Goal: Task Accomplishment & Management: Complete application form

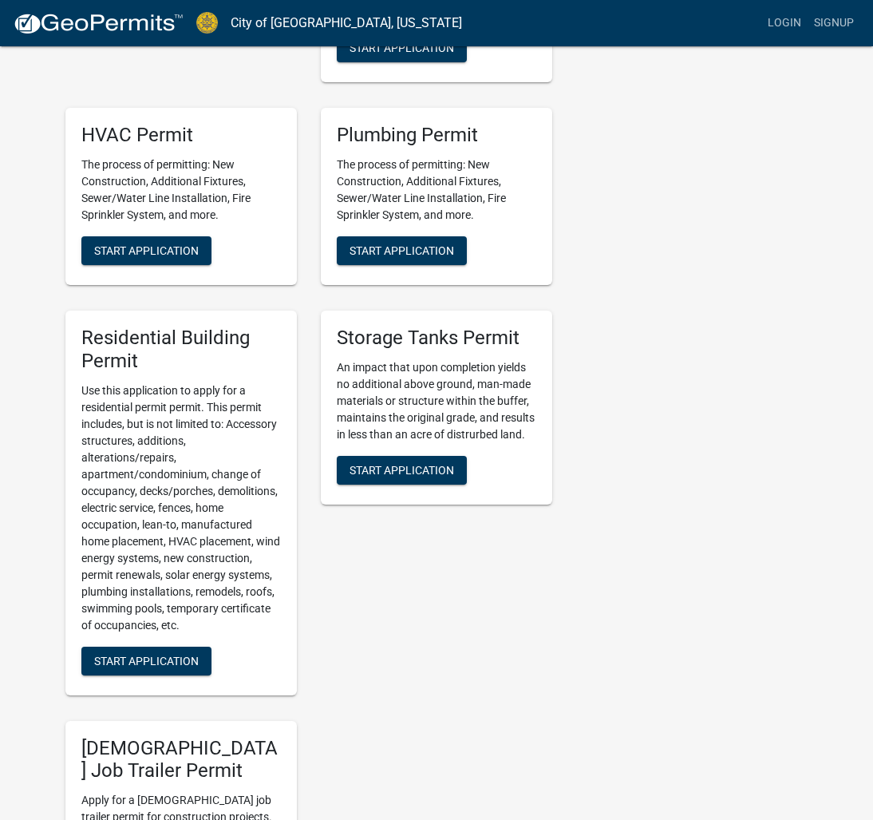
scroll to position [680, 0]
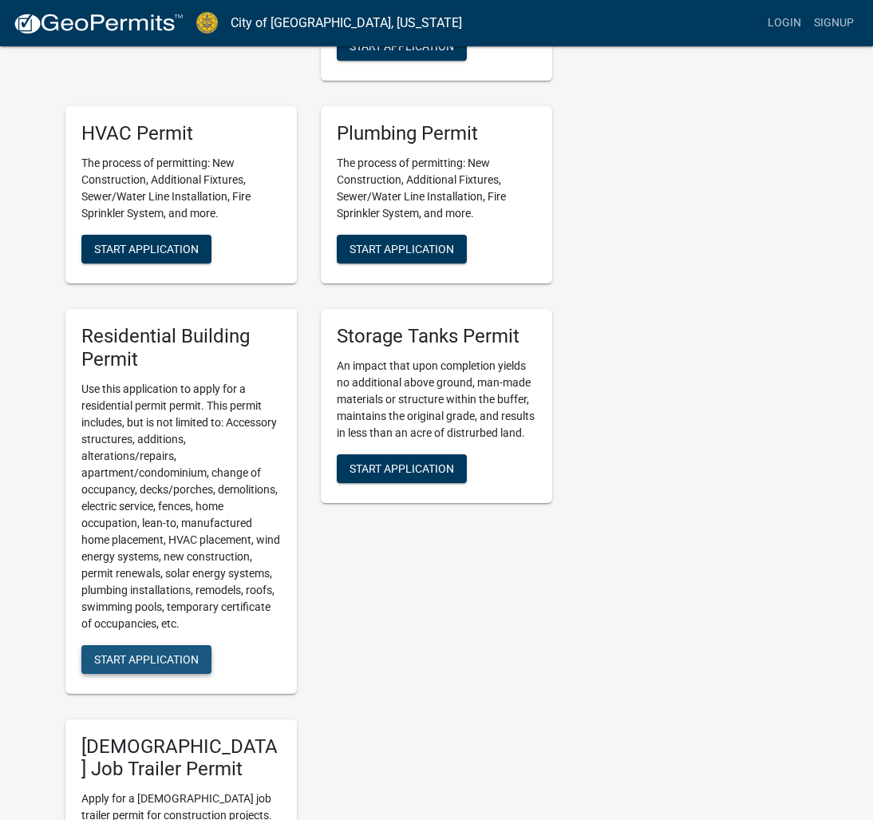
click at [135, 652] on span "Start Application" at bounding box center [146, 658] width 105 height 13
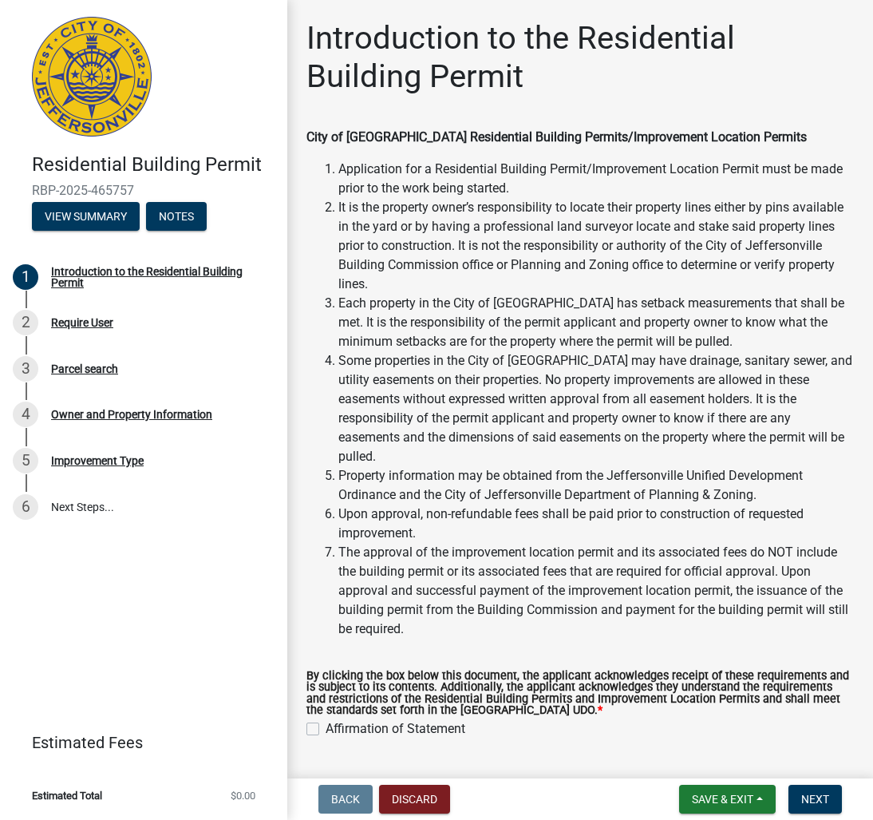
click at [326, 719] on label "Affirmation of Statement" at bounding box center [396, 728] width 140 height 19
click at [326, 719] on input "Affirmation of Statement" at bounding box center [331, 724] width 10 height 10
checkbox input "true"
click at [816, 804] on span "Next" at bounding box center [815, 799] width 28 height 13
click at [816, 793] on span "Next" at bounding box center [815, 799] width 28 height 13
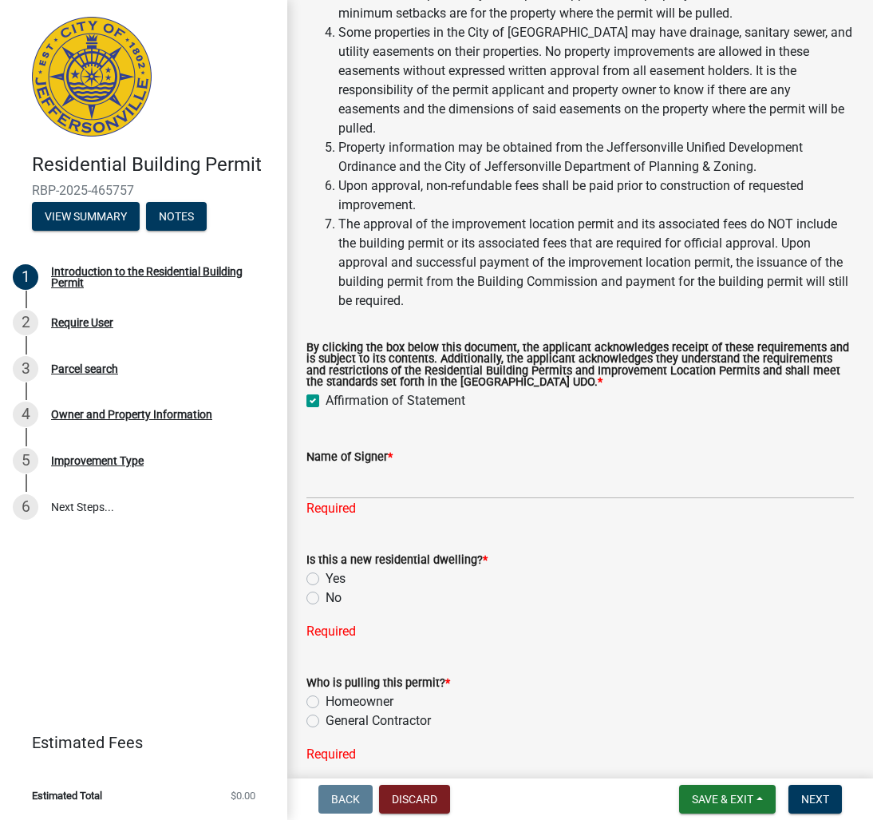
scroll to position [345, 0]
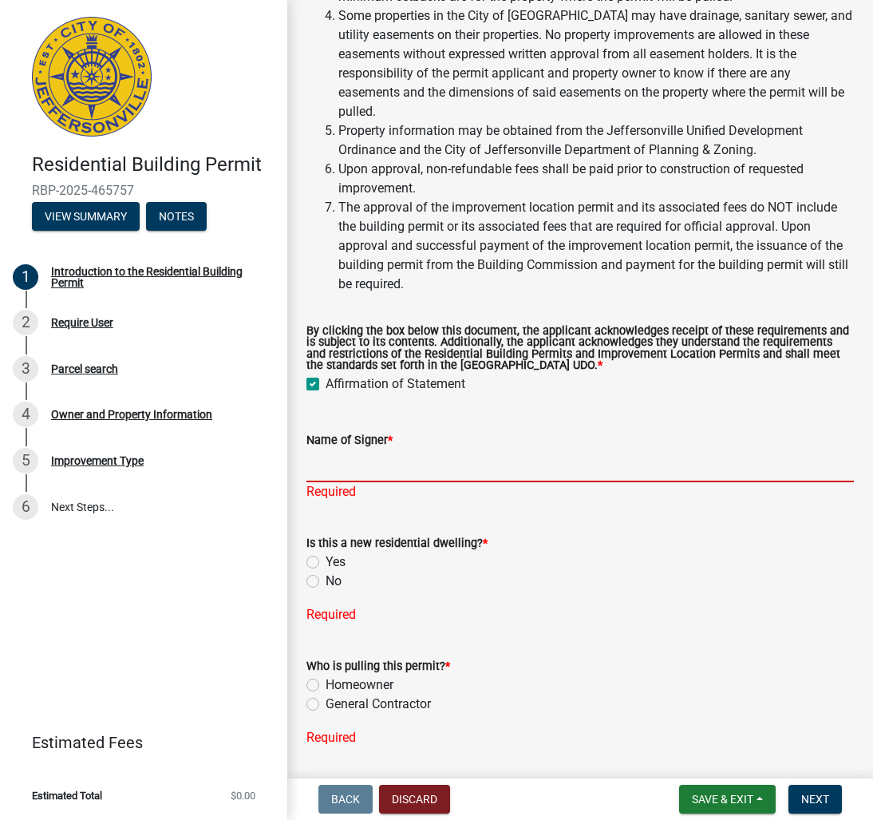
click at [362, 449] on input "Name of Signer *" at bounding box center [580, 465] width 548 height 33
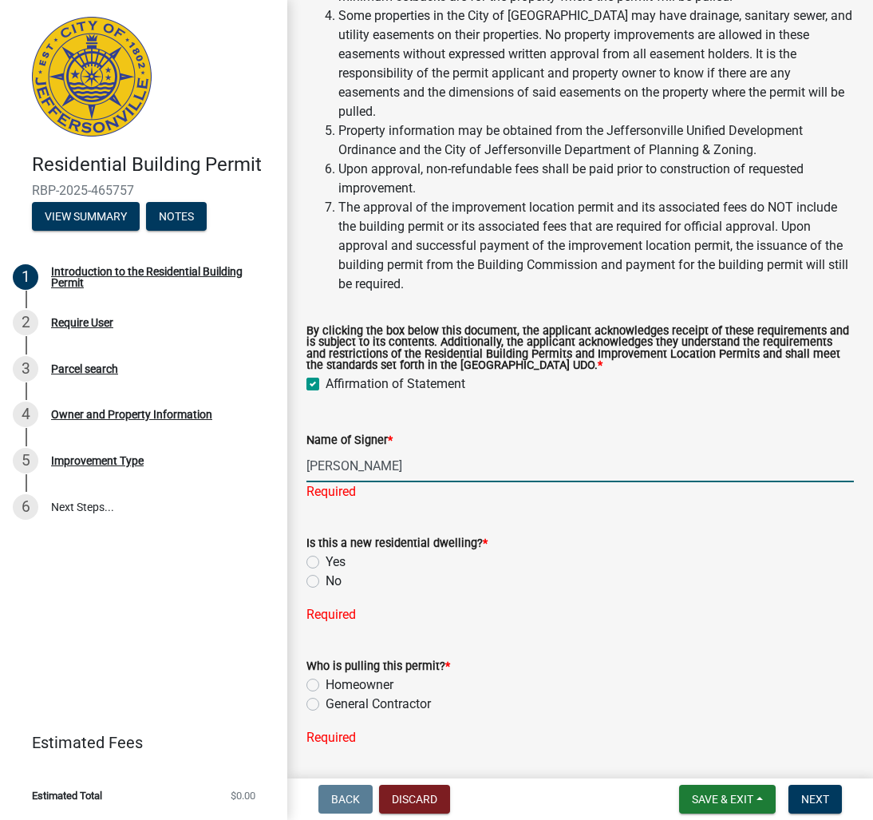
type input "[PERSON_NAME]"
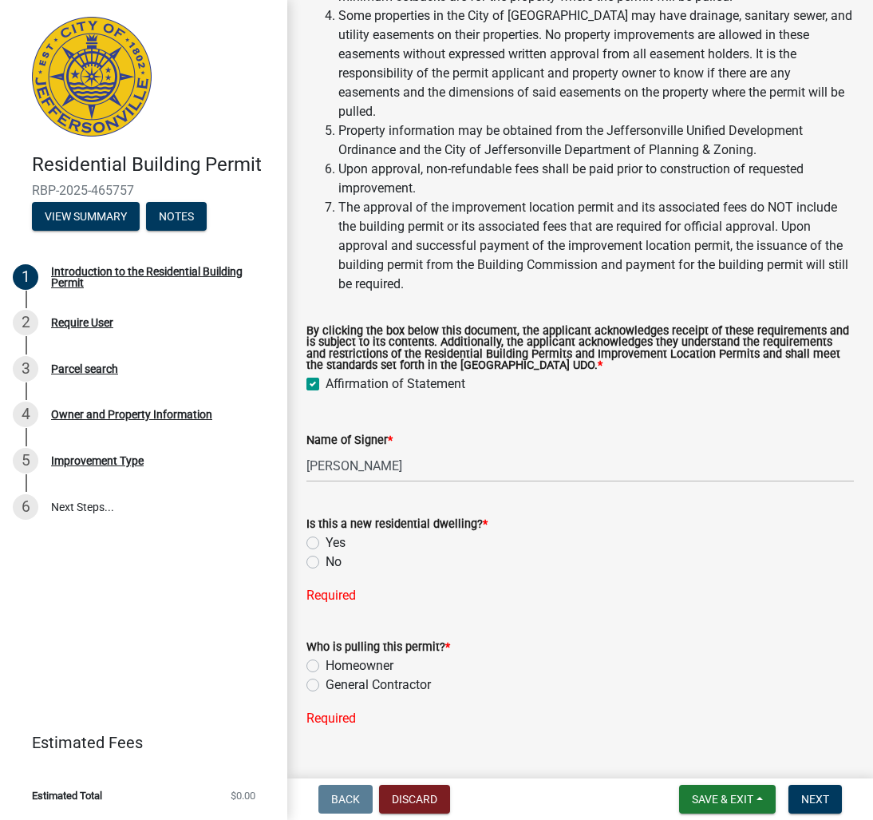
click at [380, 551] on div "Is this a new residential dwelling? * Yes No" at bounding box center [580, 542] width 548 height 57
click at [326, 552] on label "No" at bounding box center [334, 561] width 16 height 19
click at [326, 552] on input "No" at bounding box center [331, 557] width 10 height 10
radio input "true"
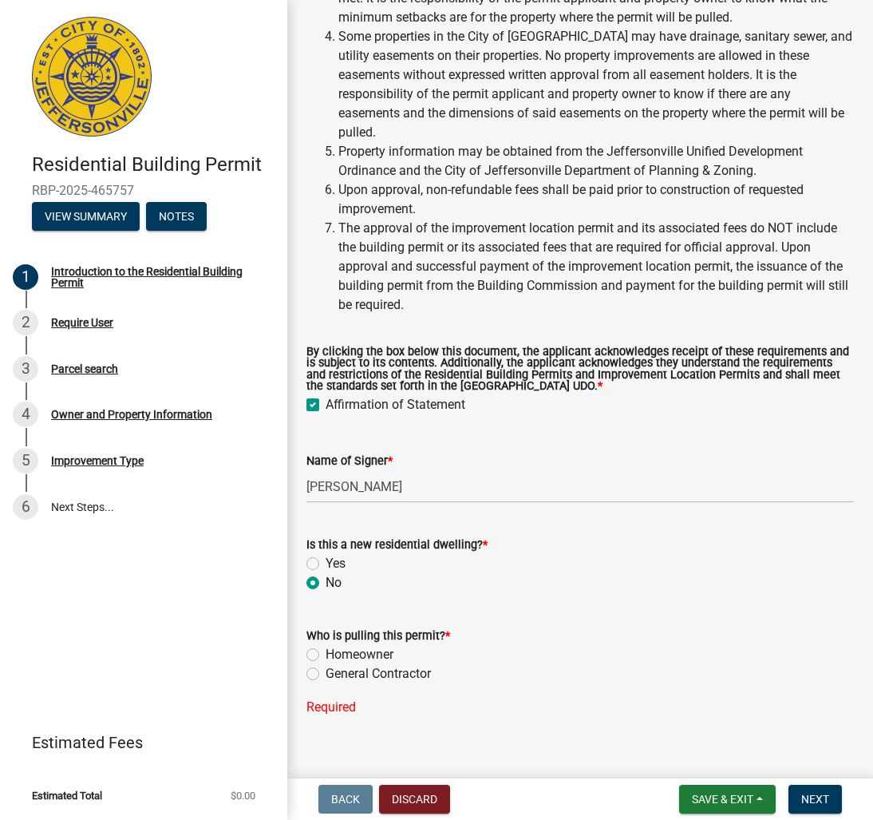
scroll to position [0, 0]
click at [326, 645] on label "Homeowner" at bounding box center [360, 654] width 68 height 19
click at [326, 645] on input "Homeowner" at bounding box center [331, 650] width 10 height 10
radio input "true"
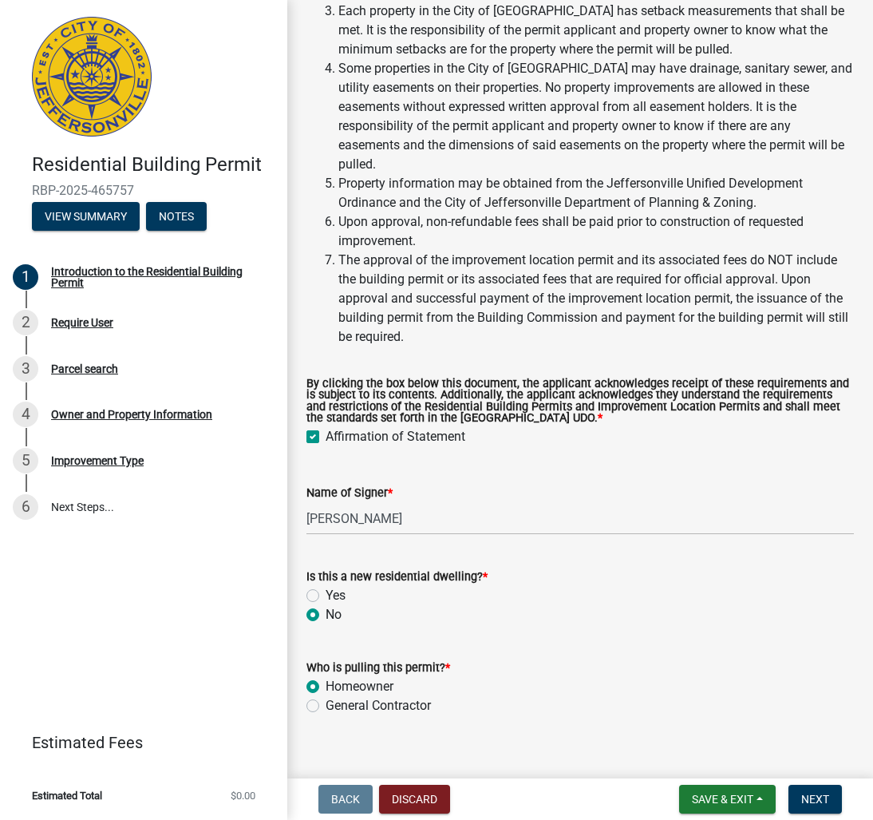
click at [326, 586] on label "Yes" at bounding box center [336, 595] width 20 height 19
click at [326, 586] on input "Yes" at bounding box center [331, 591] width 10 height 10
radio input "true"
click at [823, 801] on span "Next" at bounding box center [815, 799] width 28 height 13
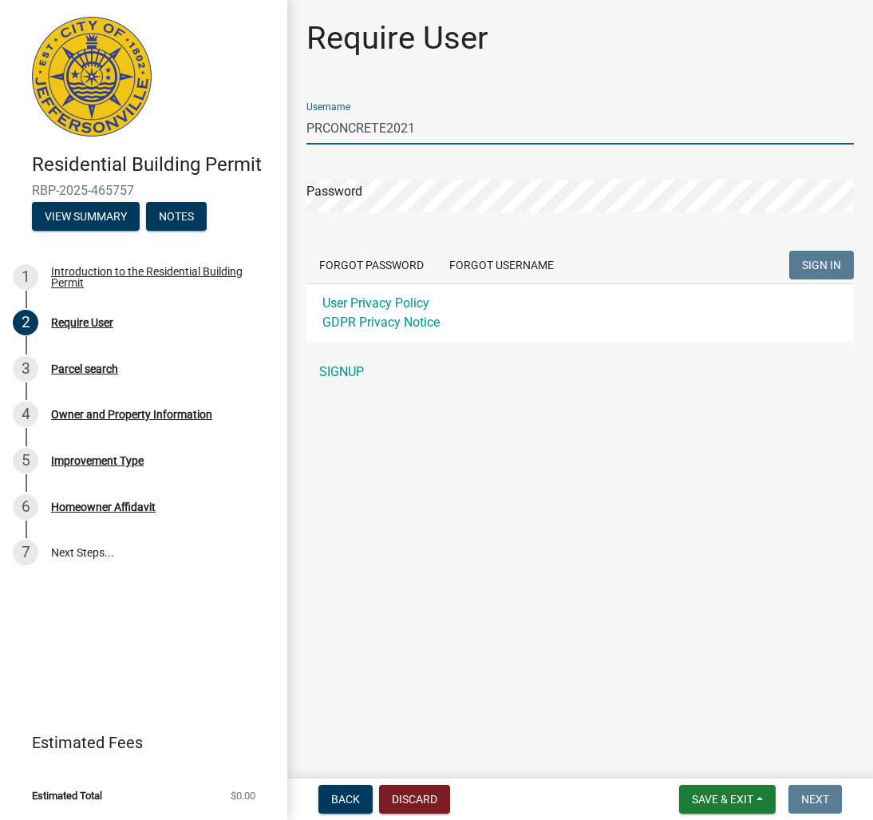
type input "PRCONCRETE2021"
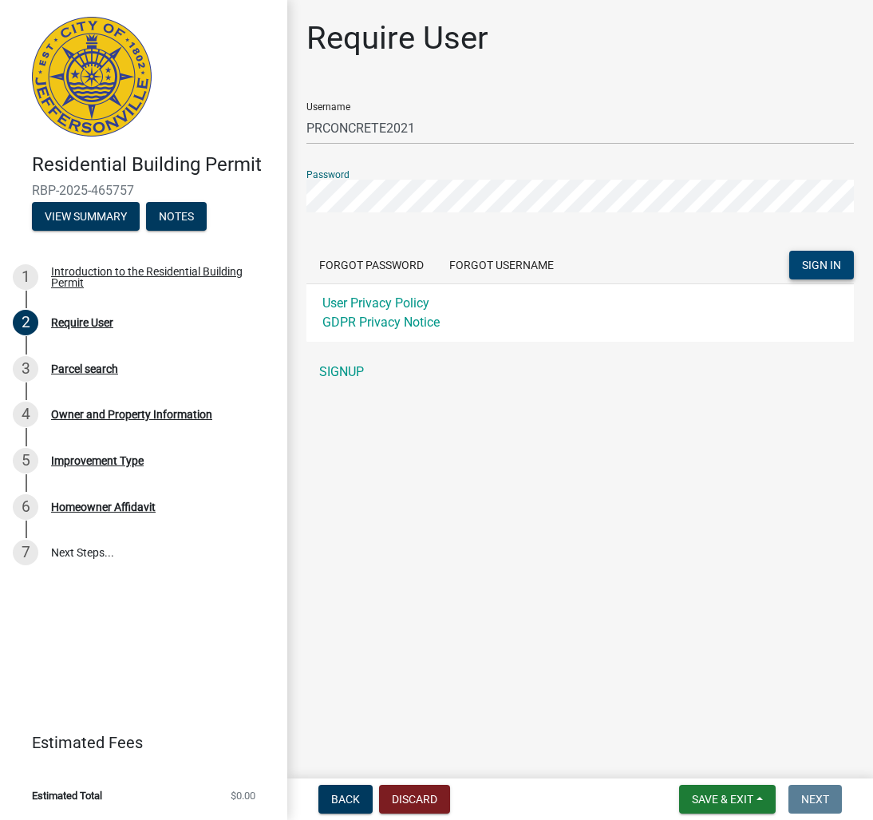
click at [820, 259] on span "SIGN IN" at bounding box center [821, 265] width 39 height 13
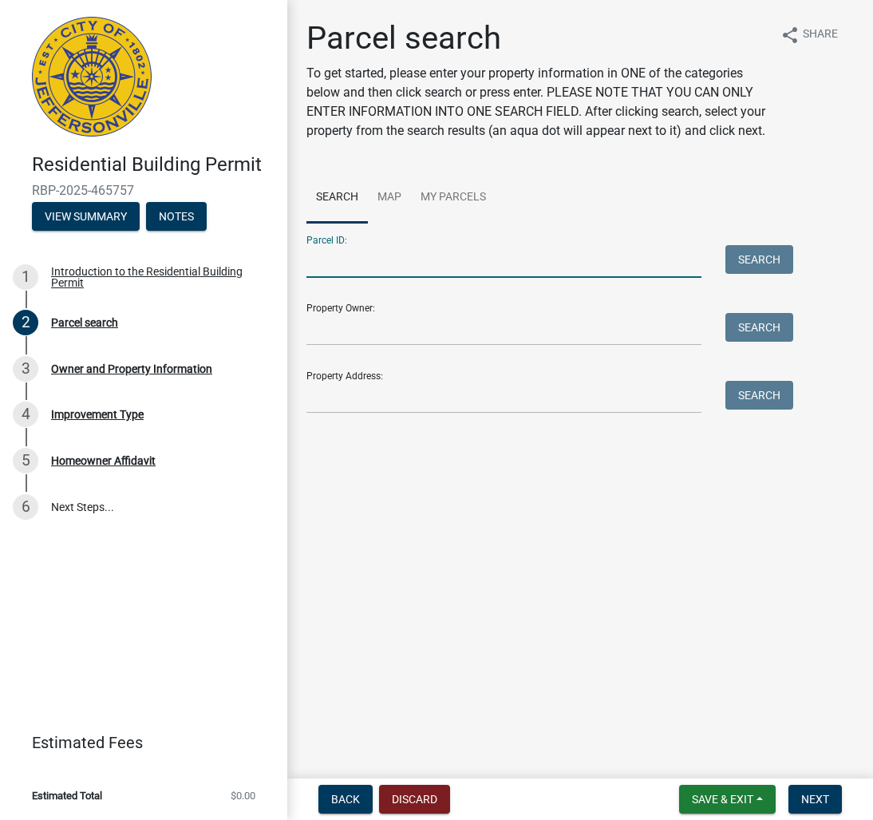
click at [349, 278] on input "Parcel ID:" at bounding box center [503, 261] width 395 height 33
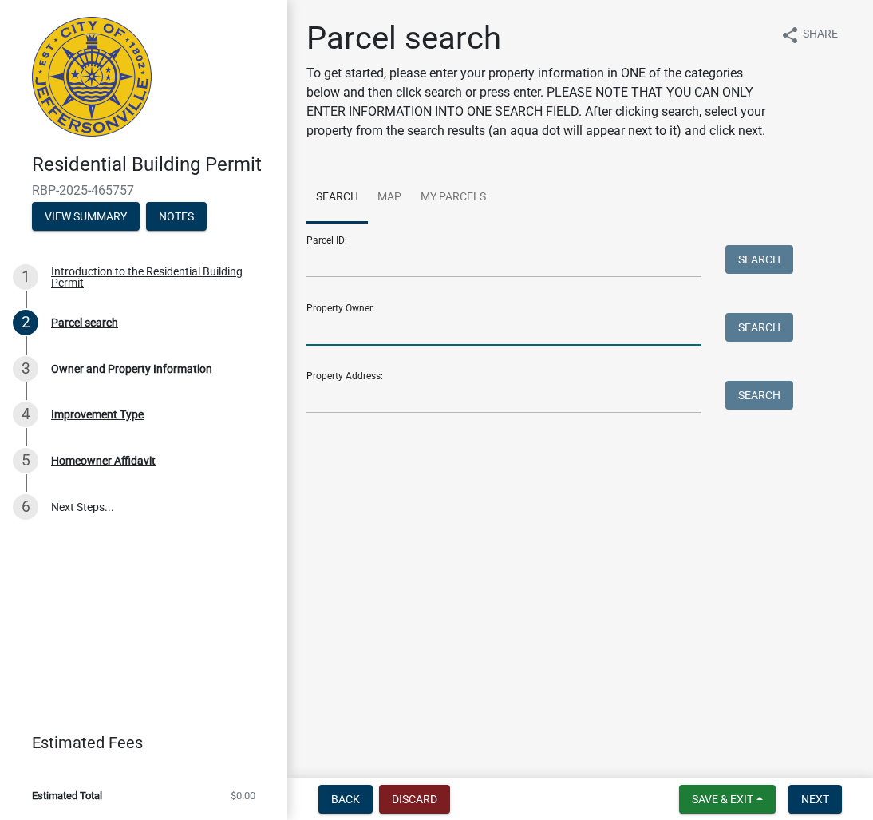
click at [383, 346] on input "Property Owner:" at bounding box center [503, 329] width 395 height 33
type input "[PERSON_NAME]"
click at [343, 413] on input "Property Address:" at bounding box center [503, 397] width 395 height 33
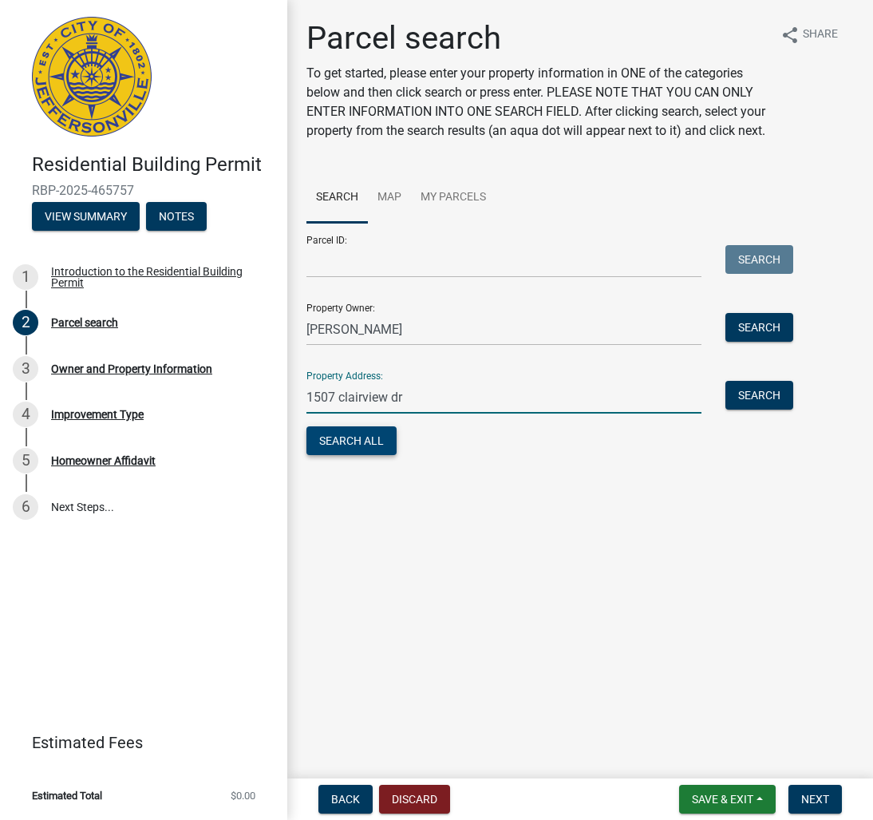
type input "1507 clairview dr"
click at [357, 455] on button "Search All" at bounding box center [351, 440] width 90 height 29
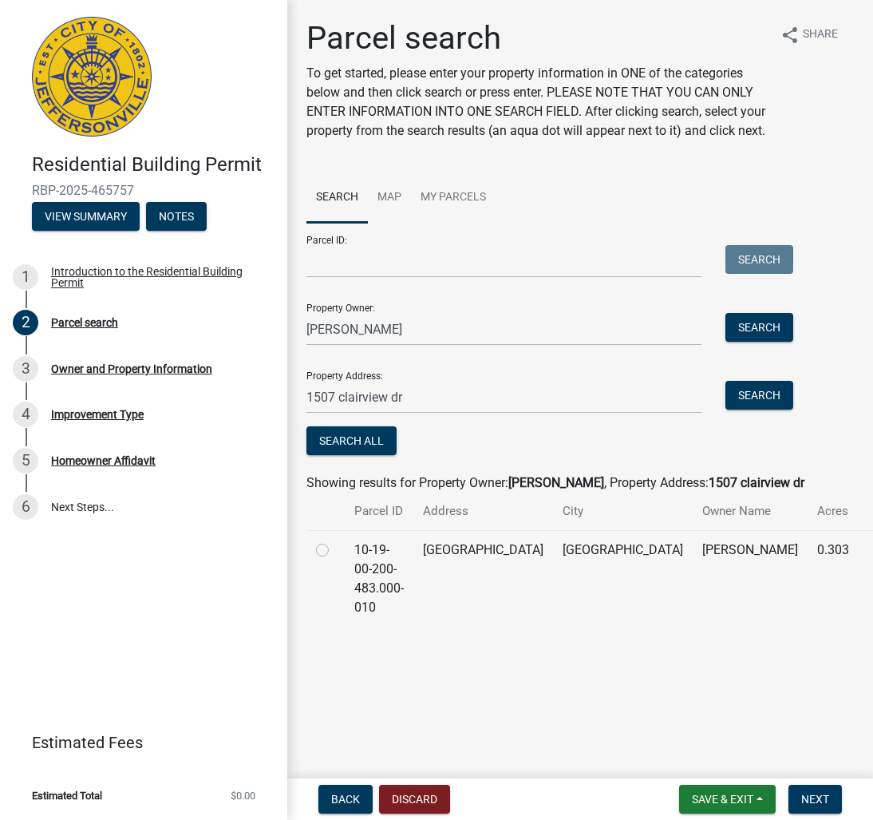
click at [335, 540] on label at bounding box center [335, 540] width 0 height 0
click at [335, 551] on input "radio" at bounding box center [340, 545] width 10 height 10
radio input "true"
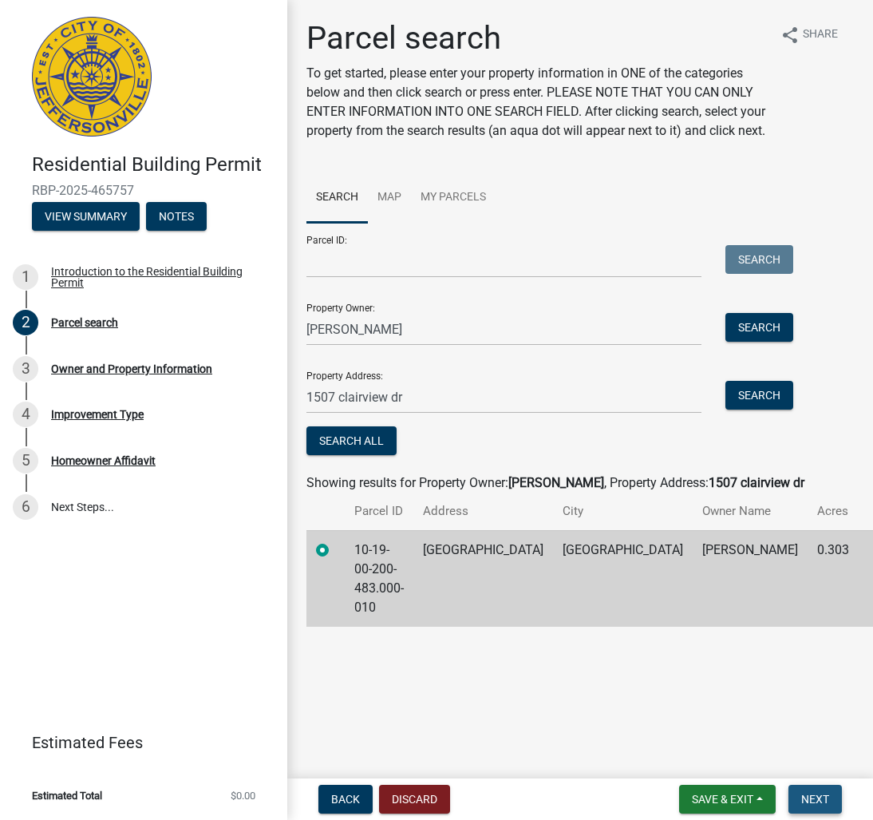
click at [818, 803] on span "Next" at bounding box center [815, 799] width 28 height 13
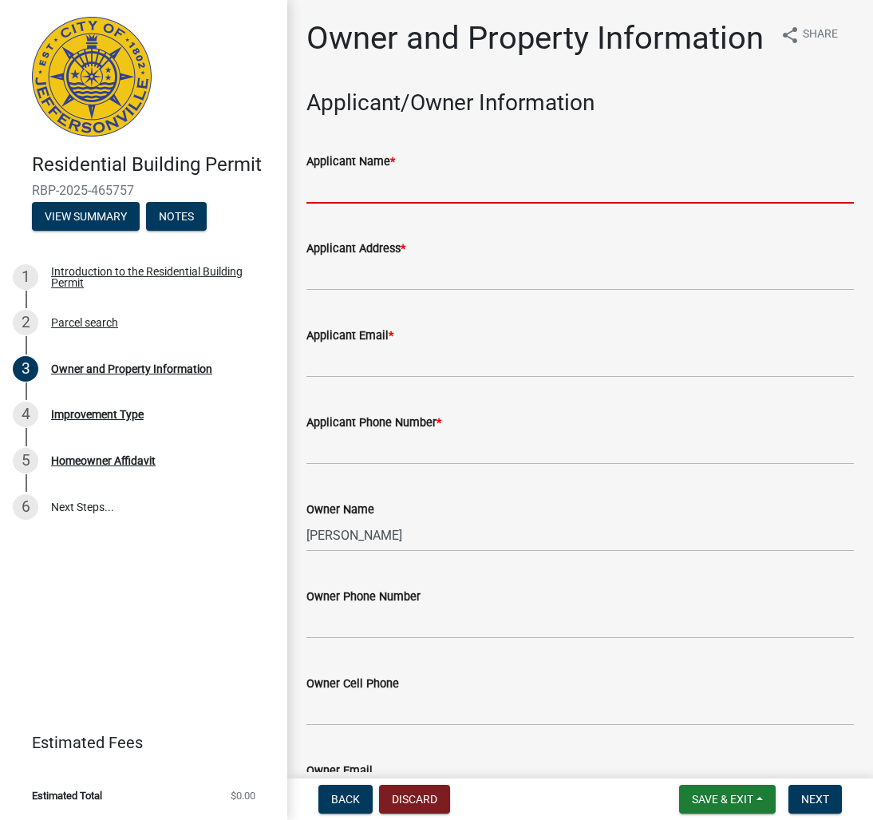
click at [357, 192] on input "Applicant Name *" at bounding box center [580, 187] width 548 height 33
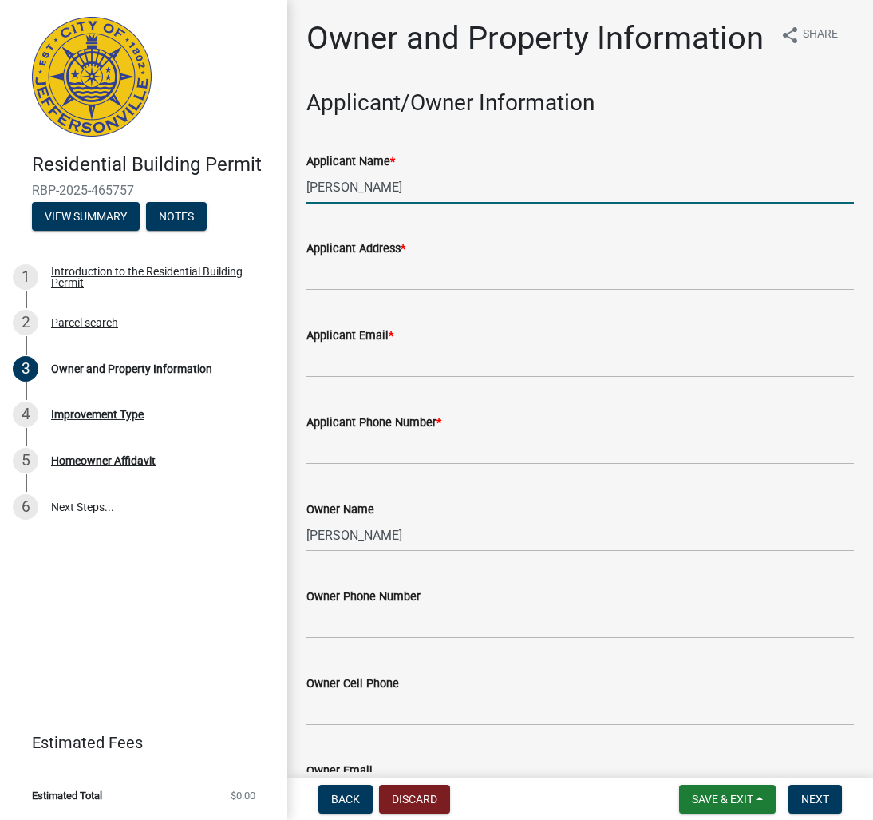
type input "[PERSON_NAME]"
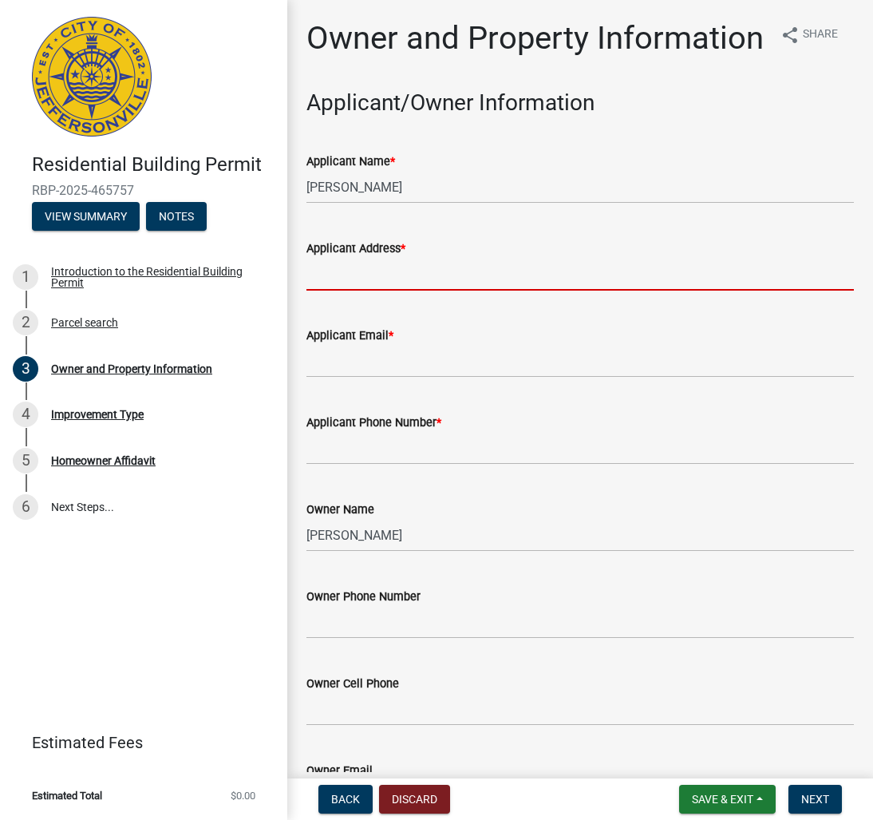
click at [358, 274] on input "Applicant Address *" at bounding box center [580, 274] width 548 height 33
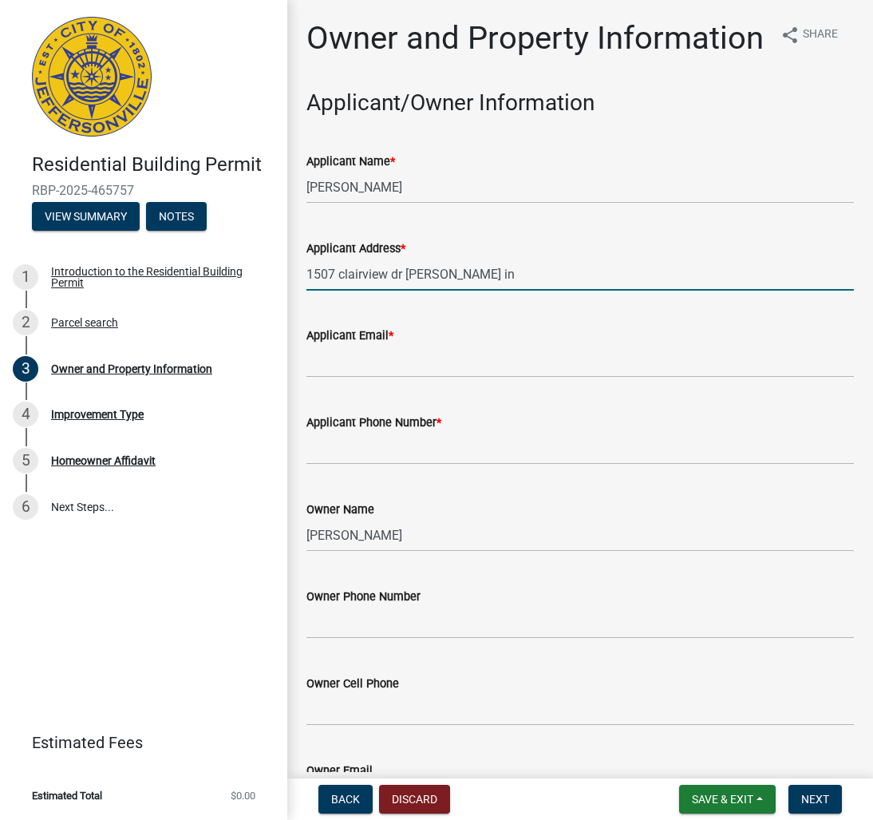
type input "1507 clairview dr [PERSON_NAME] in"
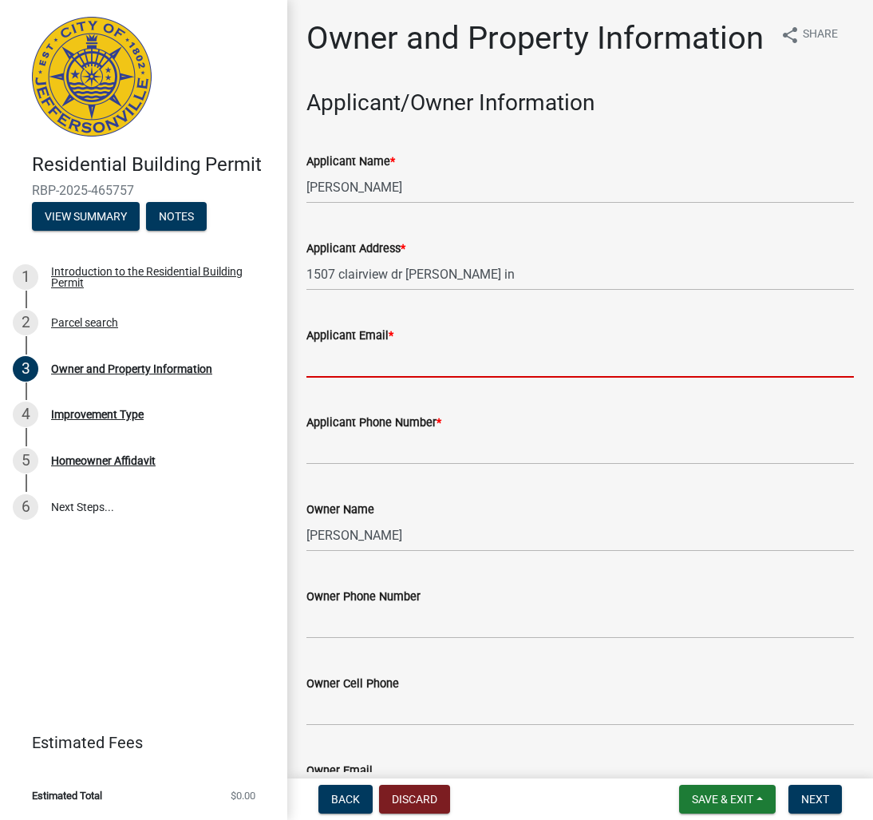
click at [338, 356] on input "Applicant Email *" at bounding box center [580, 361] width 548 height 33
click at [349, 362] on input "[EMAIL_ADDRESS][DOMAIN_NAME]" at bounding box center [580, 361] width 548 height 33
type input "[EMAIL_ADDRESS][DOMAIN_NAME]"
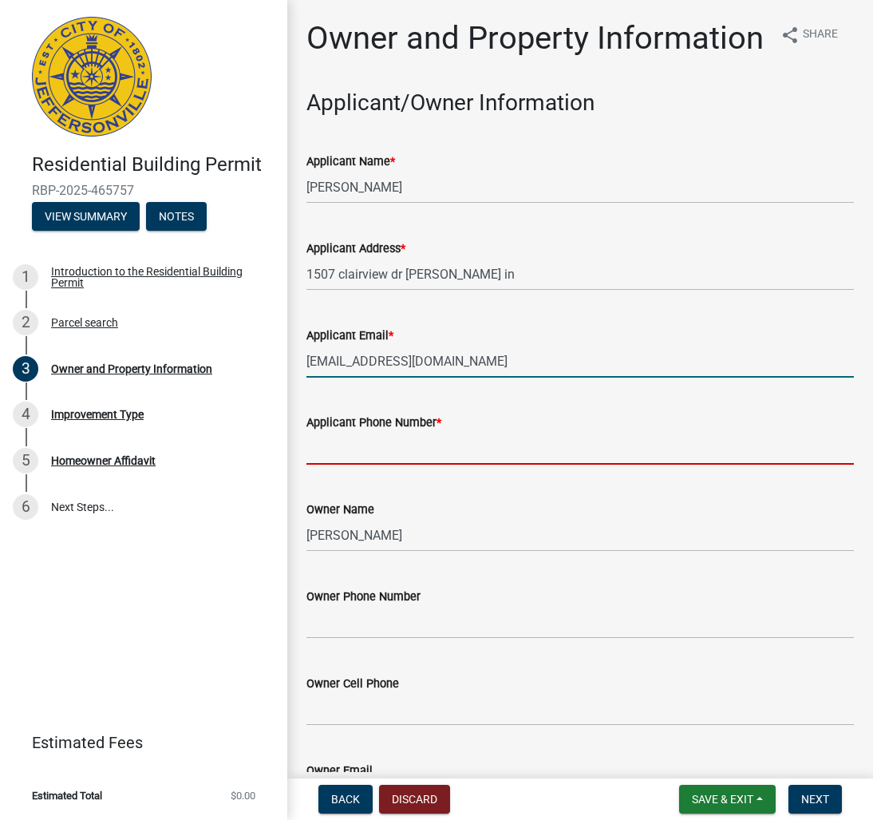
click at [366, 455] on input "Applicant Phone Number *" at bounding box center [580, 448] width 548 height 33
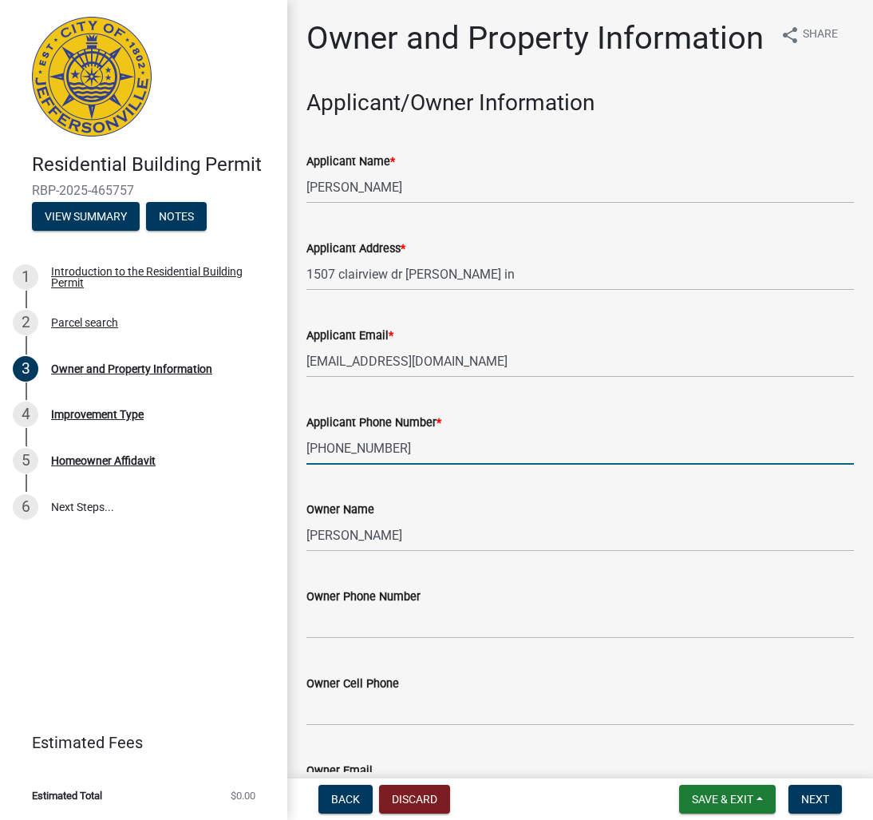
type input "[PHONE_NUMBER]"
click at [361, 621] on input "Owner Phone Number" at bounding box center [580, 622] width 548 height 33
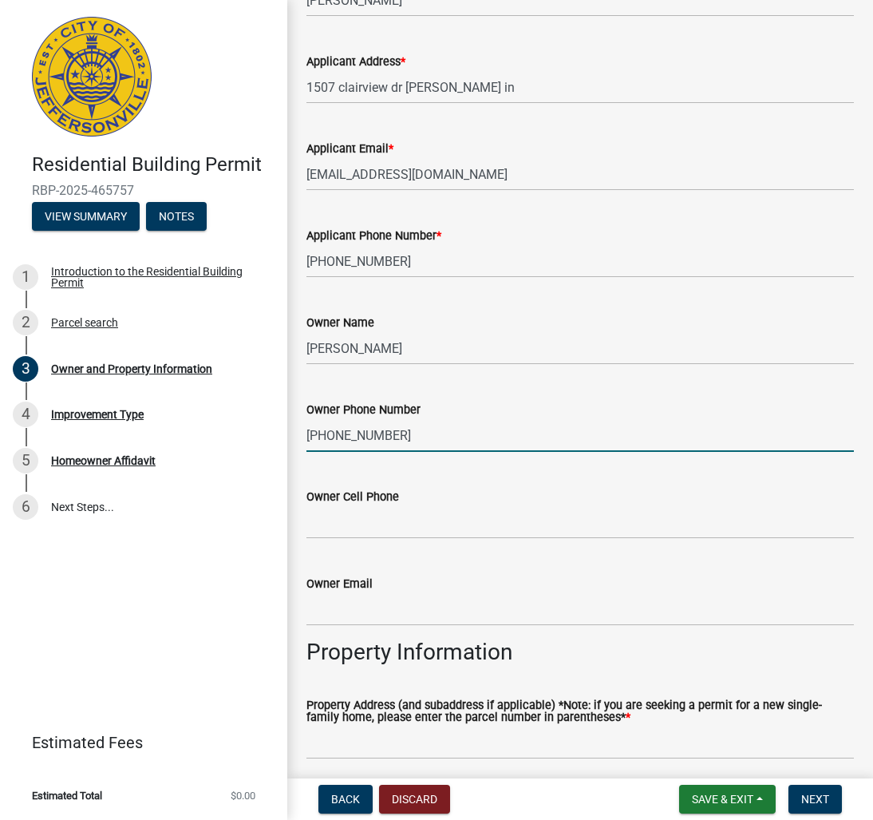
scroll to position [188, 0]
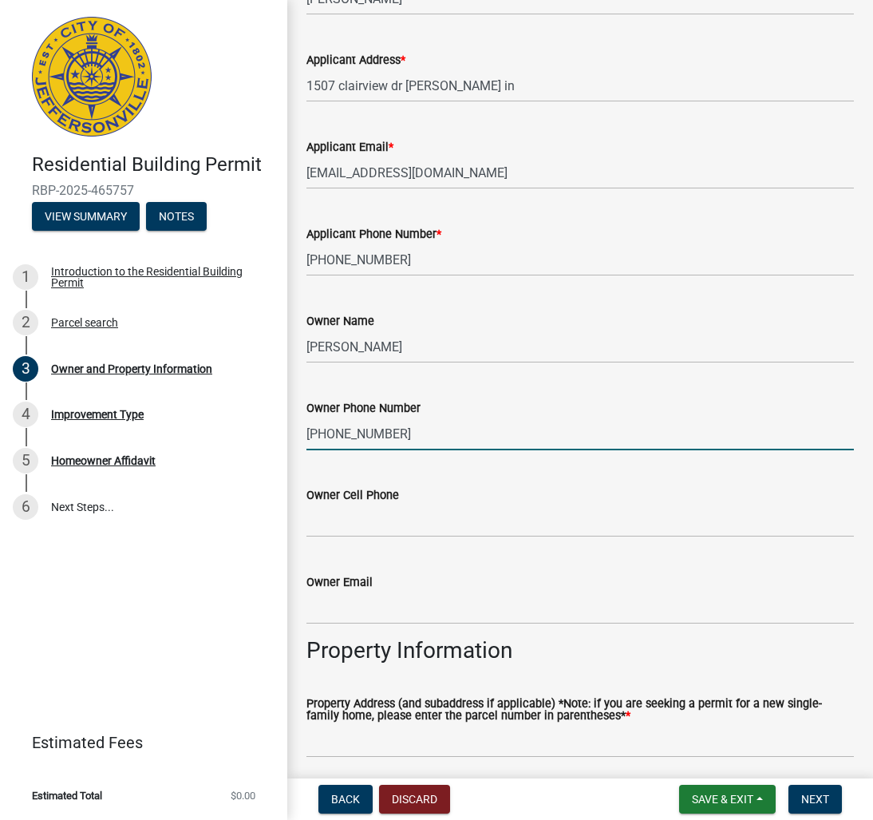
type input "[PHONE_NUMBER]"
click at [347, 524] on input "Owner Cell Phone" at bounding box center [580, 520] width 548 height 33
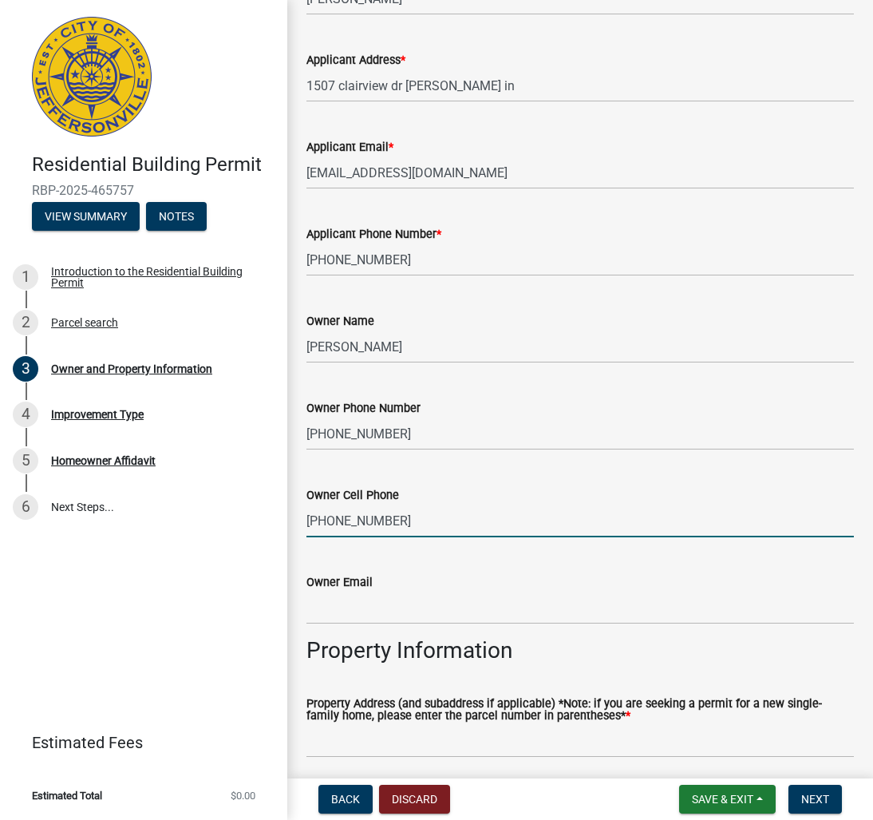
type input "[PHONE_NUMBER]"
click at [342, 615] on input "Owner Email" at bounding box center [580, 607] width 548 height 33
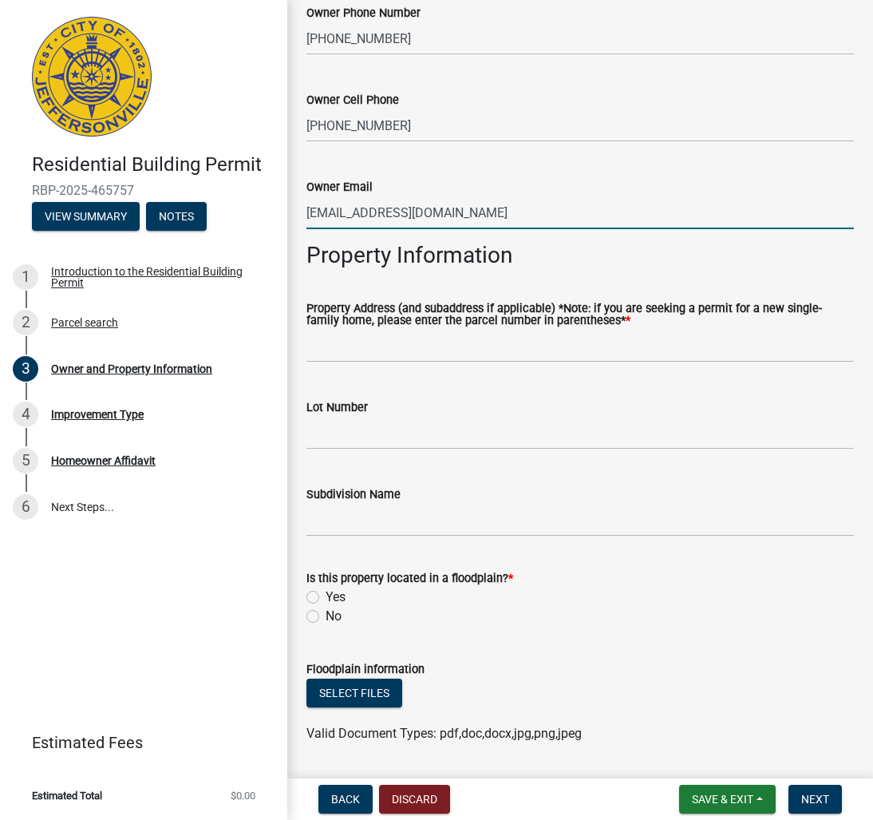
scroll to position [586, 0]
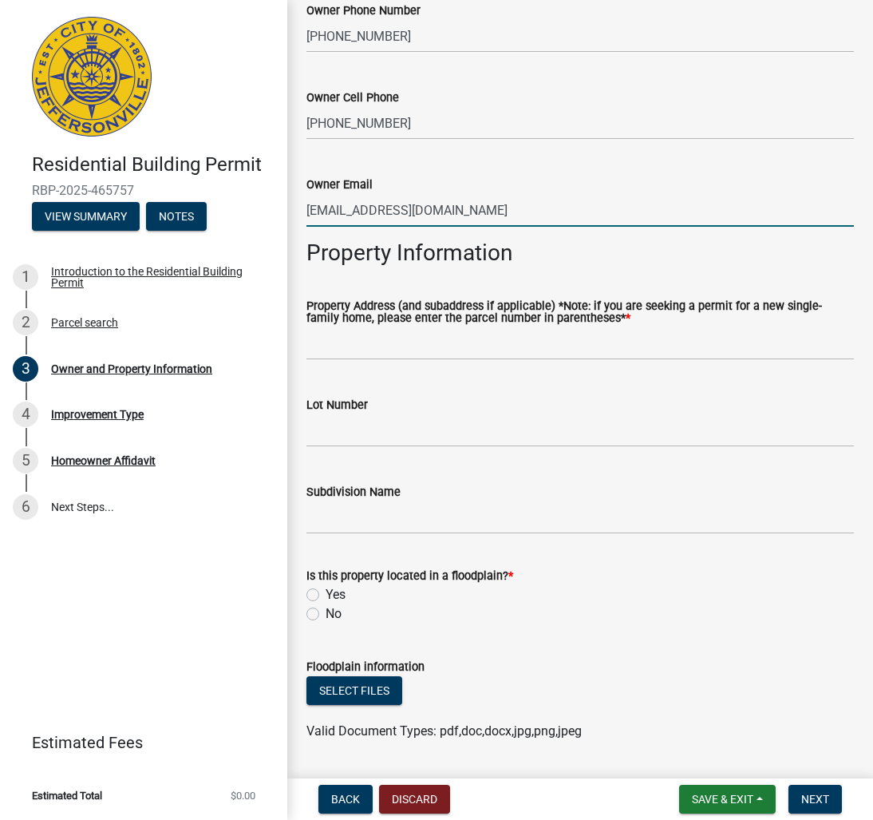
type input "[EMAIL_ADDRESS][DOMAIN_NAME]"
click at [326, 613] on label "No" at bounding box center [334, 613] width 16 height 19
click at [326, 613] on input "No" at bounding box center [331, 609] width 10 height 10
radio input "true"
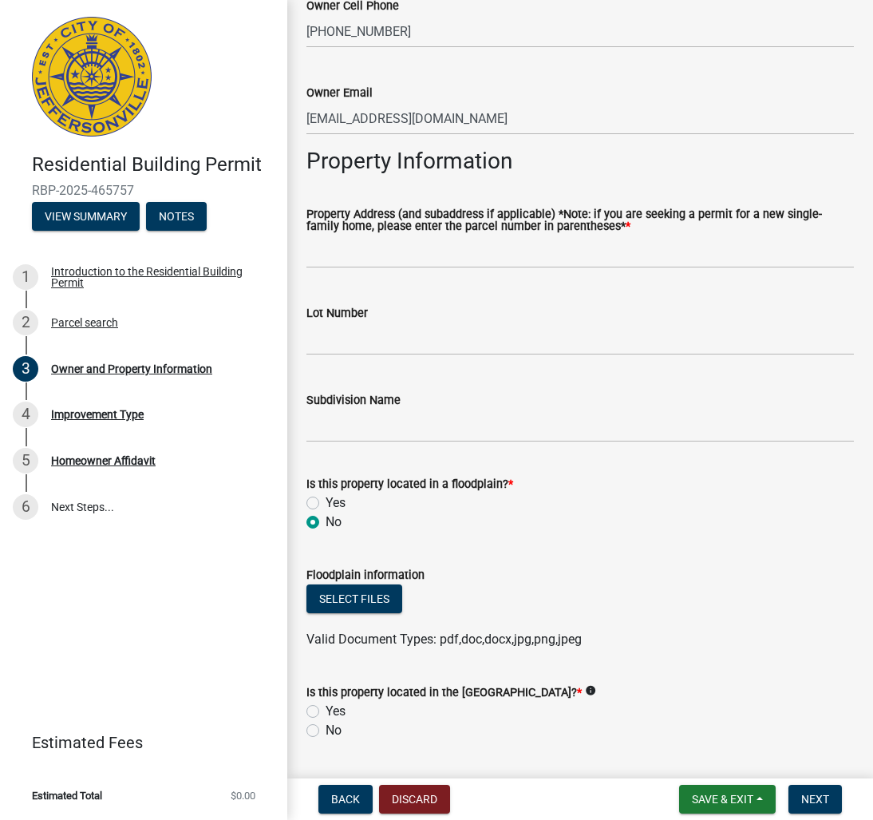
scroll to position [679, 0]
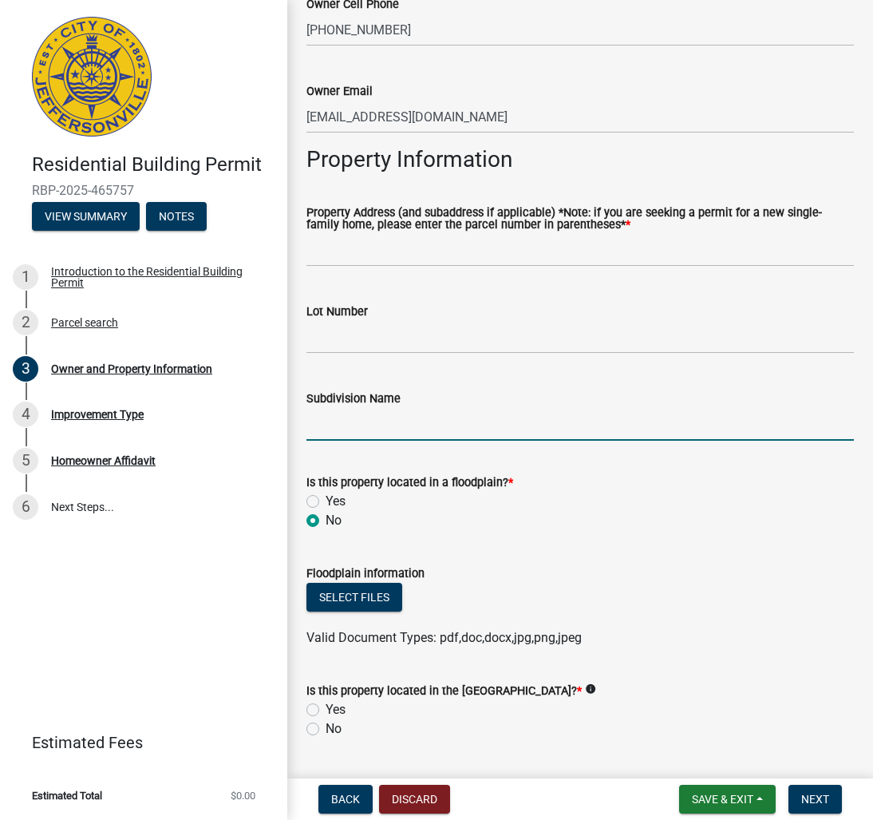
click at [377, 425] on input "Subdivision Name" at bounding box center [580, 424] width 548 height 33
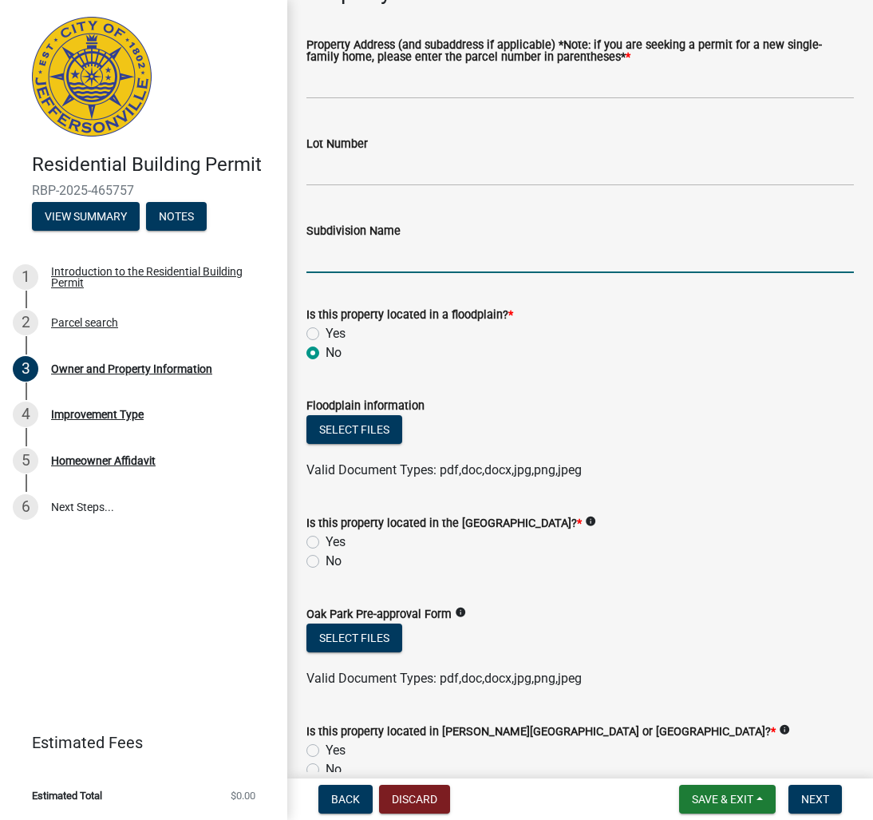
scroll to position [859, 0]
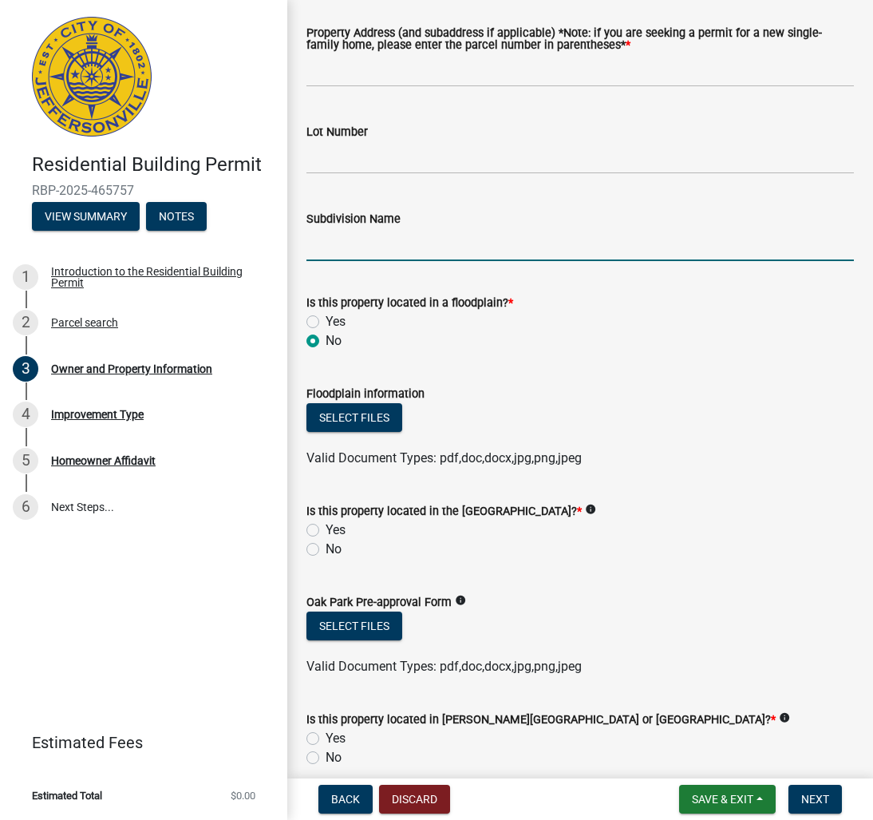
click at [326, 546] on label "No" at bounding box center [334, 549] width 16 height 19
click at [326, 546] on input "No" at bounding box center [331, 545] width 10 height 10
radio input "true"
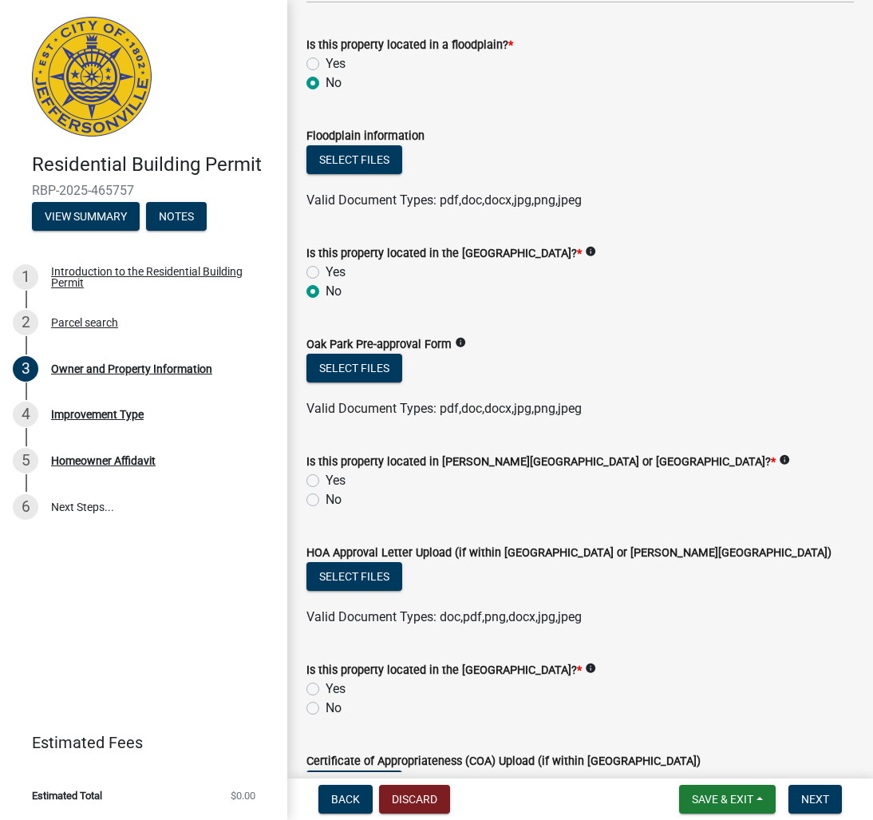
scroll to position [1120, 0]
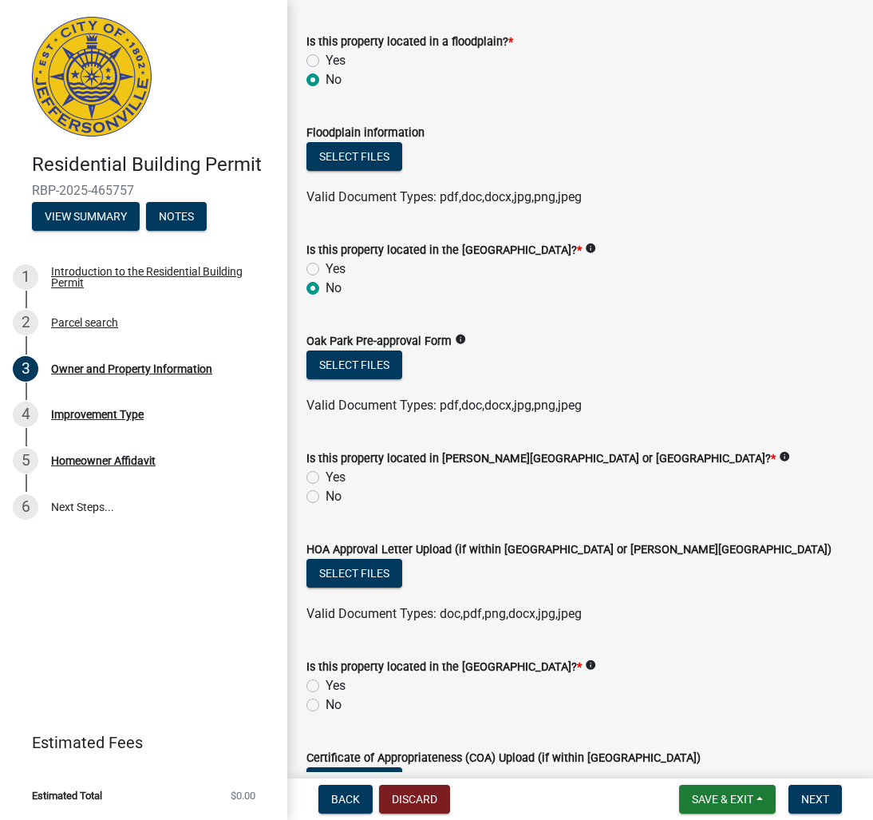
click at [326, 496] on label "No" at bounding box center [334, 496] width 16 height 19
click at [326, 496] on input "No" at bounding box center [331, 492] width 10 height 10
radio input "true"
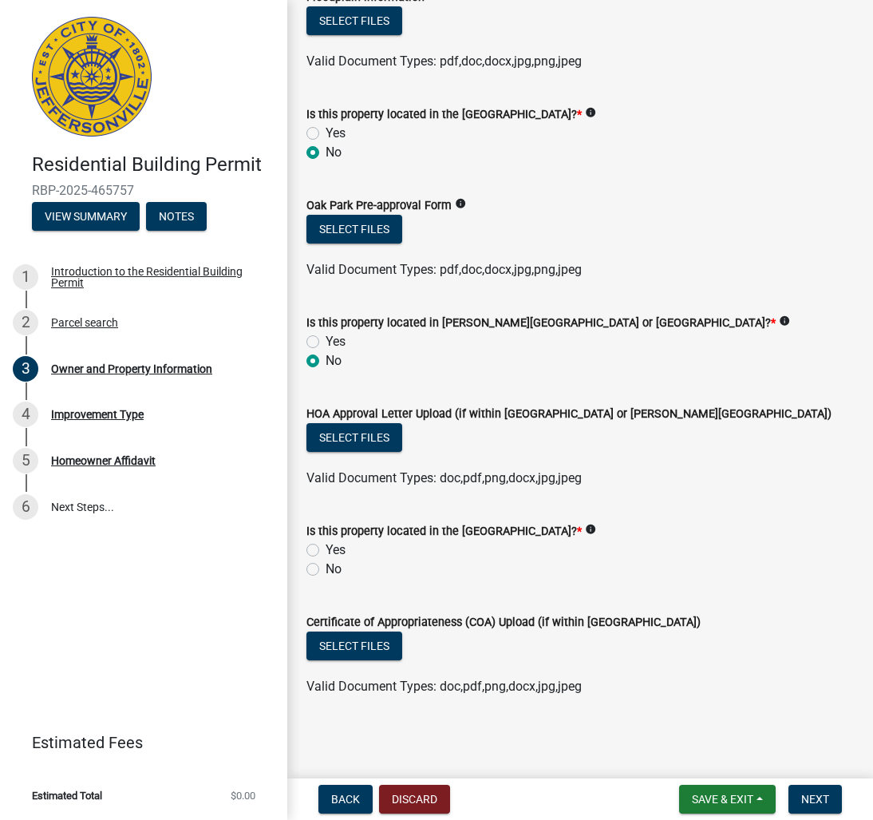
scroll to position [1255, 0]
click at [326, 570] on label "No" at bounding box center [334, 569] width 16 height 19
click at [326, 570] on input "No" at bounding box center [331, 565] width 10 height 10
radio input "true"
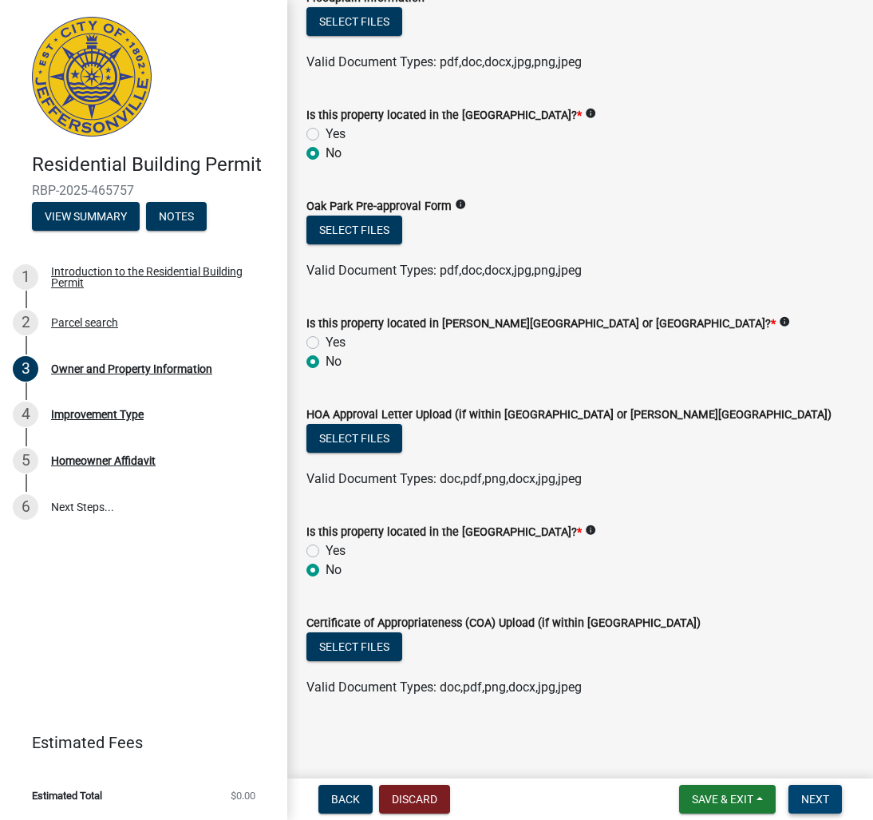
click at [822, 796] on span "Next" at bounding box center [815, 799] width 28 height 13
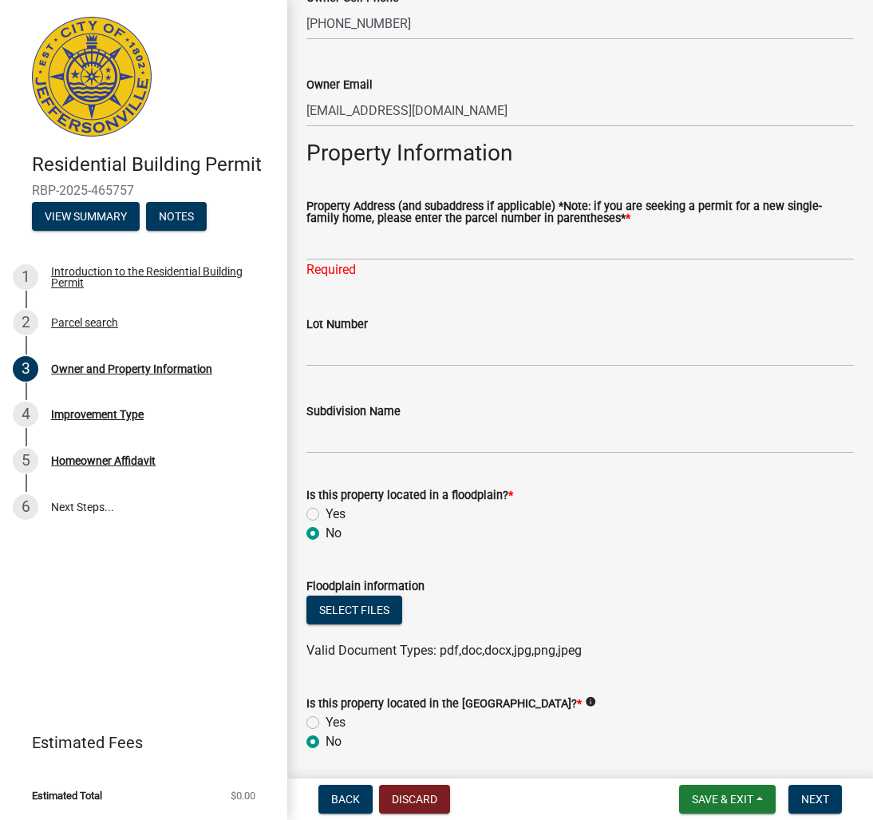
scroll to position [684, 0]
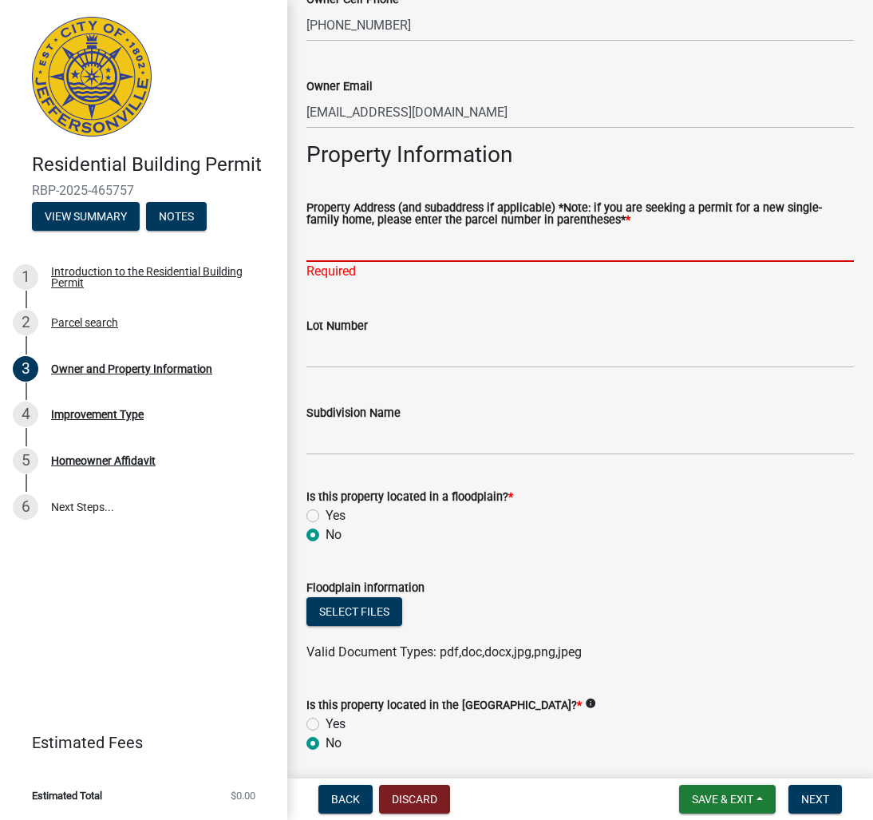
click at [359, 258] on input "Property Address (and subaddress if applicable) *Note: if you are seeking a per…" at bounding box center [580, 245] width 548 height 33
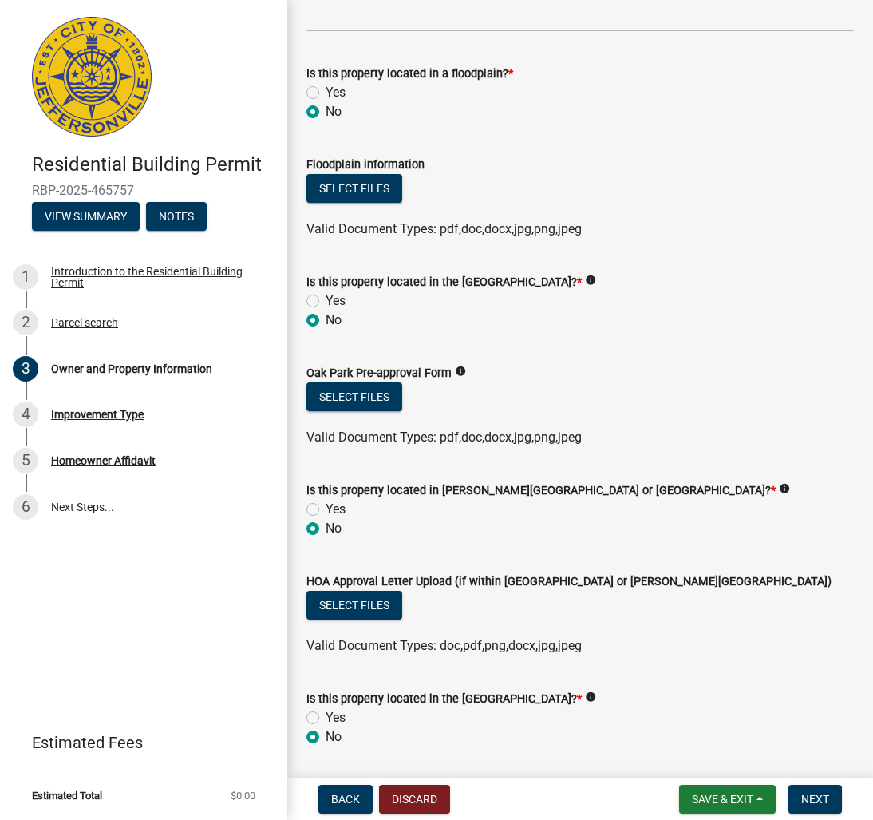
scroll to position [1122, 0]
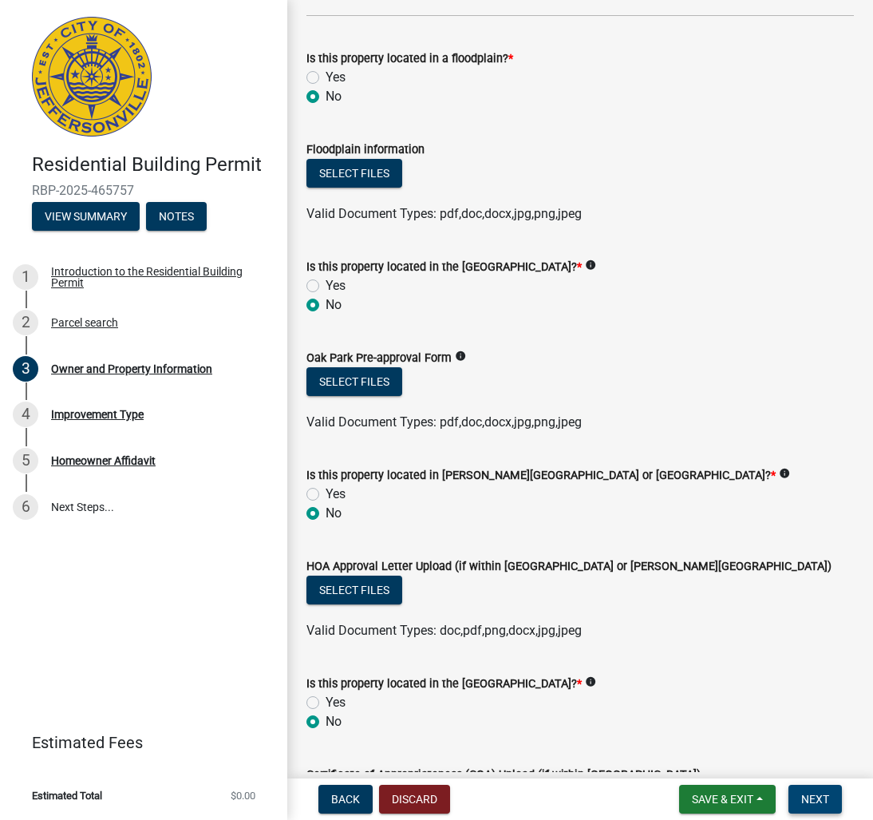
type input "1507 clairview dr [PERSON_NAME] in"
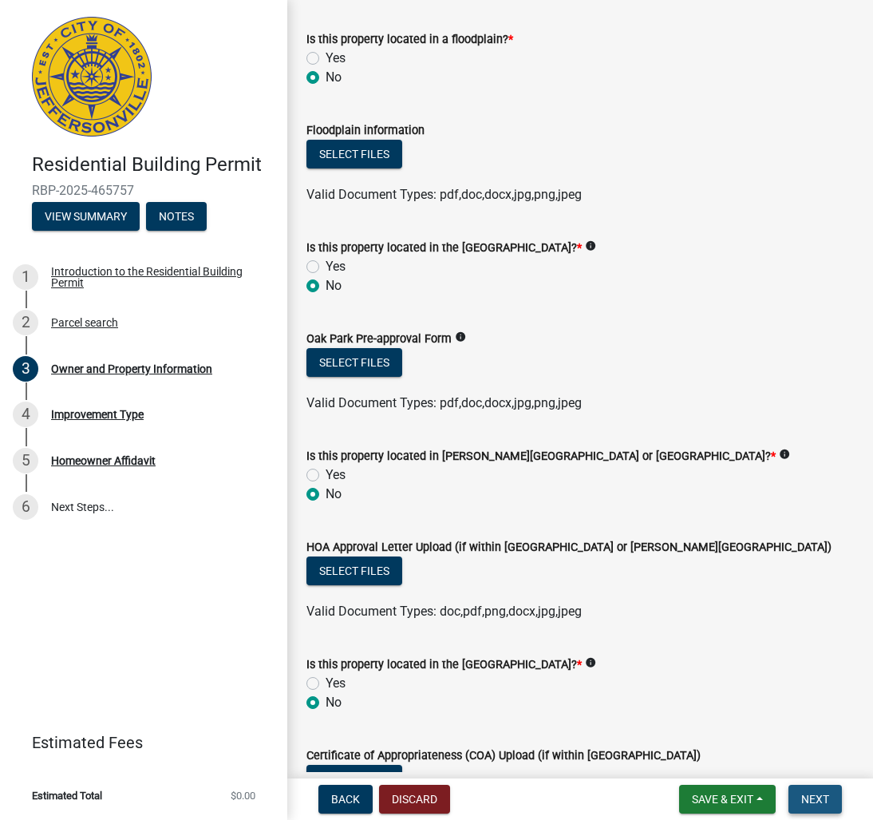
click at [824, 800] on span "Next" at bounding box center [815, 799] width 28 height 13
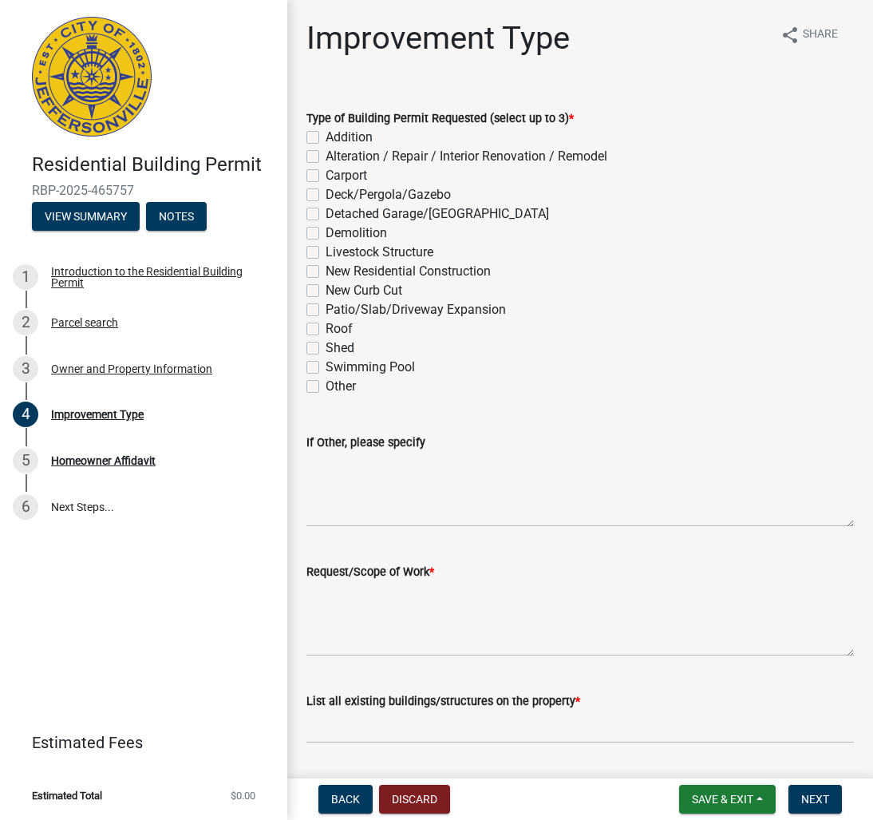
click at [326, 214] on label "Detached Garage/[GEOGRAPHIC_DATA]" at bounding box center [437, 213] width 223 height 19
click at [326, 214] on input "Detached Garage/[GEOGRAPHIC_DATA]" at bounding box center [331, 209] width 10 height 10
checkbox input "true"
checkbox input "false"
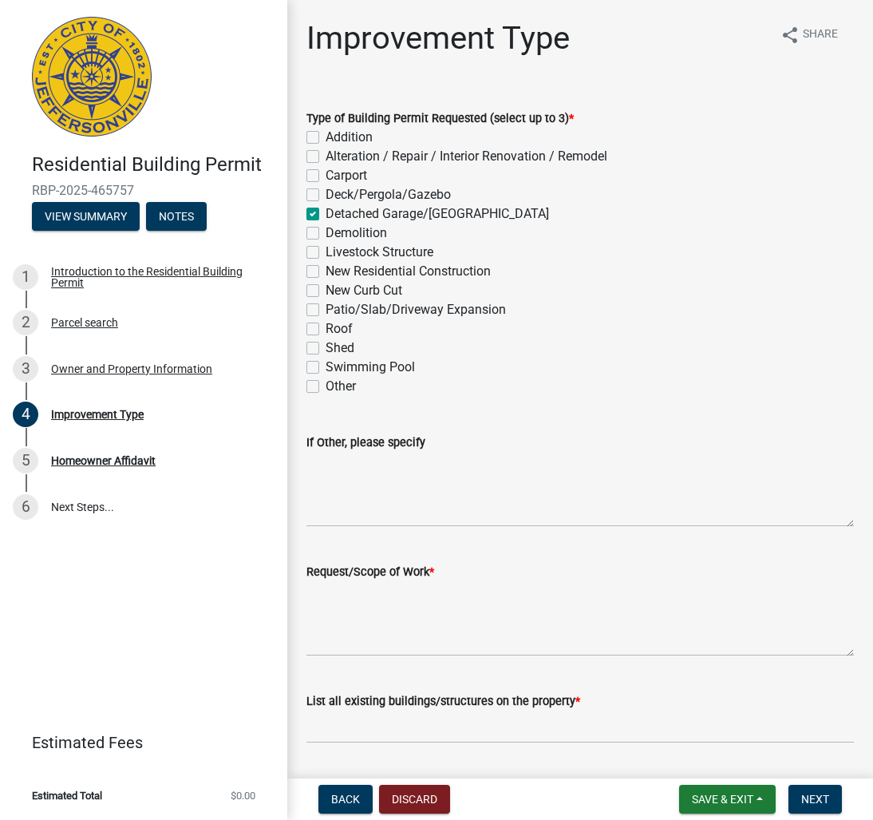
checkbox input "false"
checkbox input "true"
checkbox input "false"
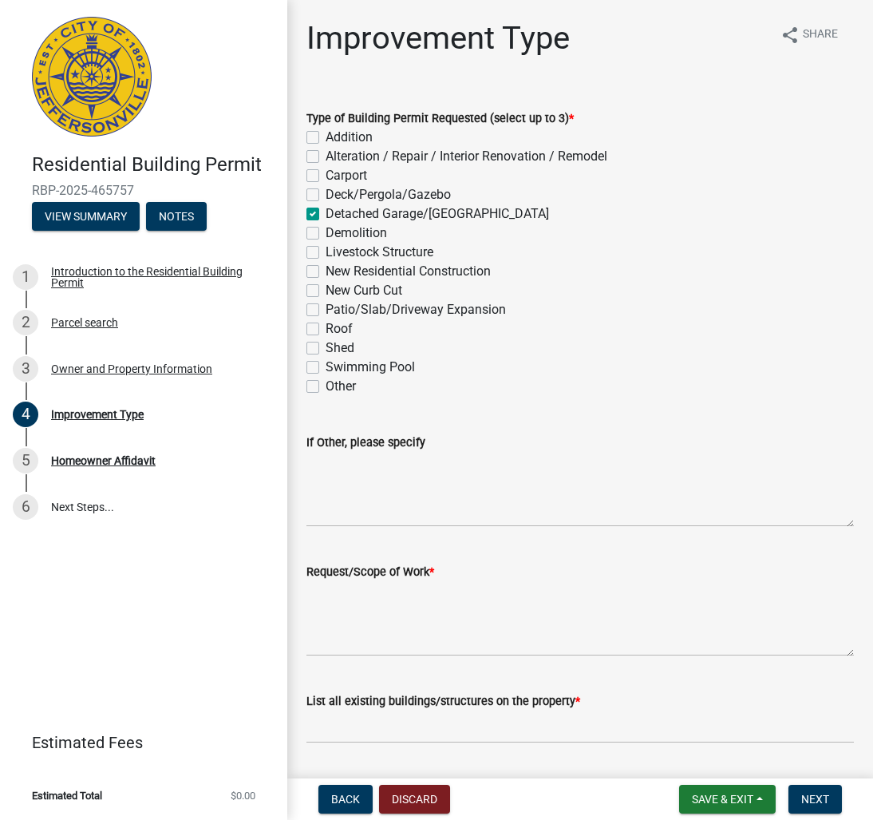
checkbox input "false"
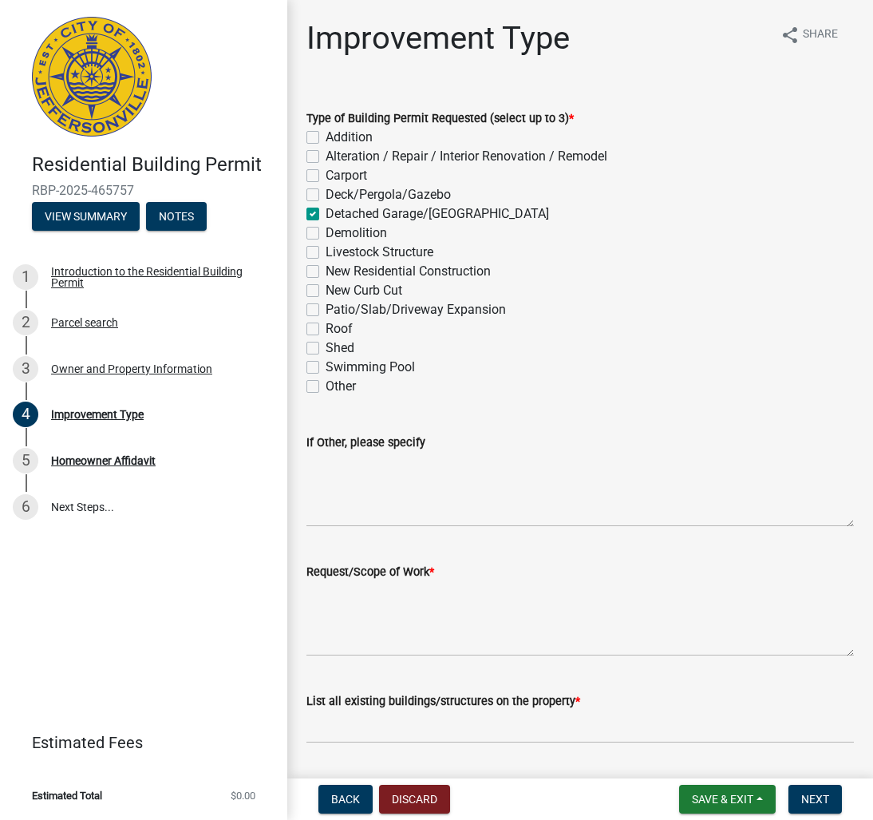
checkbox input "false"
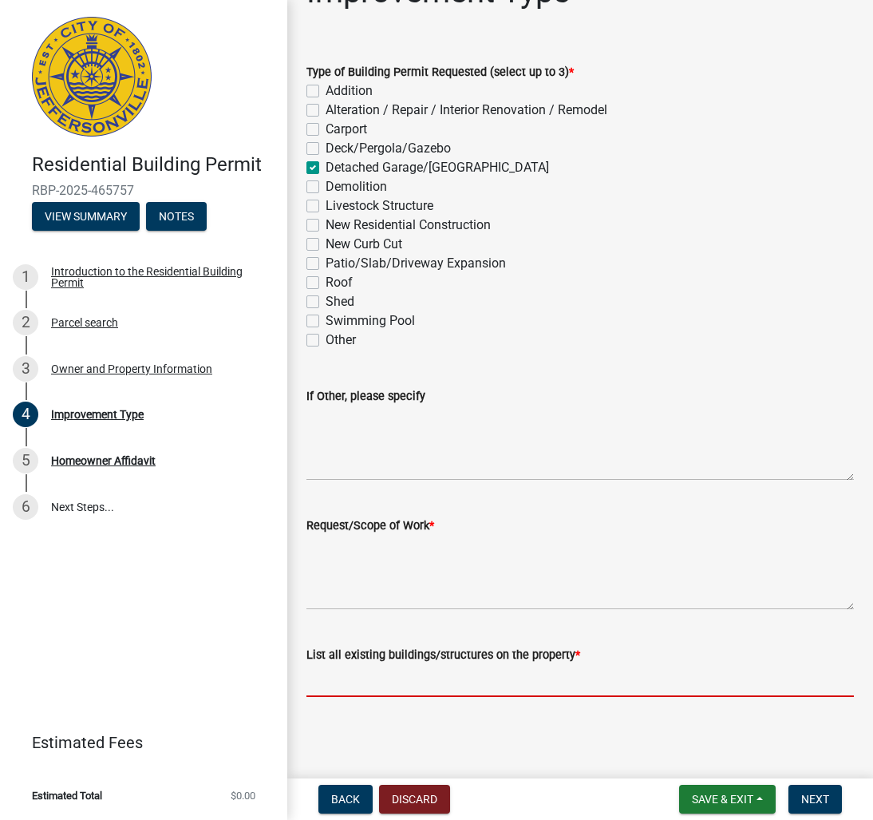
click at [489, 687] on input "List all existing buildings/structures on the property *" at bounding box center [580, 680] width 548 height 33
type input "4"
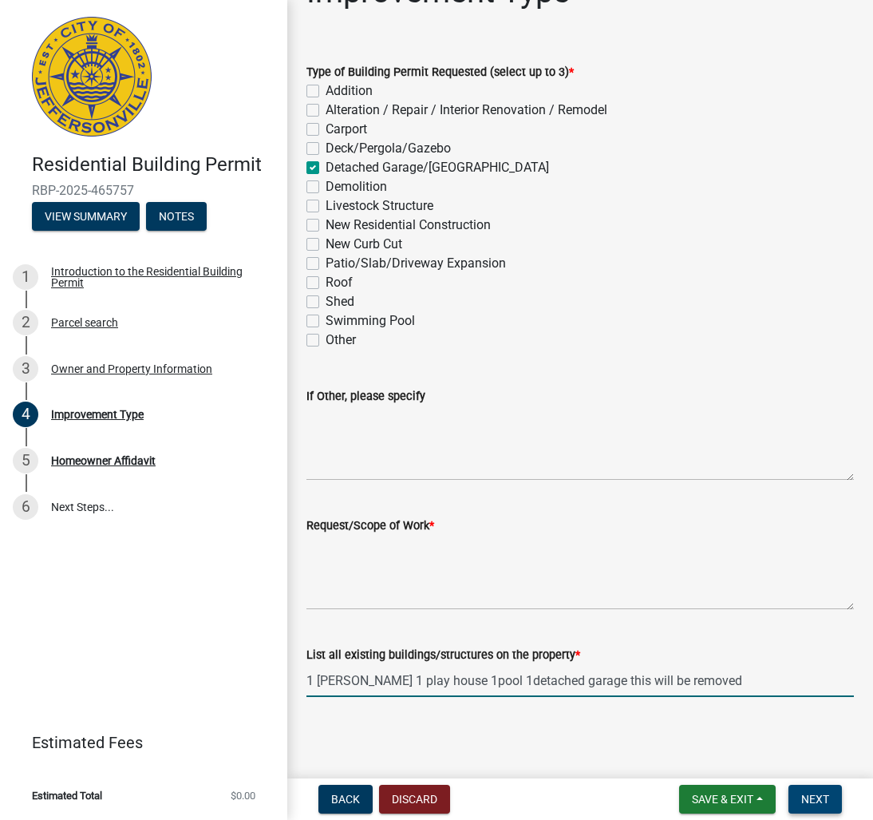
type input "1 [PERSON_NAME] 1 play house 1pool 1detached garage this will be removed"
click at [817, 797] on span "Next" at bounding box center [815, 799] width 28 height 13
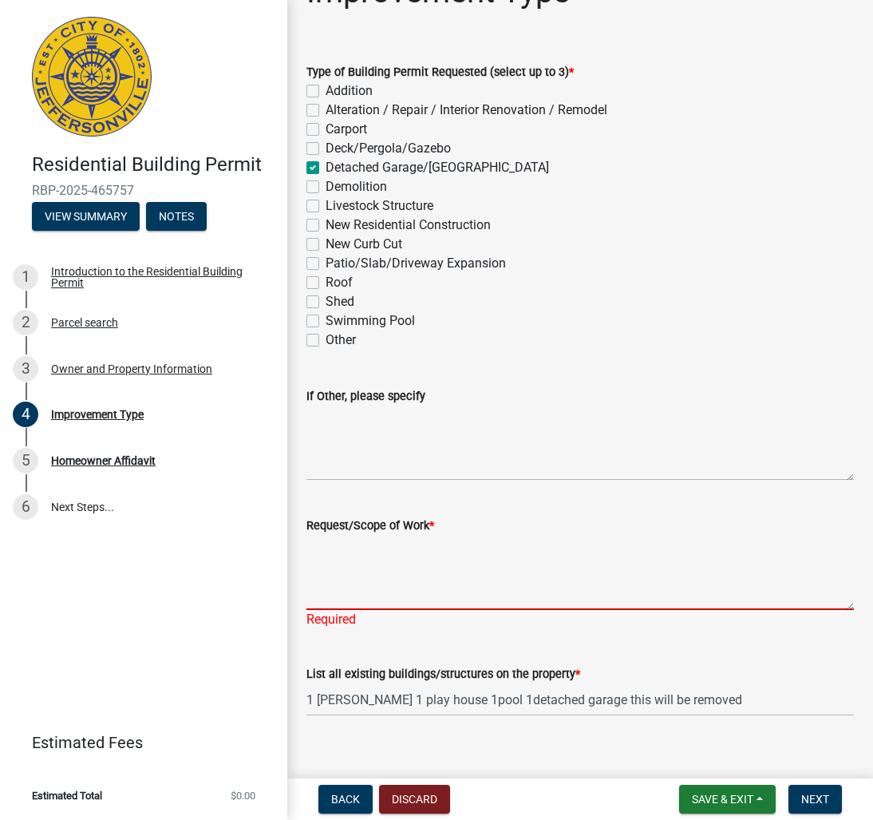
click at [365, 602] on textarea "Request/Scope of Work *" at bounding box center [580, 572] width 548 height 75
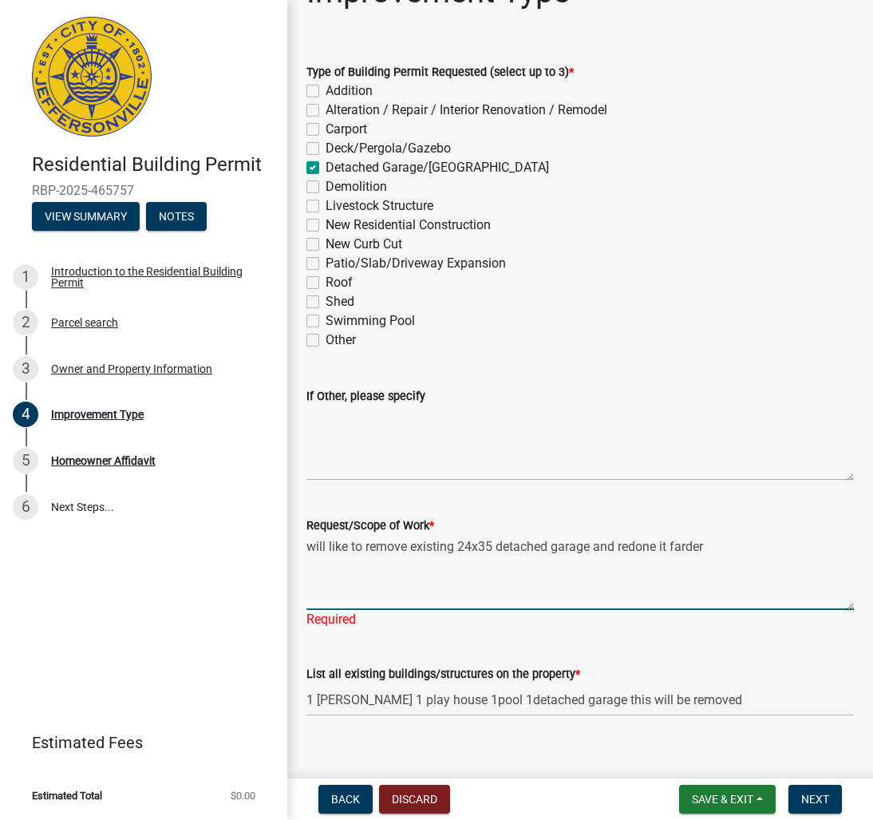
drag, startPoint x: 791, startPoint y: 573, endPoint x: 642, endPoint y: 589, distance: 149.3
click at [642, 589] on textarea "will like to remove existing 24x35 detached garage and redone it farder" at bounding box center [580, 572] width 548 height 75
click at [747, 591] on textarea "will like to remove existing 24x35 detached garage and redone it far back on my…" at bounding box center [580, 572] width 548 height 75
type textarea "will like to remove existing 24x35 detached garage and redone it far back on my…"
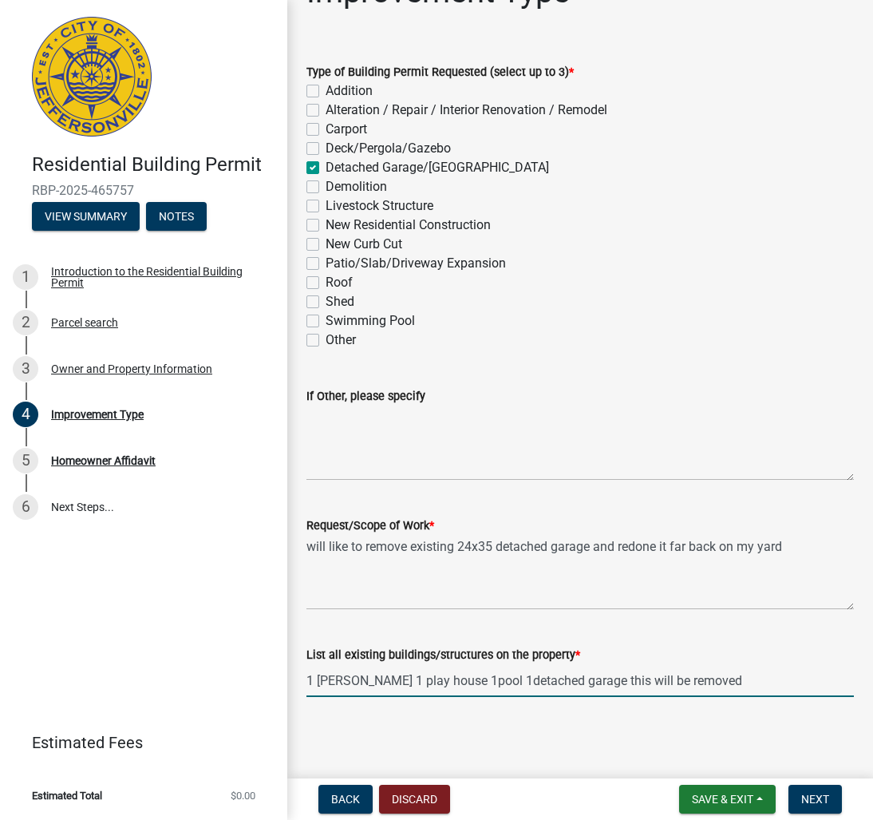
click at [790, 683] on input "1 [PERSON_NAME] 1 play house 1pool 1detached garage this will be removed" at bounding box center [580, 680] width 548 height 33
click at [816, 794] on span "Next" at bounding box center [815, 799] width 28 height 13
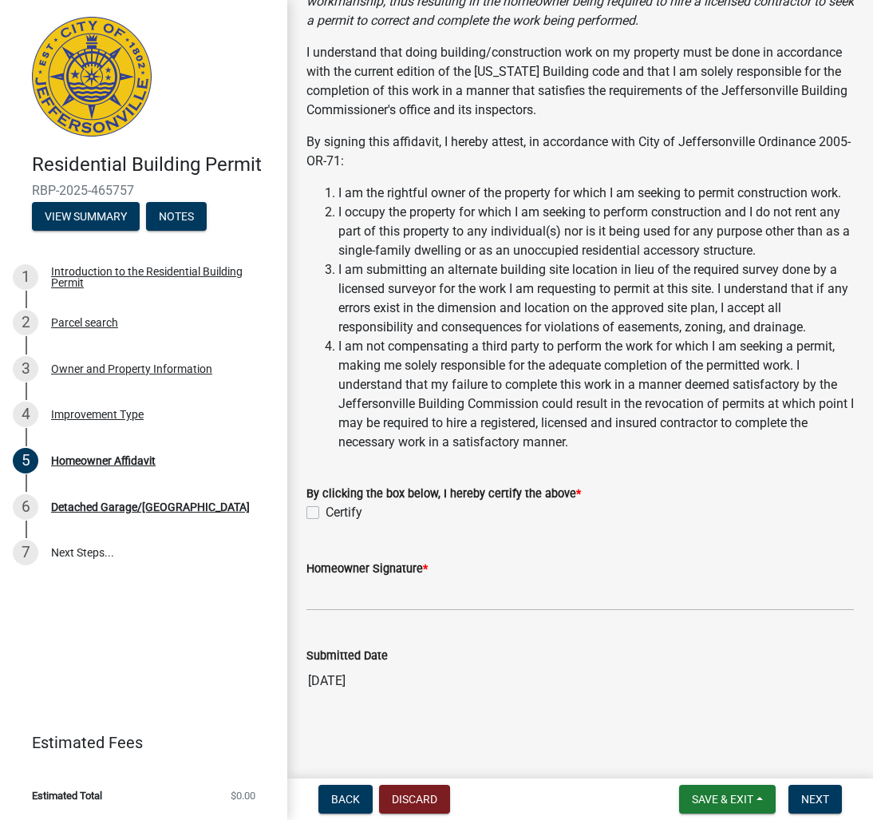
scroll to position [455, 0]
click at [326, 513] on label "Certify" at bounding box center [344, 512] width 37 height 19
click at [326, 513] on input "Certify" at bounding box center [331, 508] width 10 height 10
checkbox input "true"
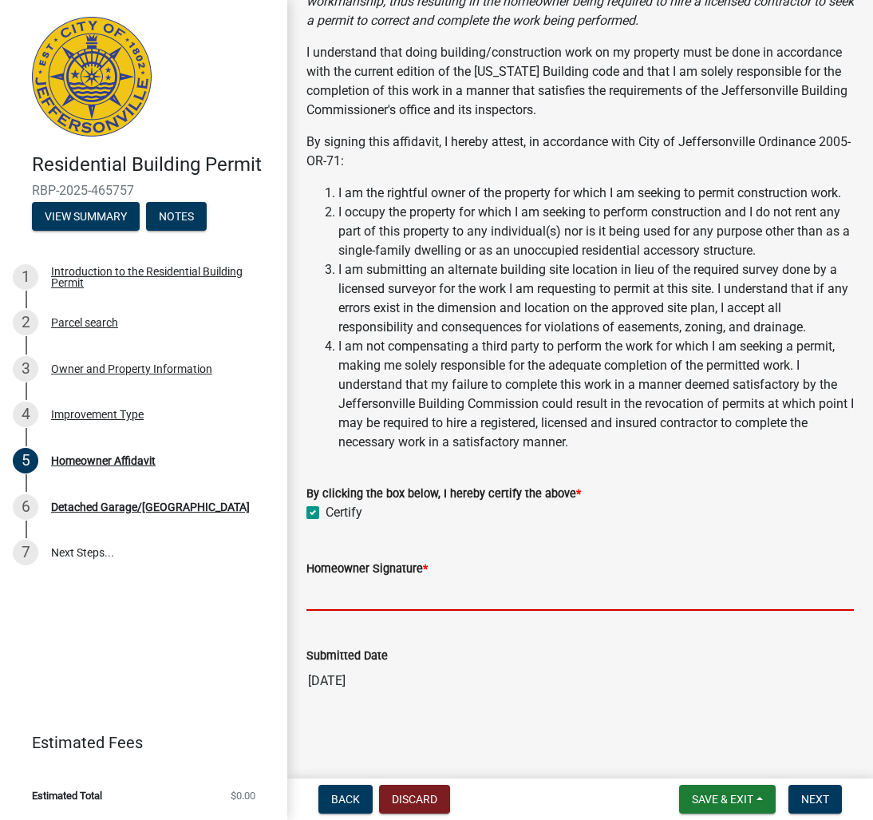
click at [414, 600] on input "Homeowner Signature *" at bounding box center [580, 594] width 548 height 33
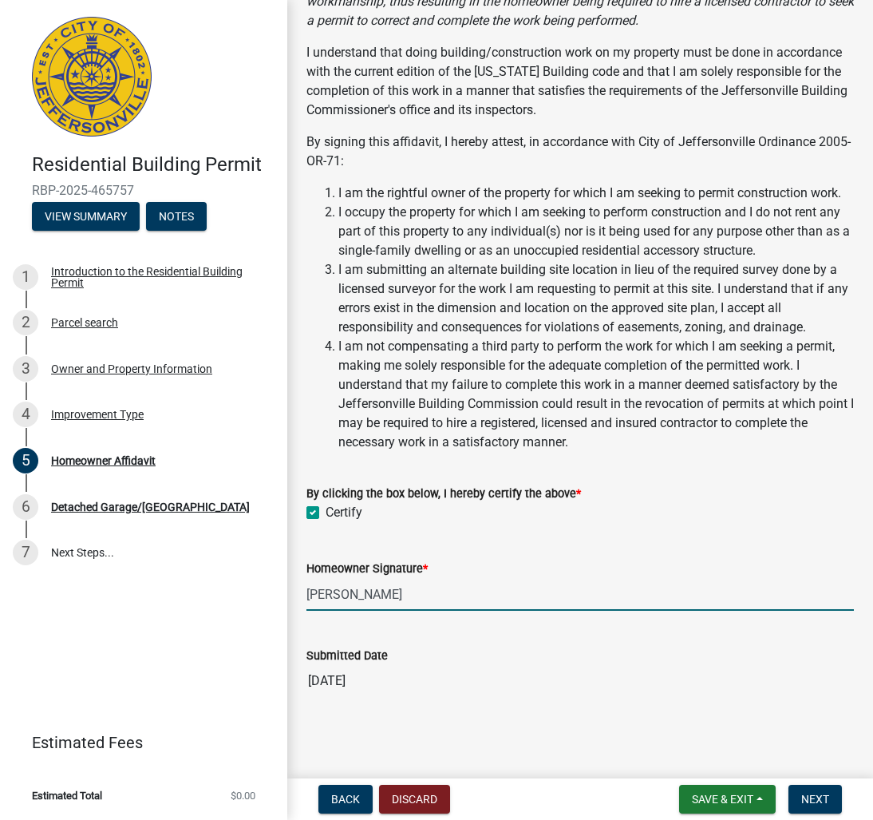
type input "[PERSON_NAME]"
click at [562, 644] on div "Submitted Date [DATE]" at bounding box center [580, 659] width 548 height 73
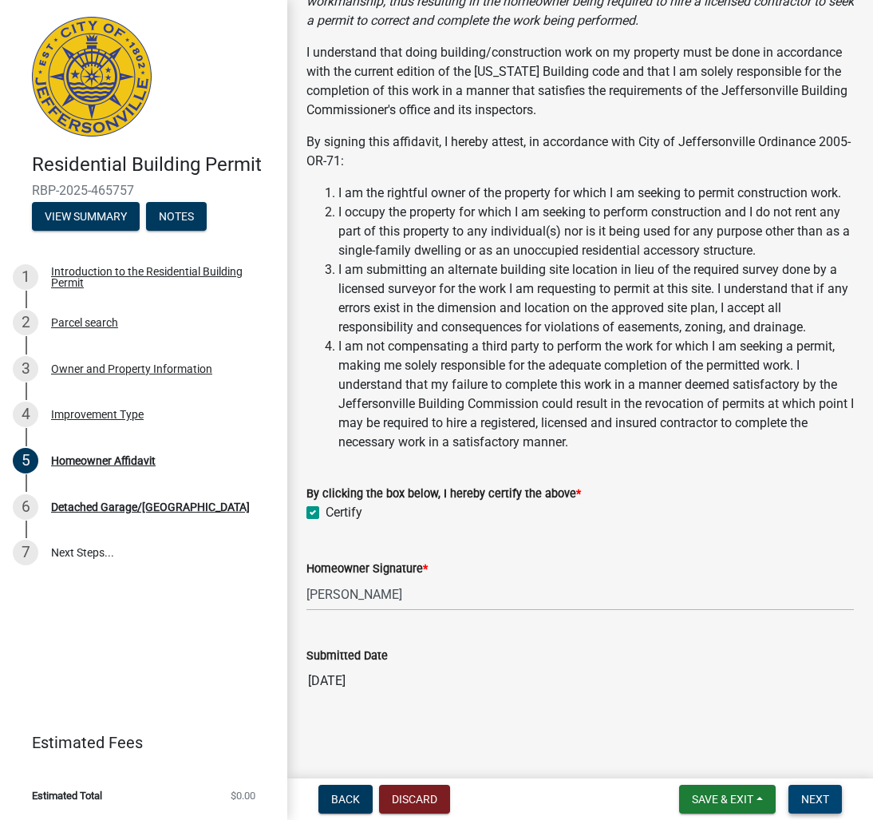
click at [815, 797] on span "Next" at bounding box center [815, 799] width 28 height 13
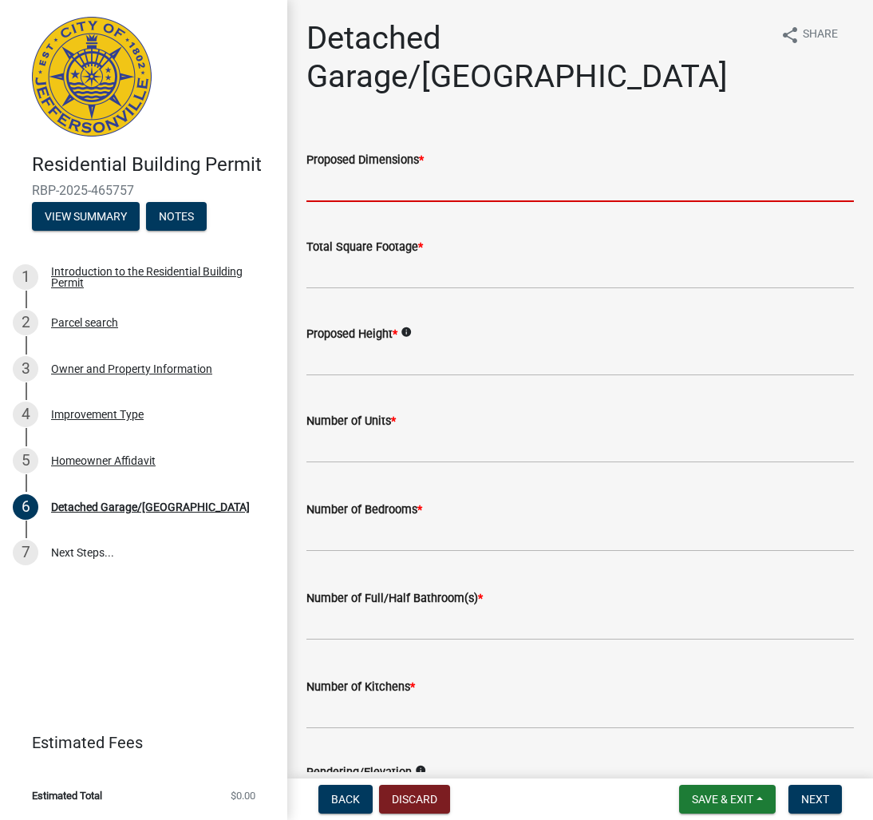
click at [342, 169] on input "Proposed Dimensions *" at bounding box center [580, 185] width 548 height 33
type input "24x 35"
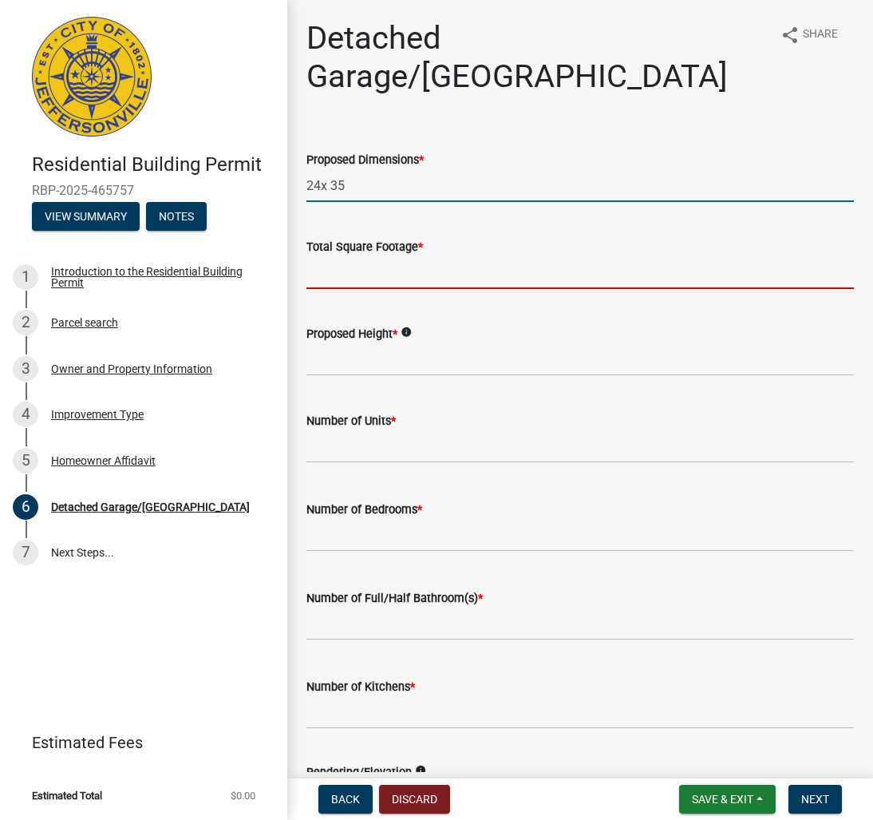
click at [354, 256] on input "Total Square Footage *" at bounding box center [580, 272] width 548 height 33
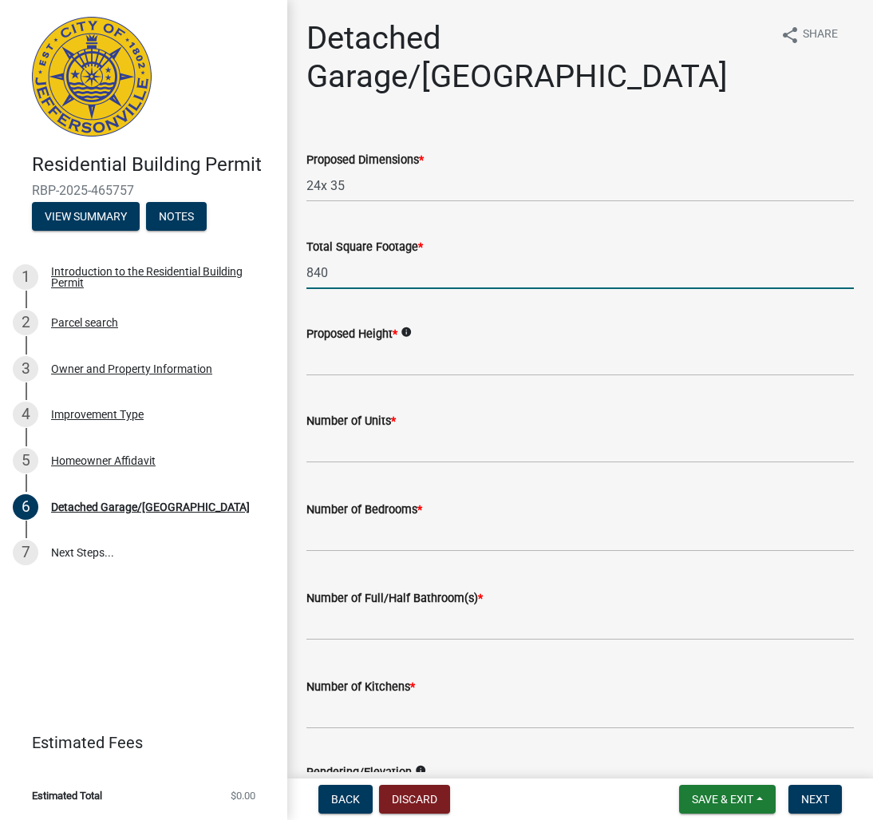
type input "840"
click at [370, 343] on input "Proposed Height *" at bounding box center [580, 359] width 548 height 33
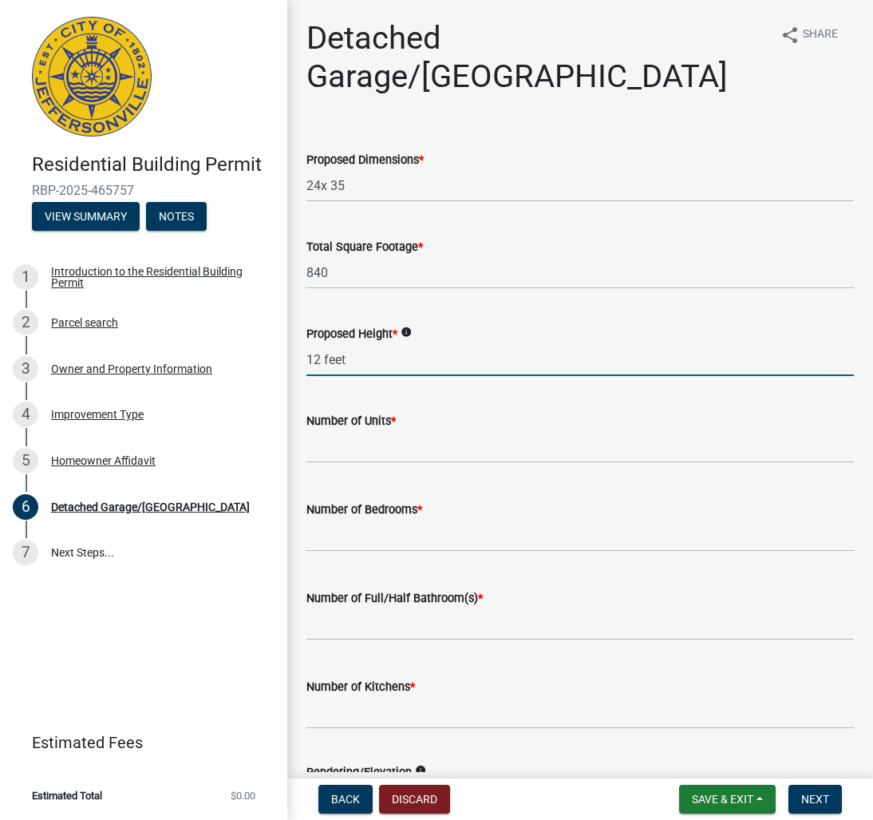
type input "12 feet"
click at [355, 430] on input "text" at bounding box center [580, 446] width 548 height 33
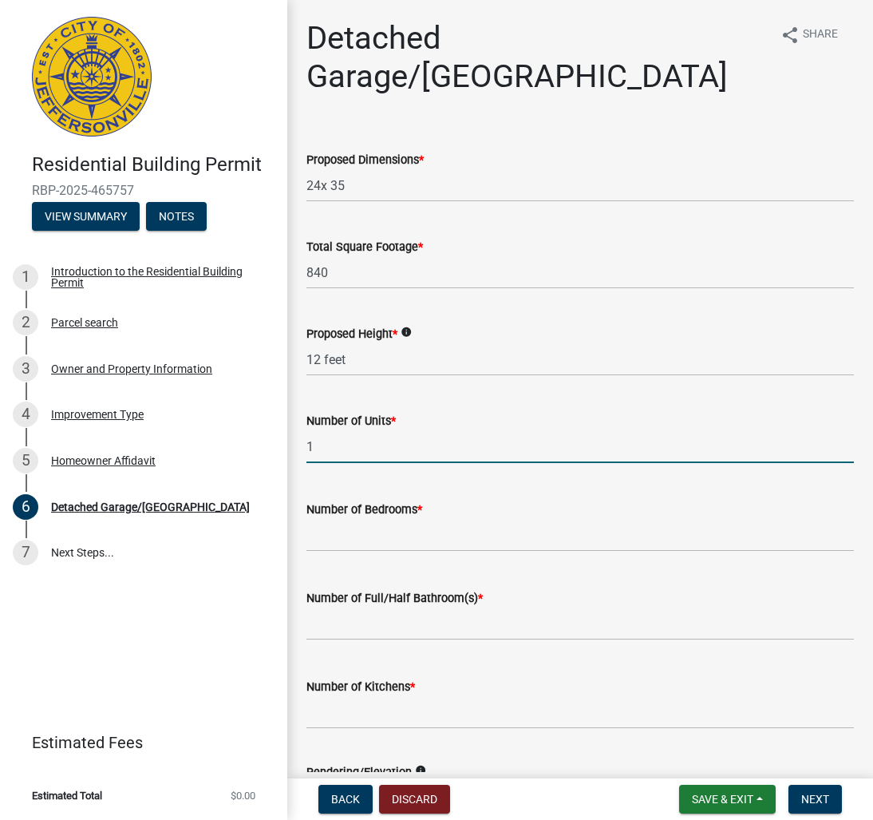
type input "1"
click at [352, 519] on input "text" at bounding box center [580, 535] width 548 height 33
type input "0"
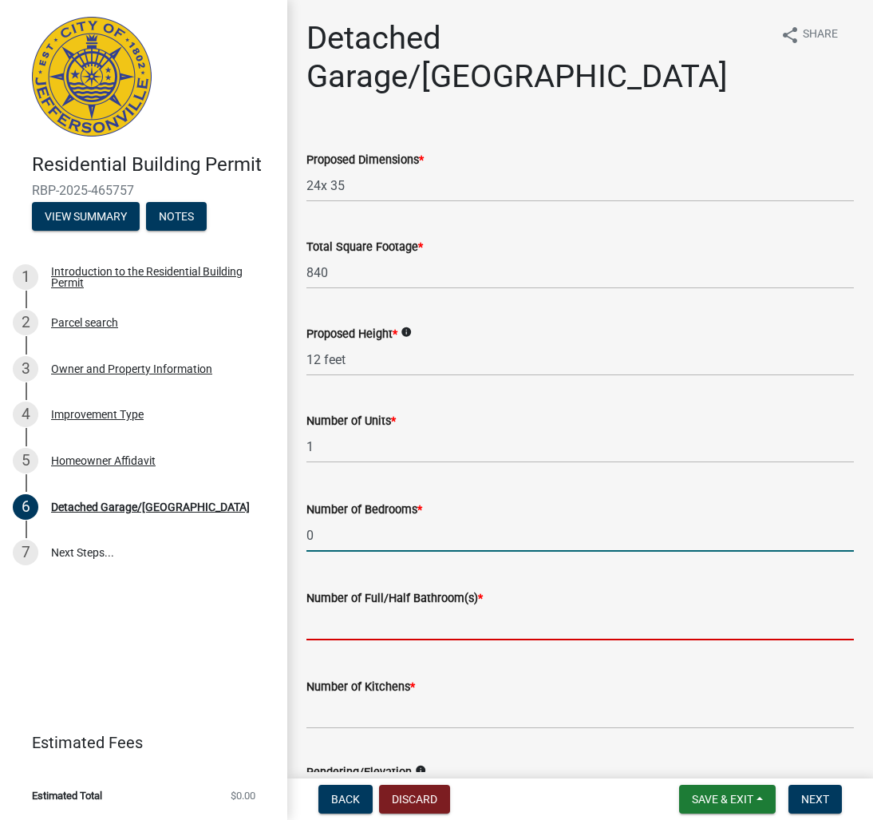
click at [378, 607] on input "text" at bounding box center [580, 623] width 548 height 33
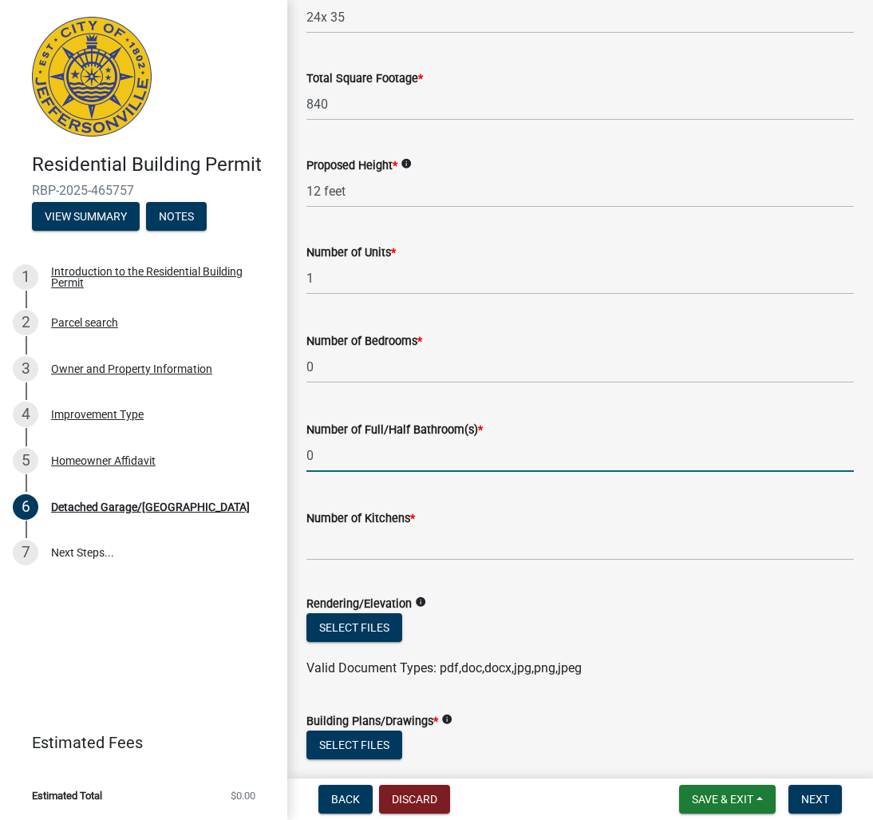
scroll to position [176, 0]
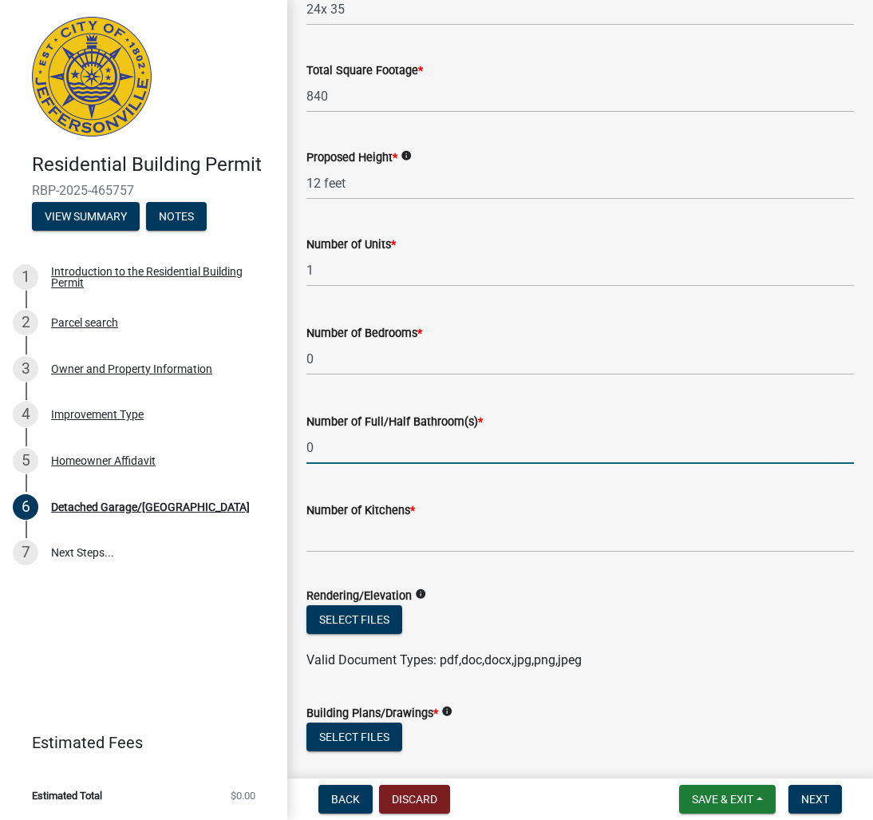
type input "0"
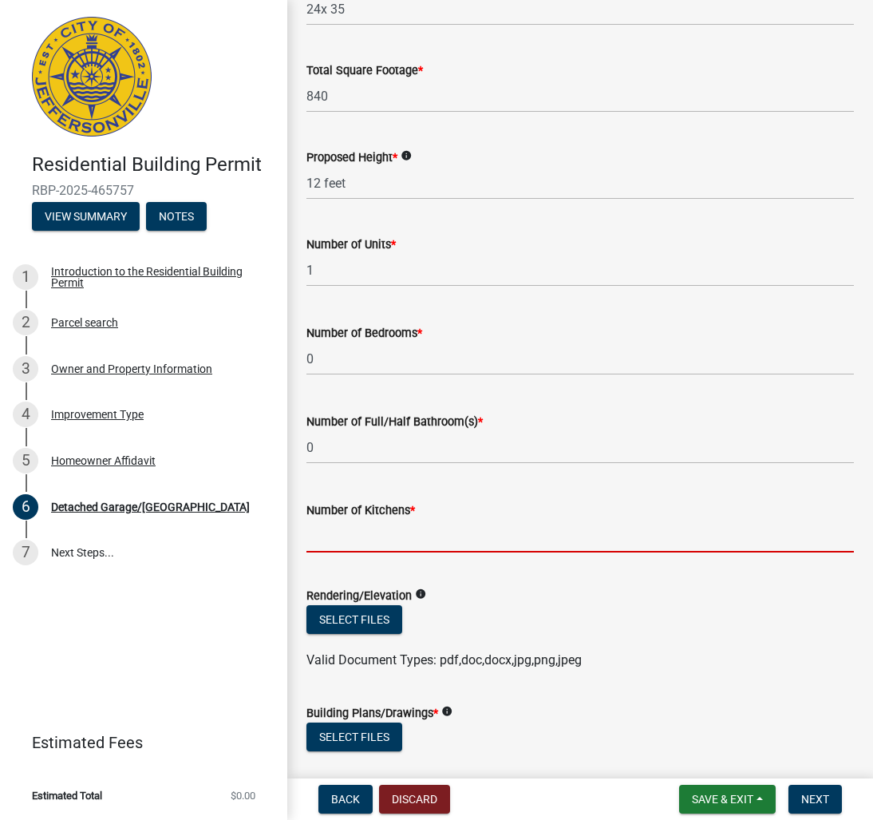
click at [339, 520] on input "text" at bounding box center [580, 536] width 548 height 33
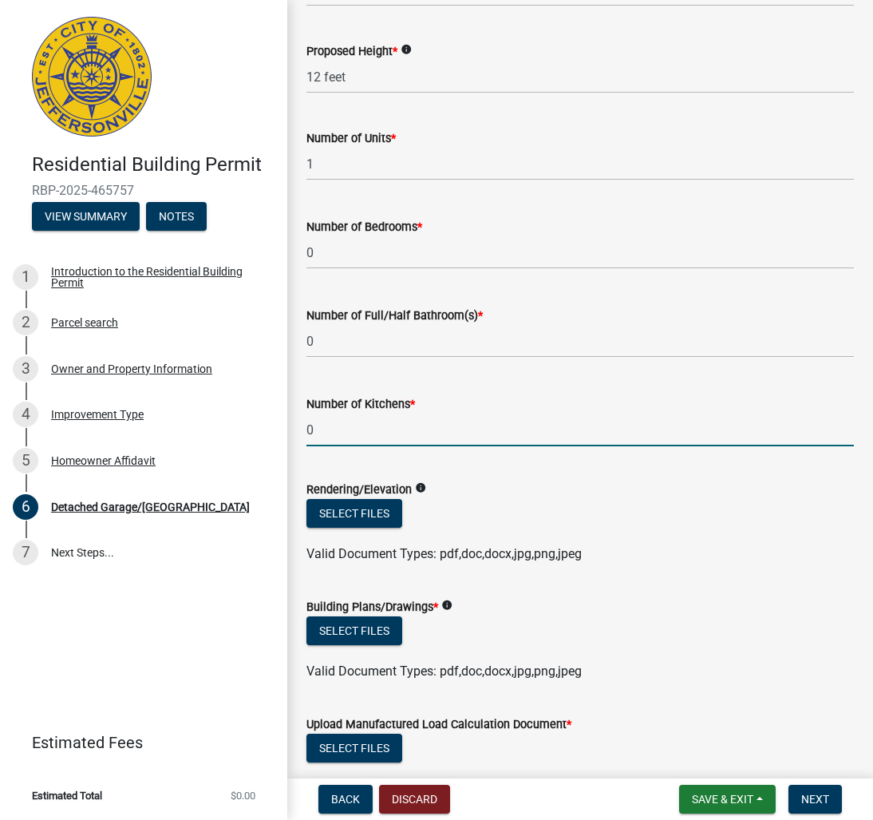
scroll to position [296, 0]
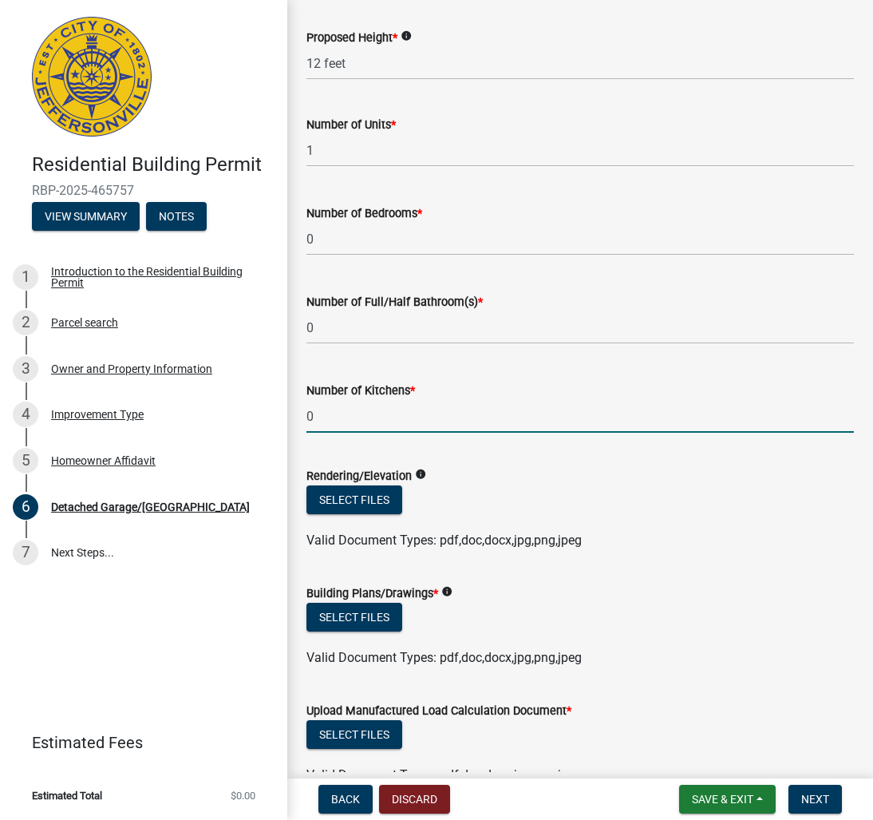
type input "0"
click at [424, 468] on icon "info" at bounding box center [420, 473] width 11 height 11
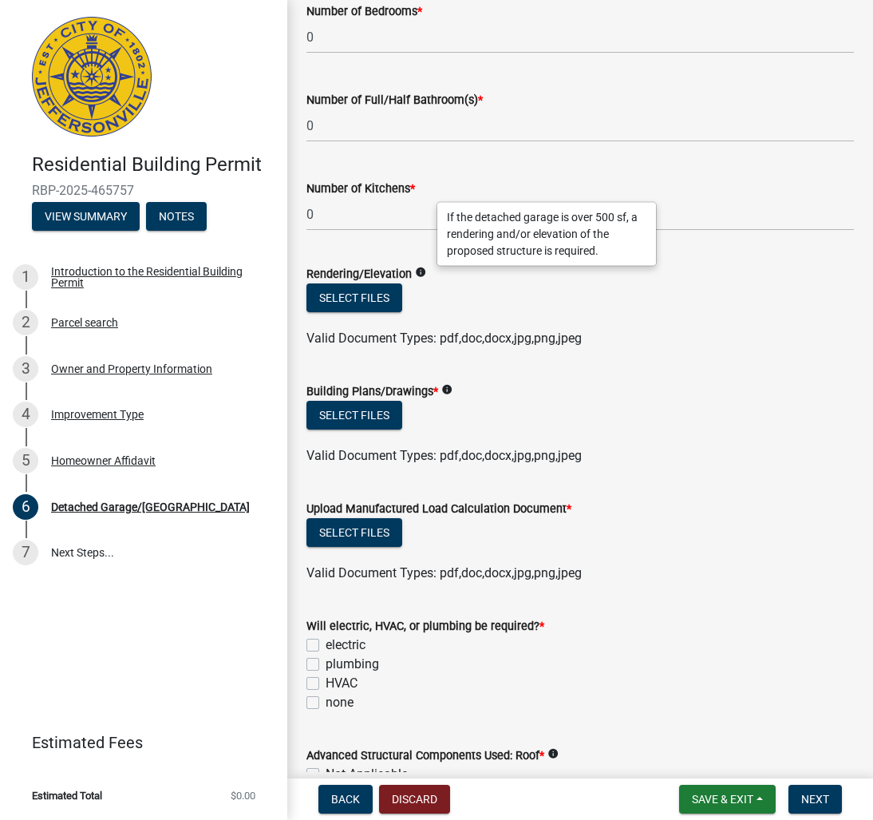
scroll to position [500, 0]
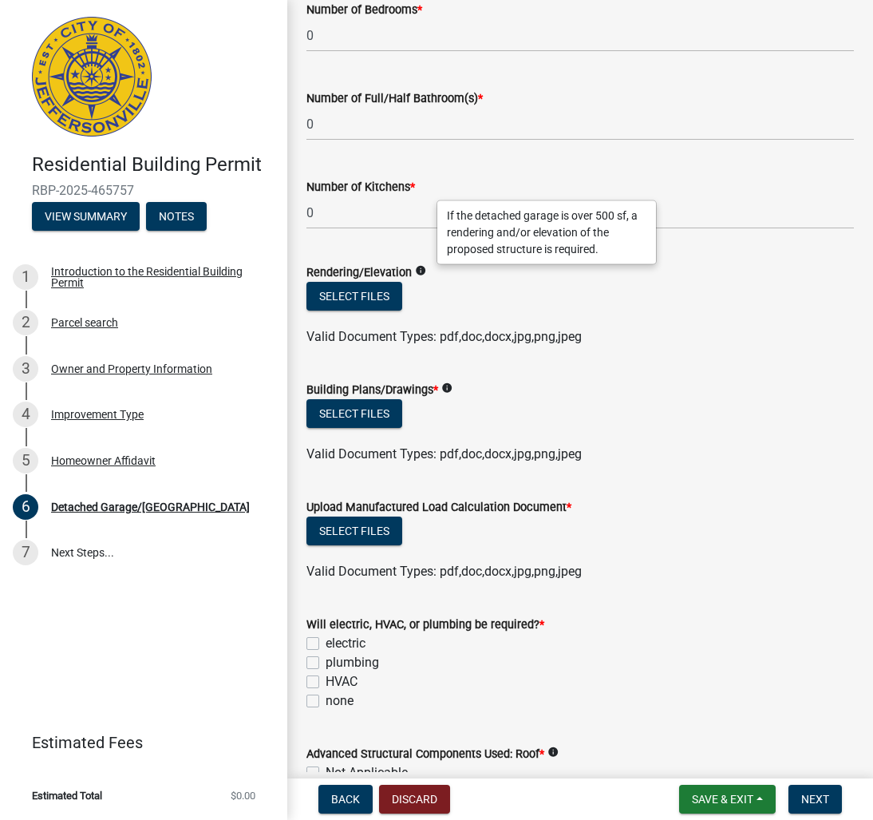
click at [694, 552] on wm-data-entity-input "Upload Manufactured Load Calculation Document * Select files Valid Document Typ…" at bounding box center [580, 536] width 548 height 117
click at [326, 691] on label "none" at bounding box center [340, 700] width 28 height 19
click at [326, 691] on input "none" at bounding box center [331, 696] width 10 height 10
checkbox input "true"
checkbox input "false"
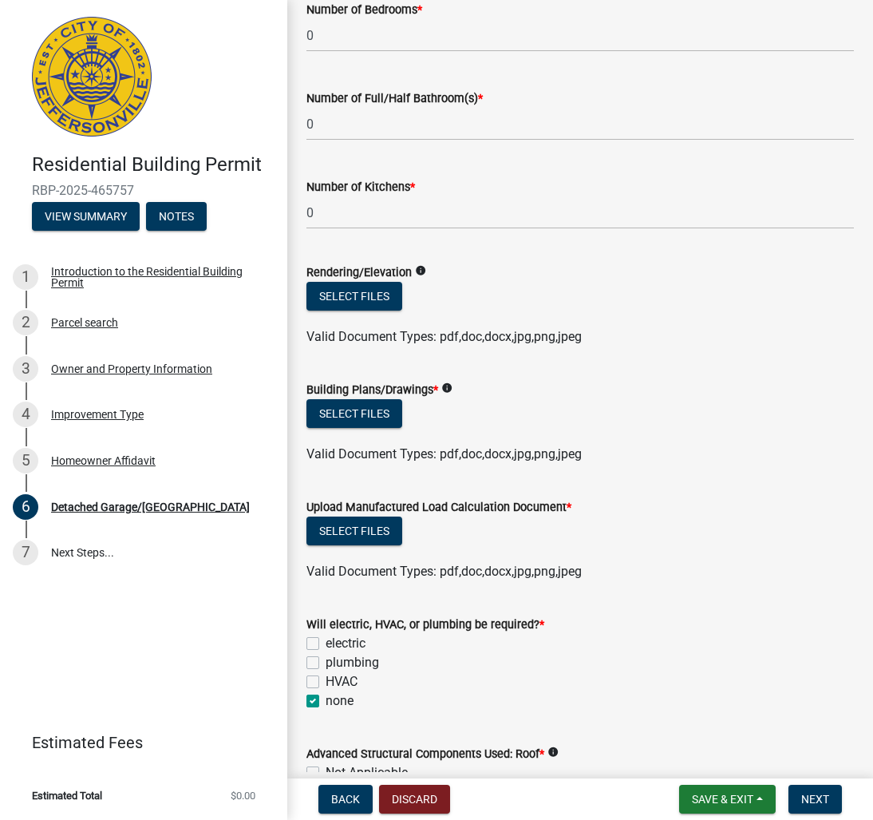
checkbox input "false"
checkbox input "true"
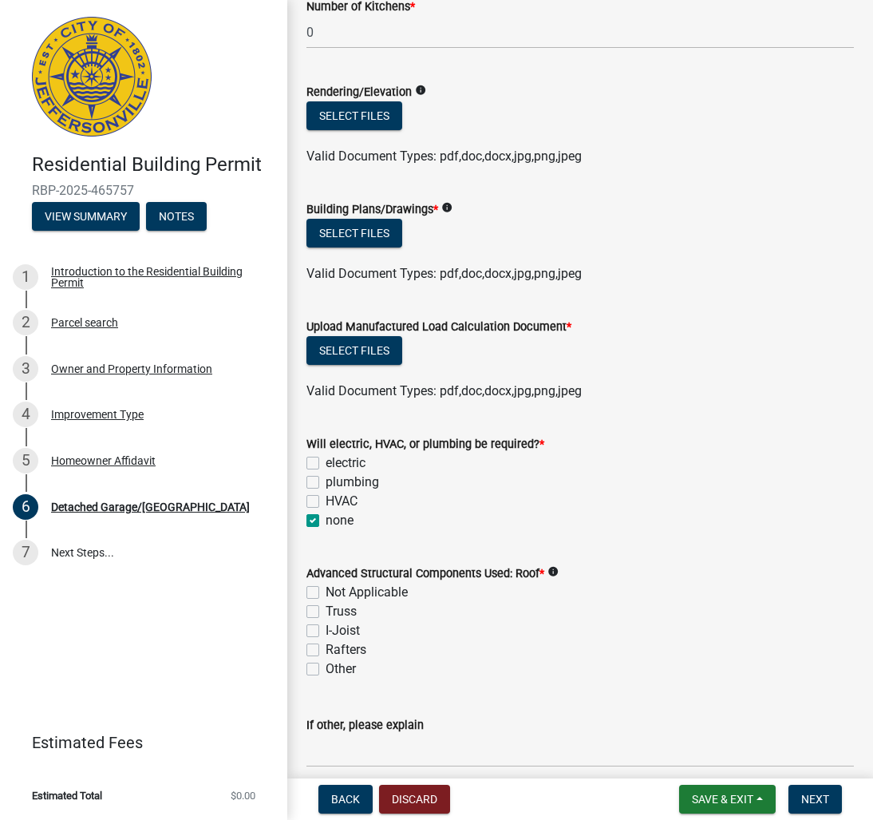
scroll to position [682, 0]
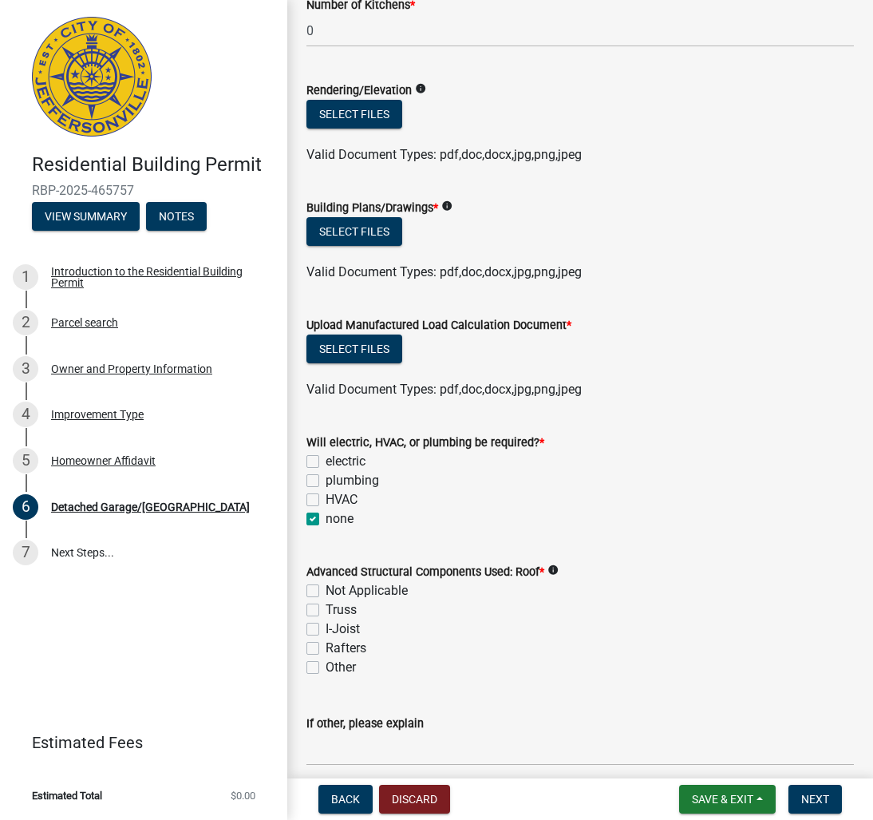
click at [326, 658] on label "Other" at bounding box center [341, 667] width 30 height 19
click at [326, 658] on input "Other" at bounding box center [331, 663] width 10 height 10
checkbox input "true"
checkbox input "false"
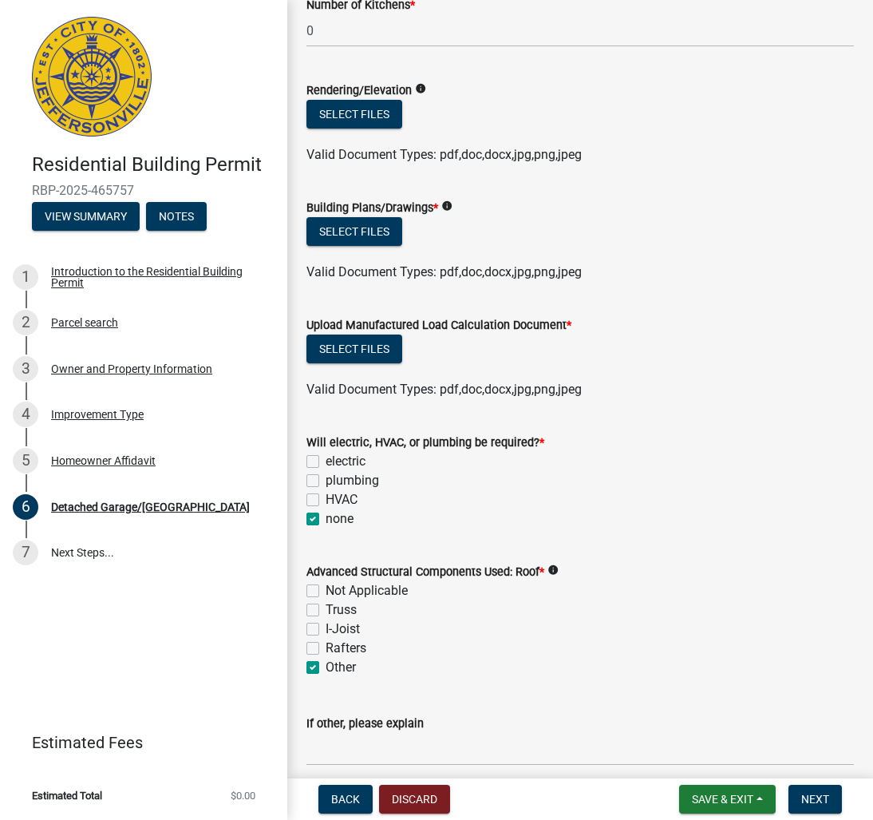
checkbox input "false"
checkbox input "true"
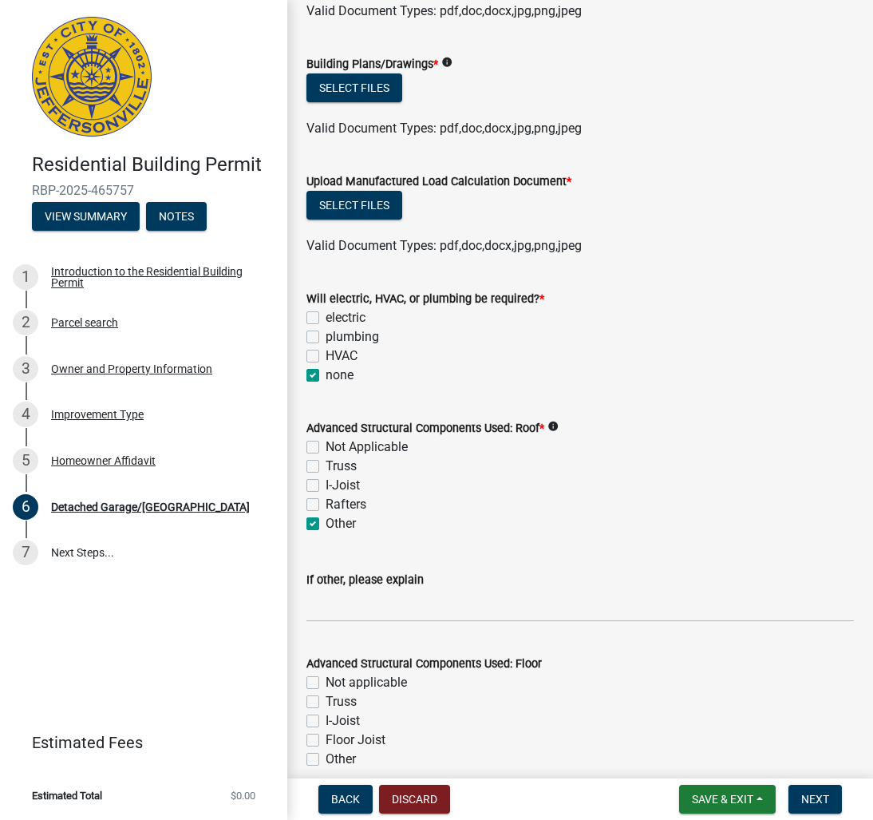
scroll to position [828, 0]
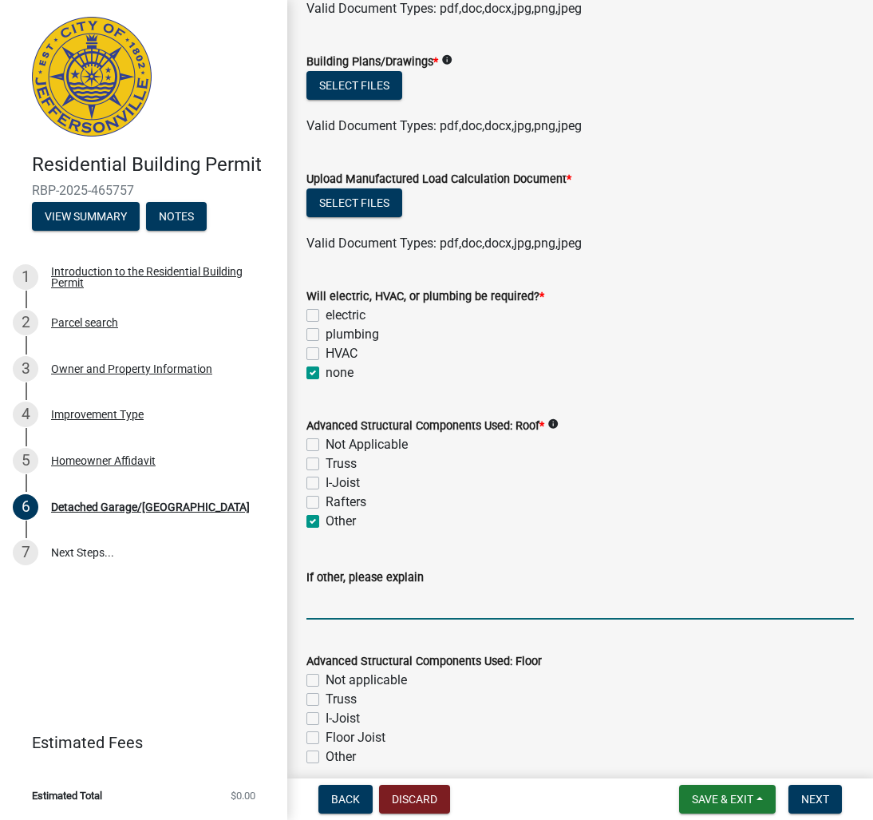
click at [363, 587] on input "If other, please explain" at bounding box center [580, 603] width 548 height 33
type input "it will be metal garage"
click at [559, 418] on icon "info" at bounding box center [553, 423] width 11 height 11
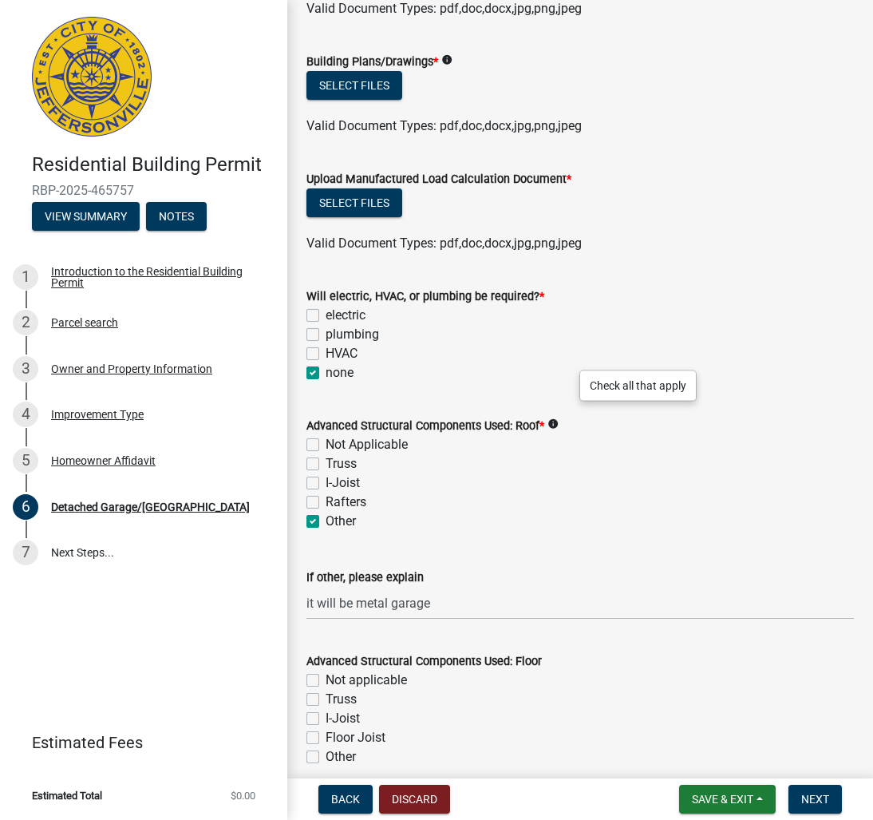
click at [545, 454] on div "Truss" at bounding box center [580, 463] width 548 height 19
click at [326, 473] on label "I-Joist" at bounding box center [343, 482] width 34 height 19
click at [326, 473] on input "I-Joist" at bounding box center [331, 478] width 10 height 10
checkbox input "true"
checkbox input "false"
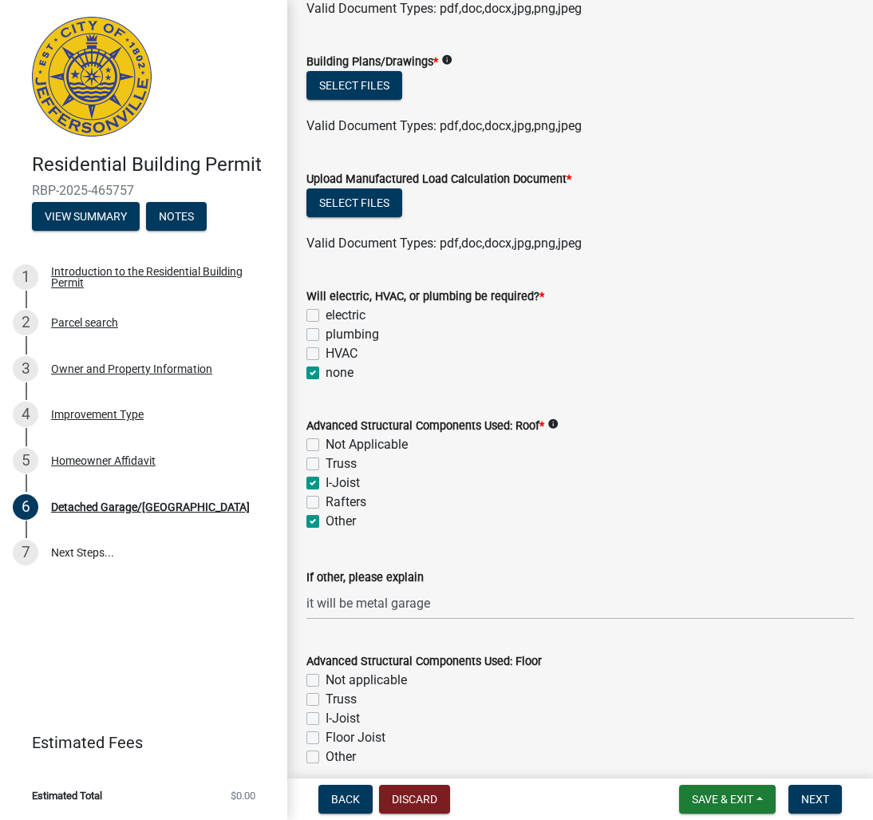
checkbox input "false"
checkbox input "true"
checkbox input "false"
click at [326, 512] on label "Other" at bounding box center [341, 521] width 30 height 19
click at [326, 512] on input "Other" at bounding box center [331, 517] width 10 height 10
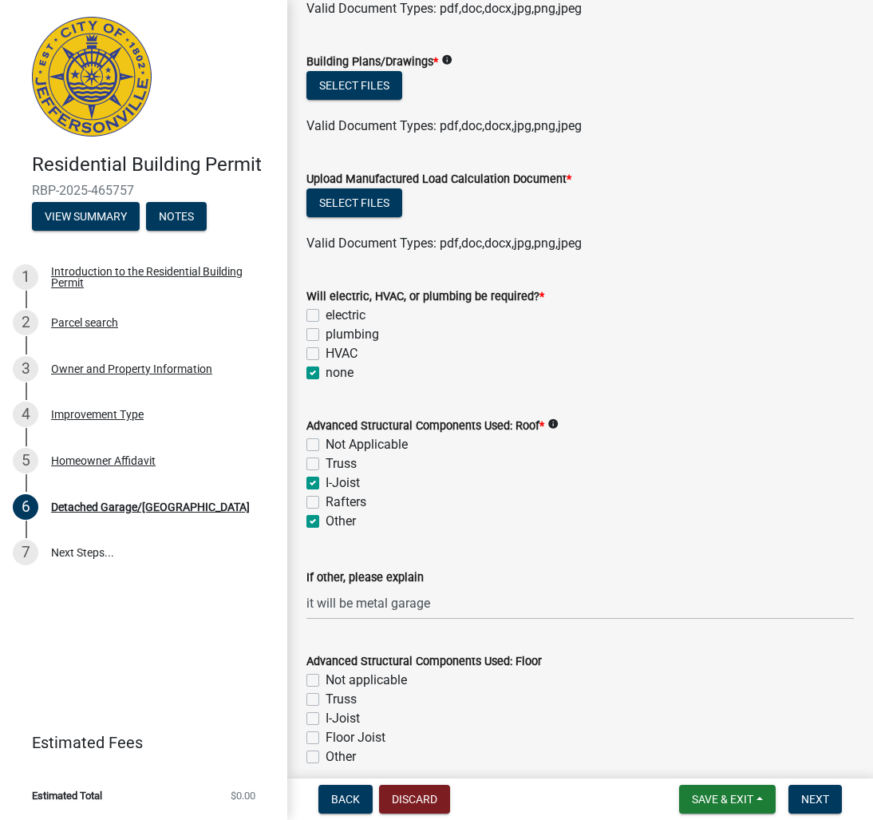
checkbox input "false"
checkbox input "true"
checkbox input "false"
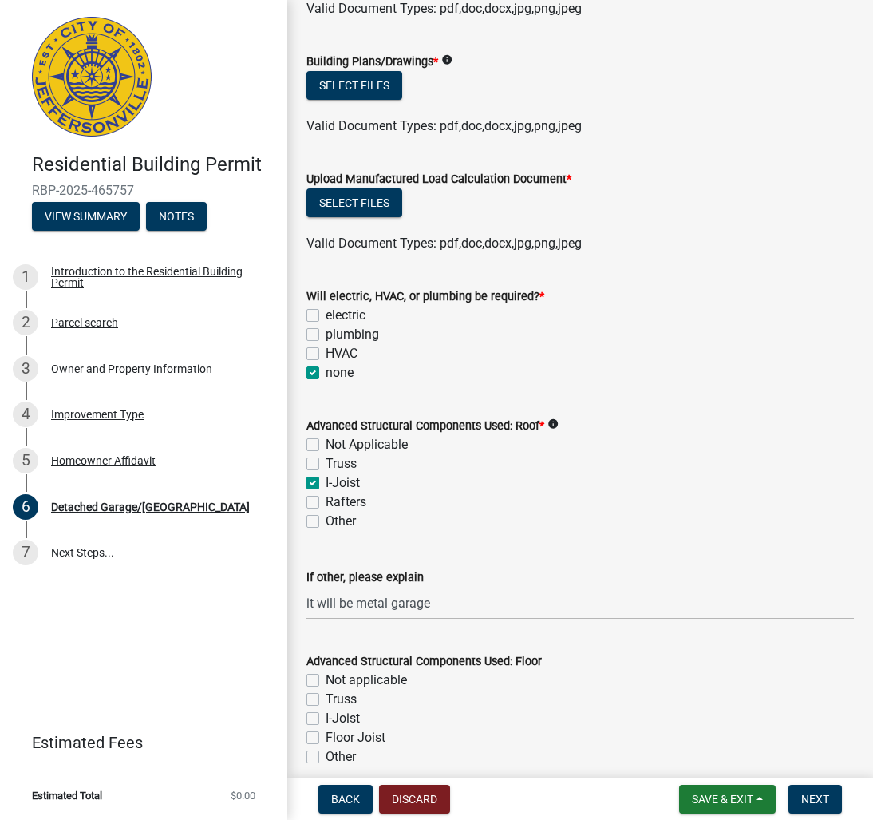
checkbox input "false"
click at [326, 473] on label "I-Joist" at bounding box center [343, 482] width 34 height 19
click at [326, 473] on input "I-Joist" at bounding box center [331, 478] width 10 height 10
checkbox input "false"
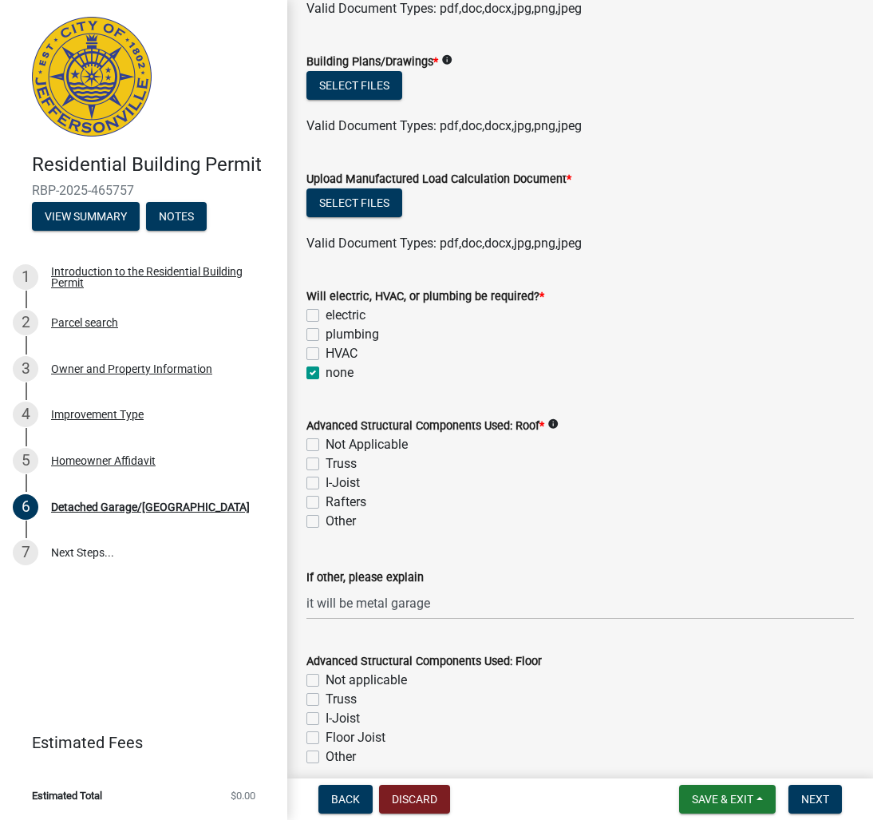
checkbox input "false"
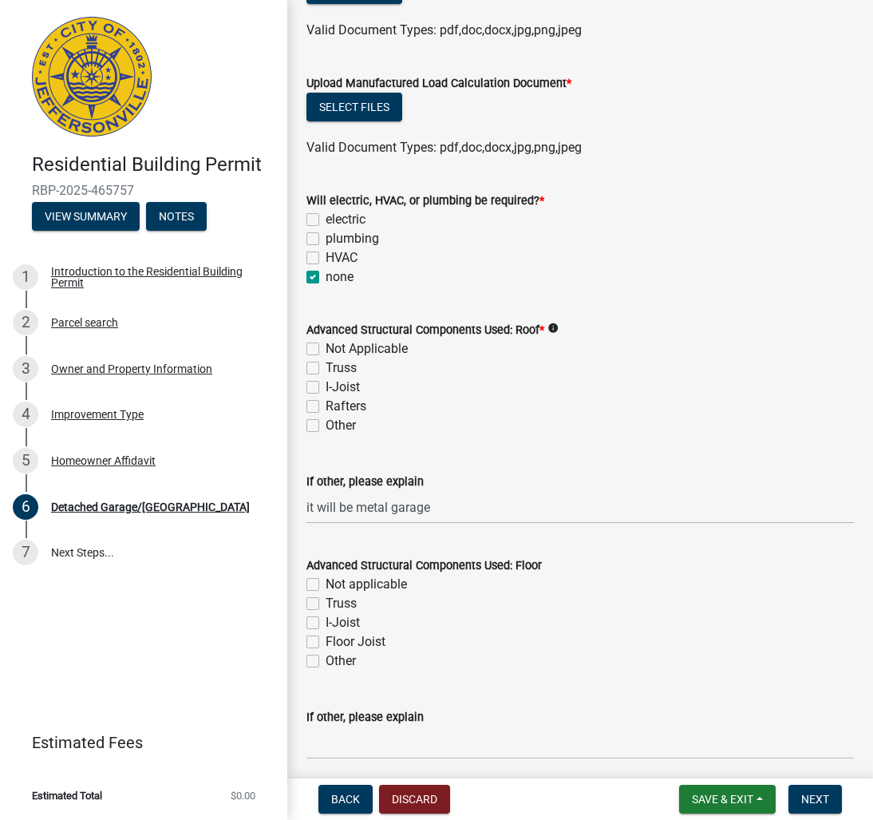
scroll to position [925, 0]
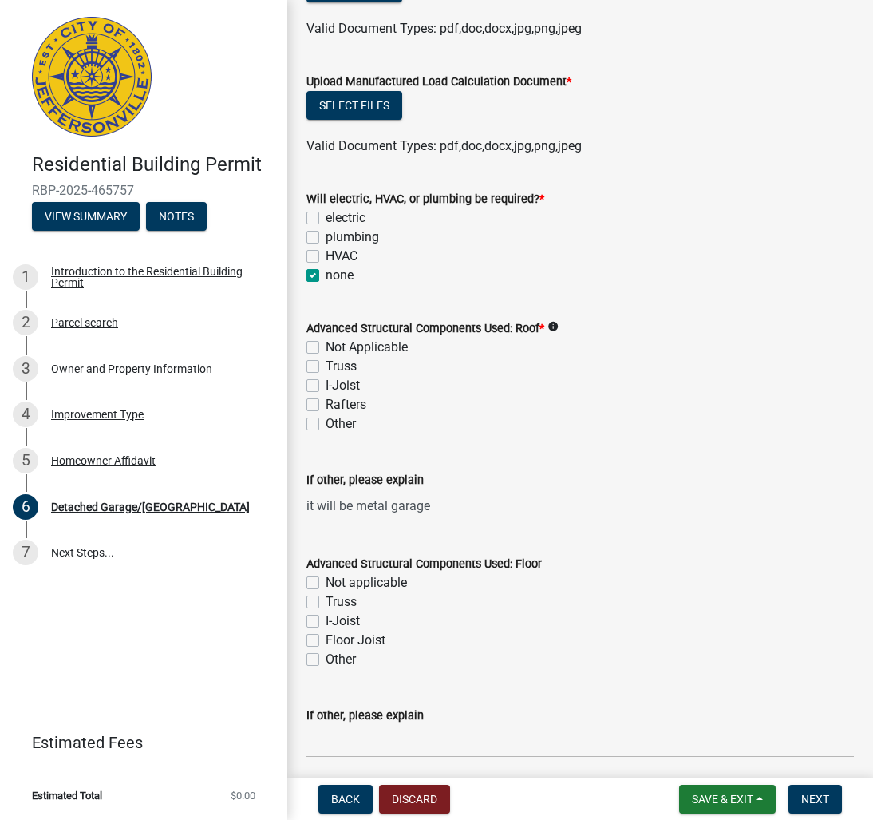
click at [326, 414] on label "Other" at bounding box center [341, 423] width 30 height 19
click at [326, 414] on input "Other" at bounding box center [331, 419] width 10 height 10
checkbox input "true"
checkbox input "false"
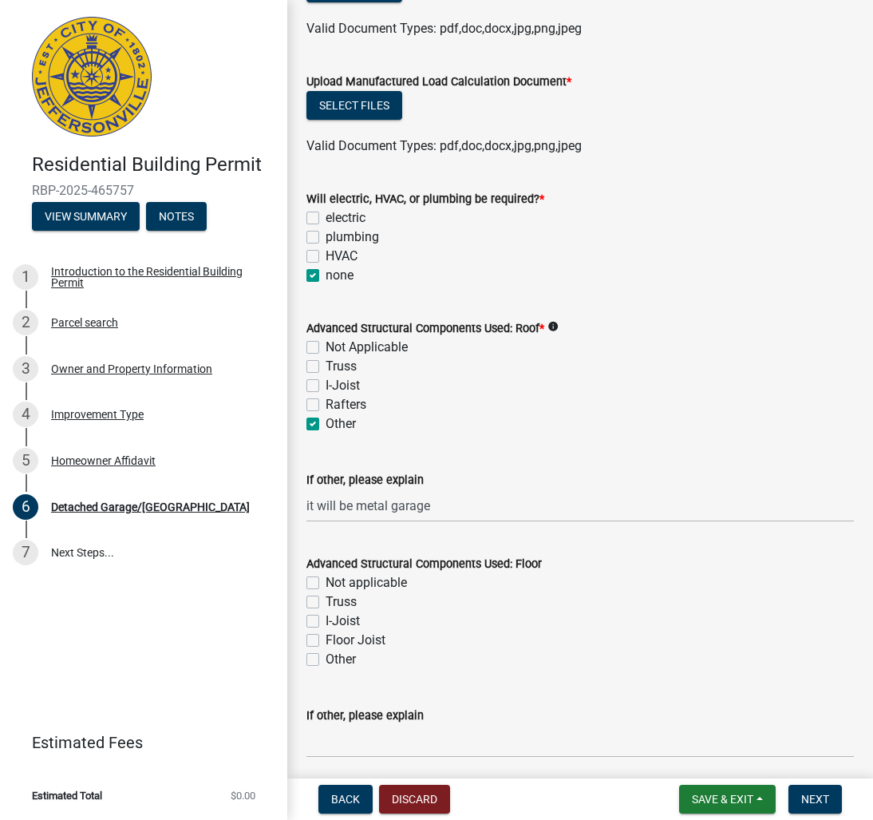
checkbox input "false"
checkbox input "true"
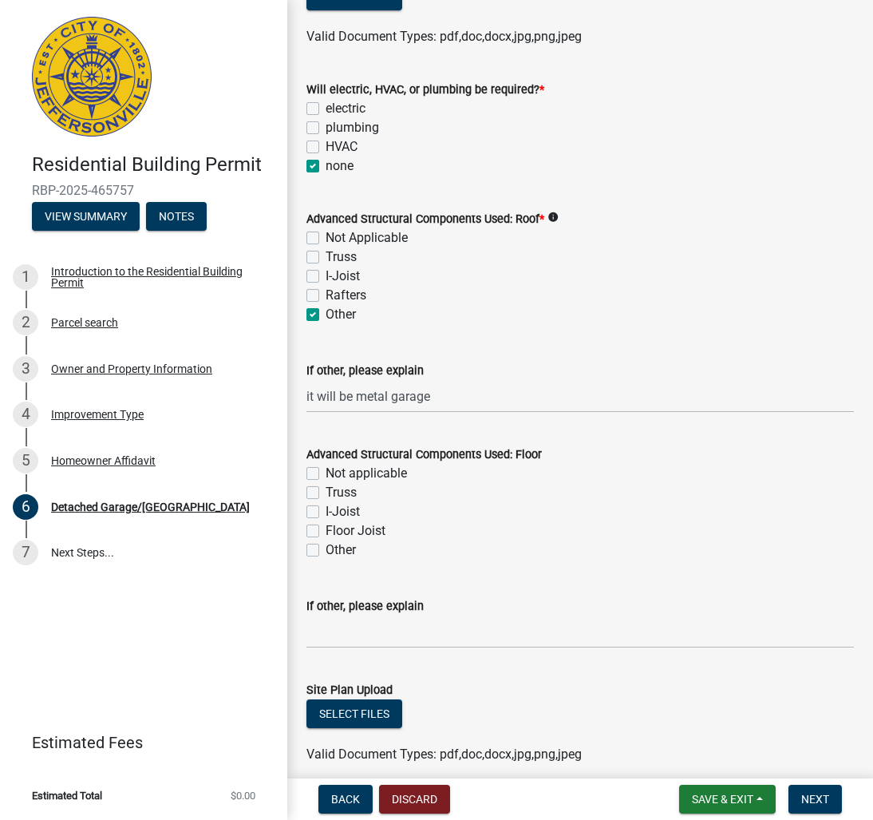
scroll to position [1046, 0]
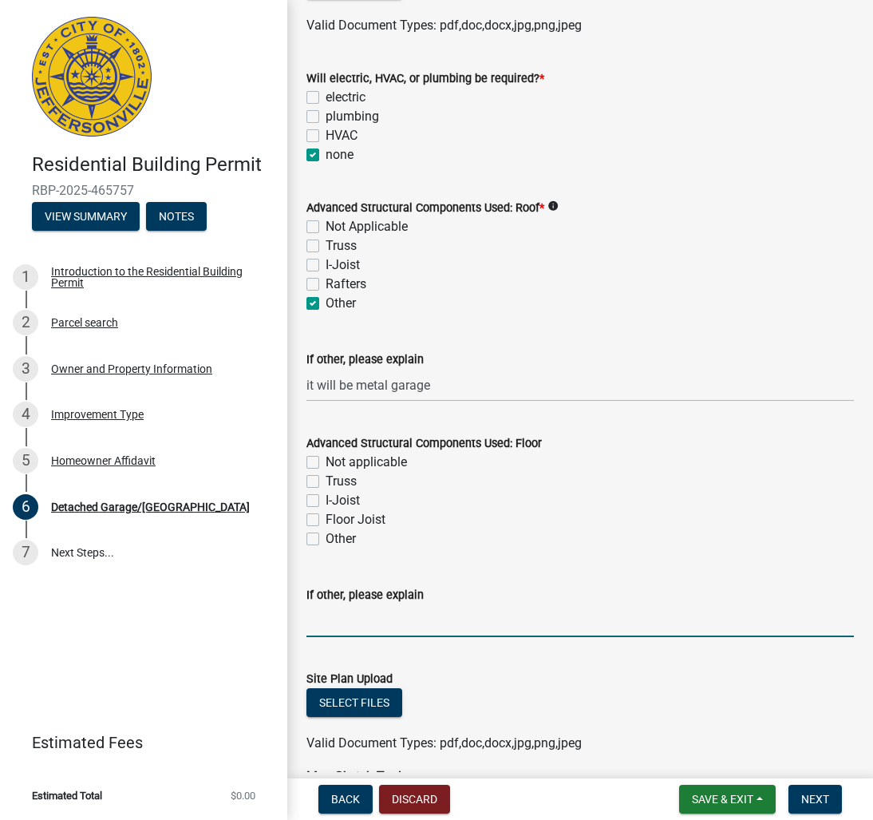
click at [360, 604] on input "If other, please explain" at bounding box center [580, 620] width 548 height 33
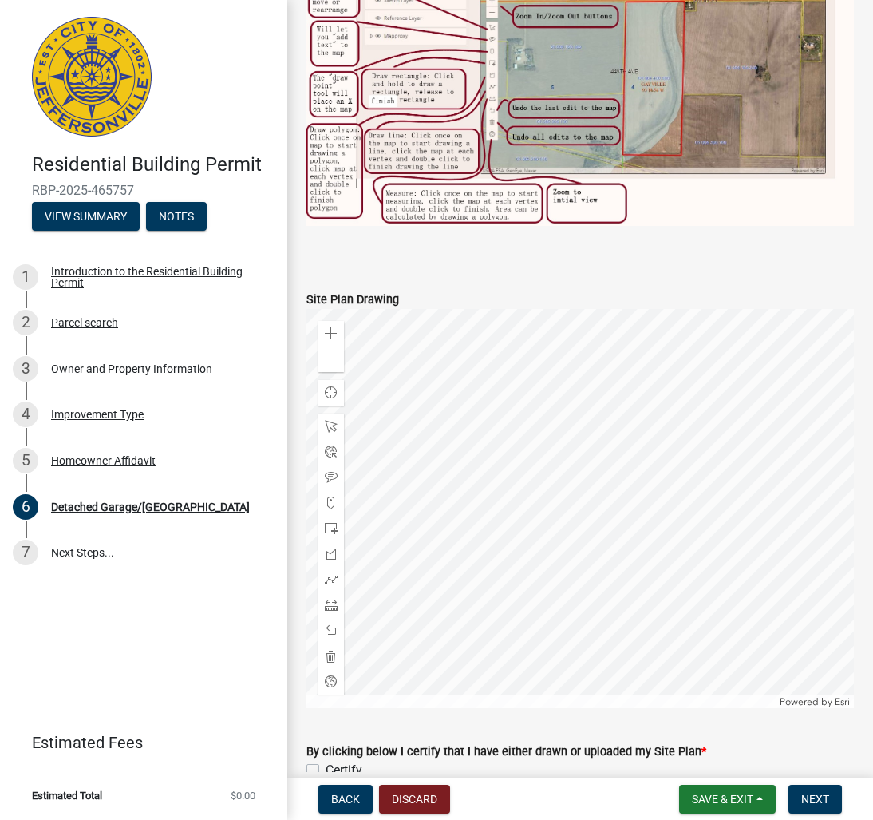
scroll to position [1885, 0]
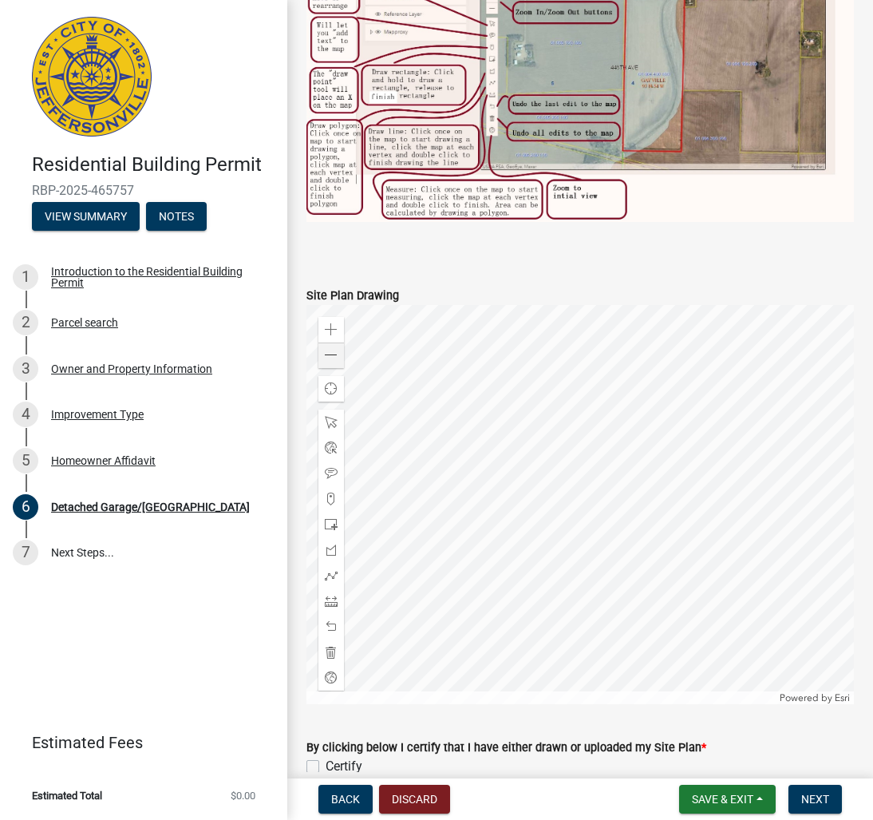
type input "concrete"
click at [328, 349] on span at bounding box center [331, 355] width 13 height 13
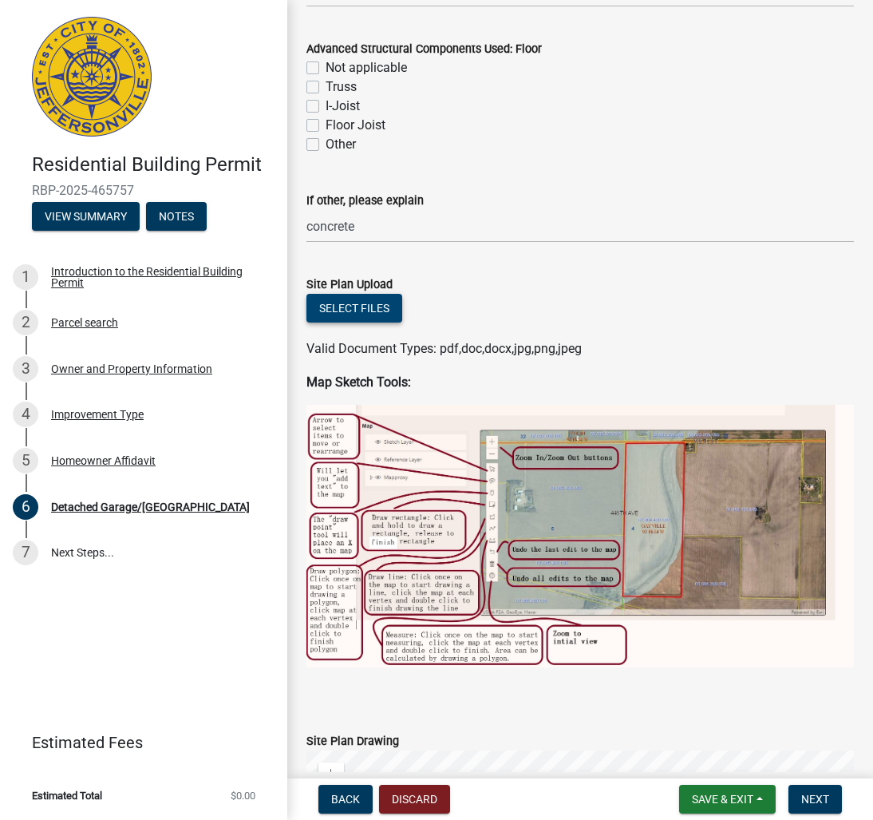
scroll to position [1439, 0]
click at [345, 295] on button "Select files" at bounding box center [354, 309] width 96 height 29
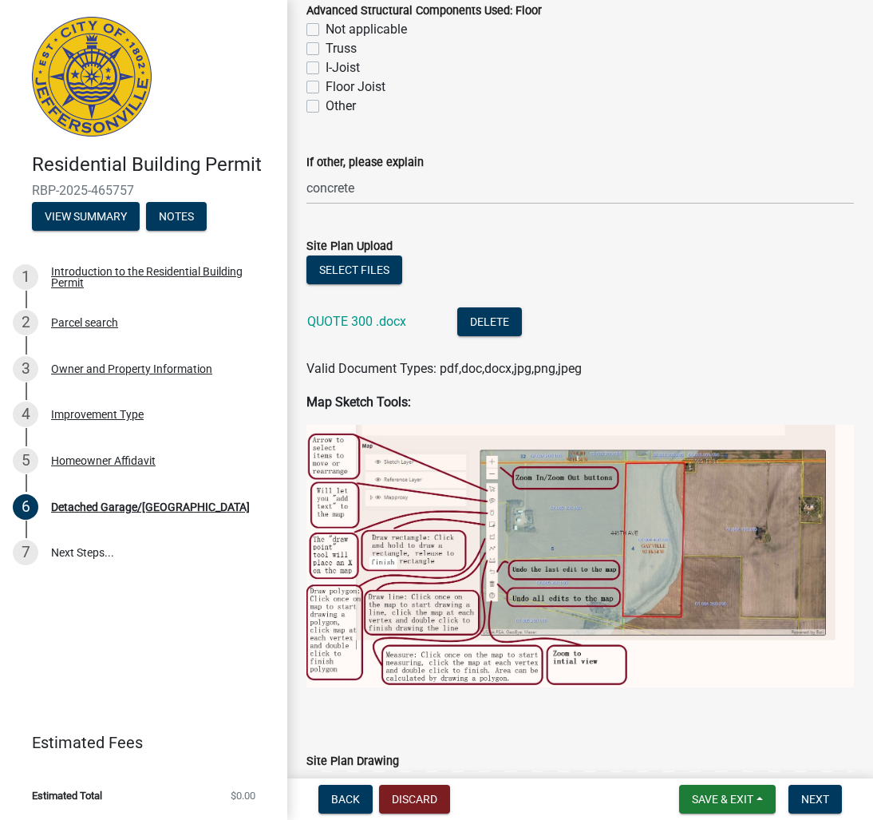
scroll to position [1479, 0]
click at [346, 313] on link "QUOTE 300 .docx" at bounding box center [356, 320] width 99 height 15
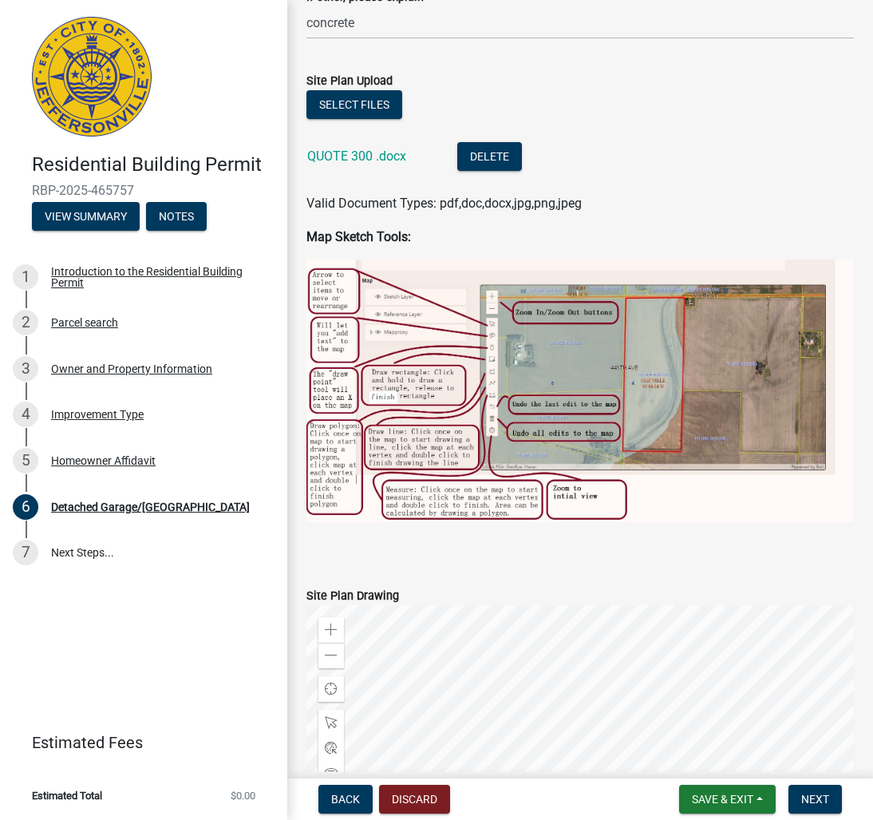
scroll to position [1651, 0]
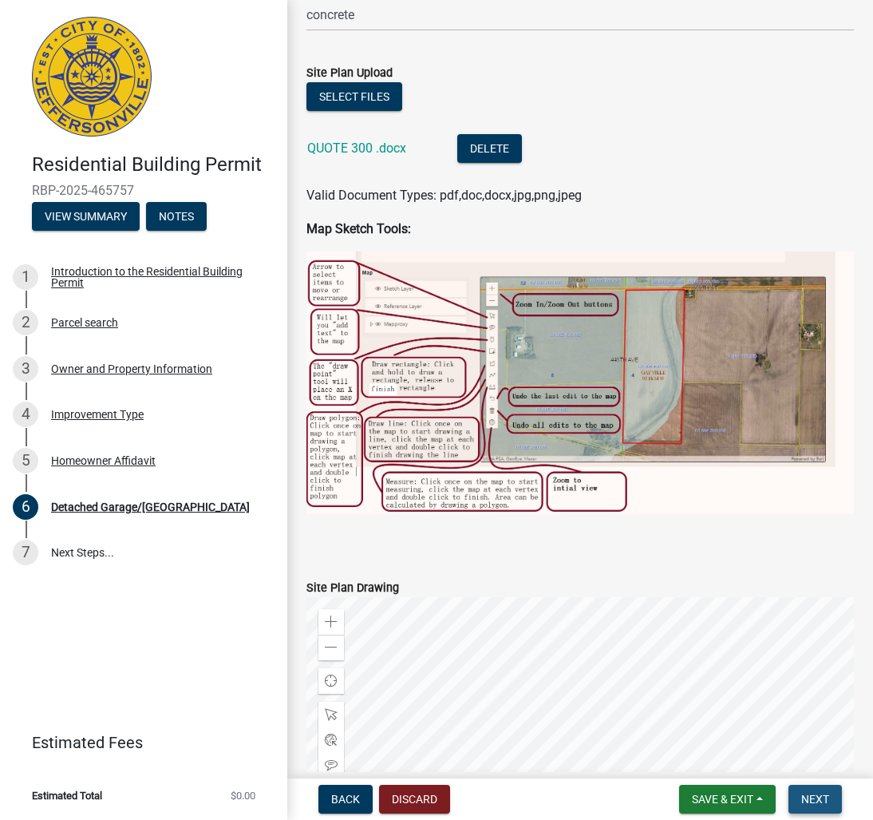
click at [814, 790] on button "Next" at bounding box center [815, 799] width 53 height 29
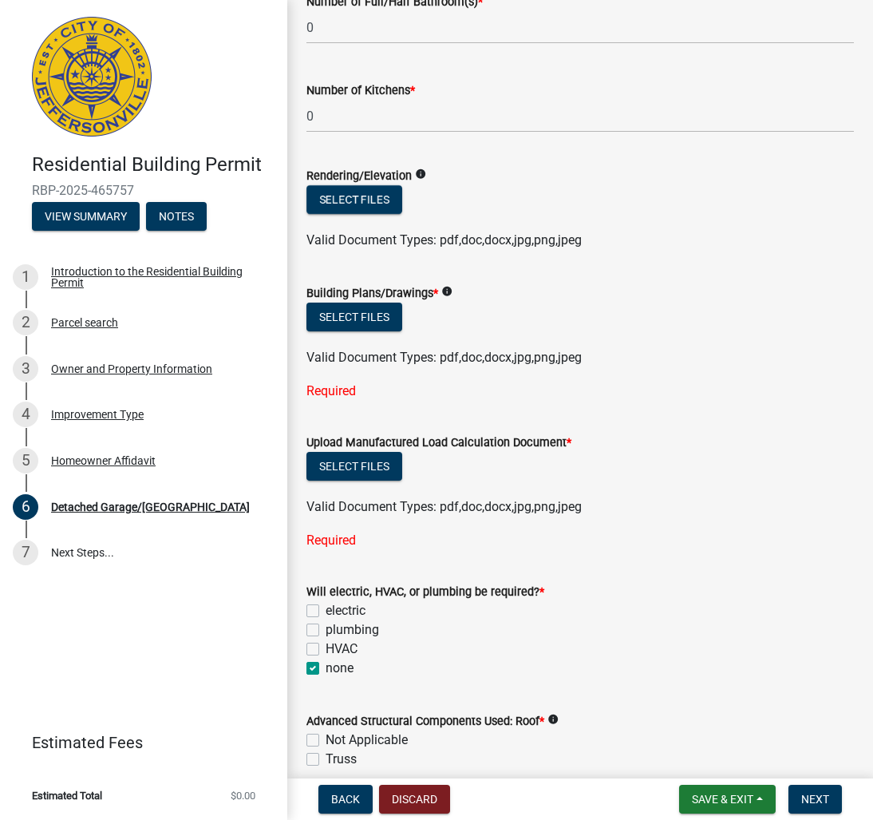
scroll to position [579, 0]
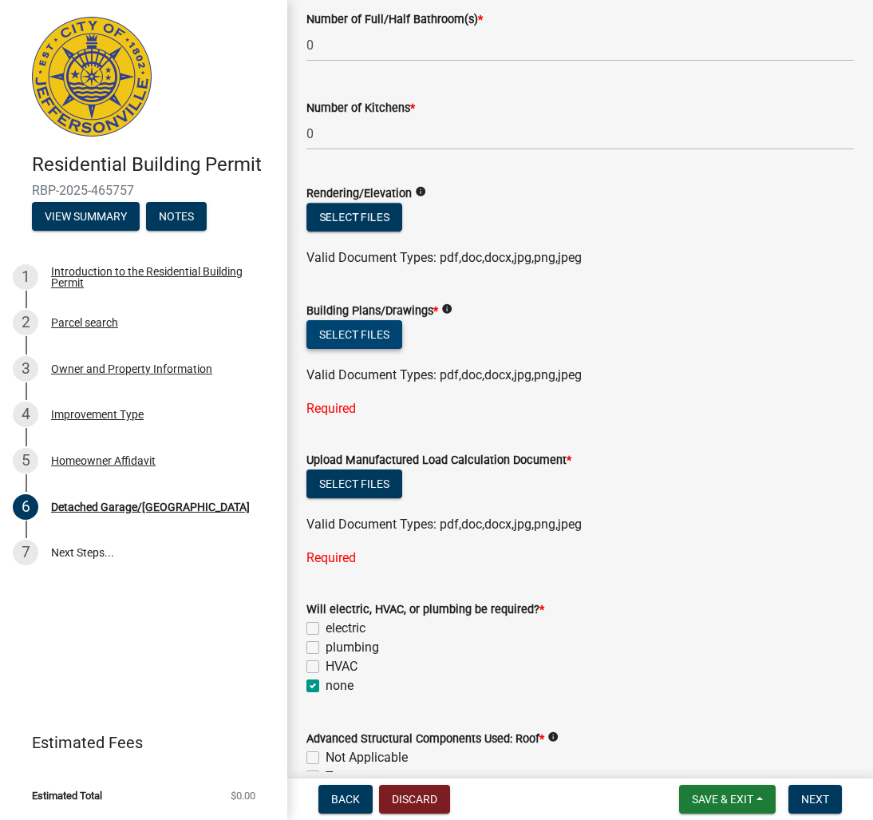
click at [357, 320] on button "Select files" at bounding box center [354, 334] width 96 height 29
click at [354, 320] on button "Select files" at bounding box center [354, 334] width 96 height 29
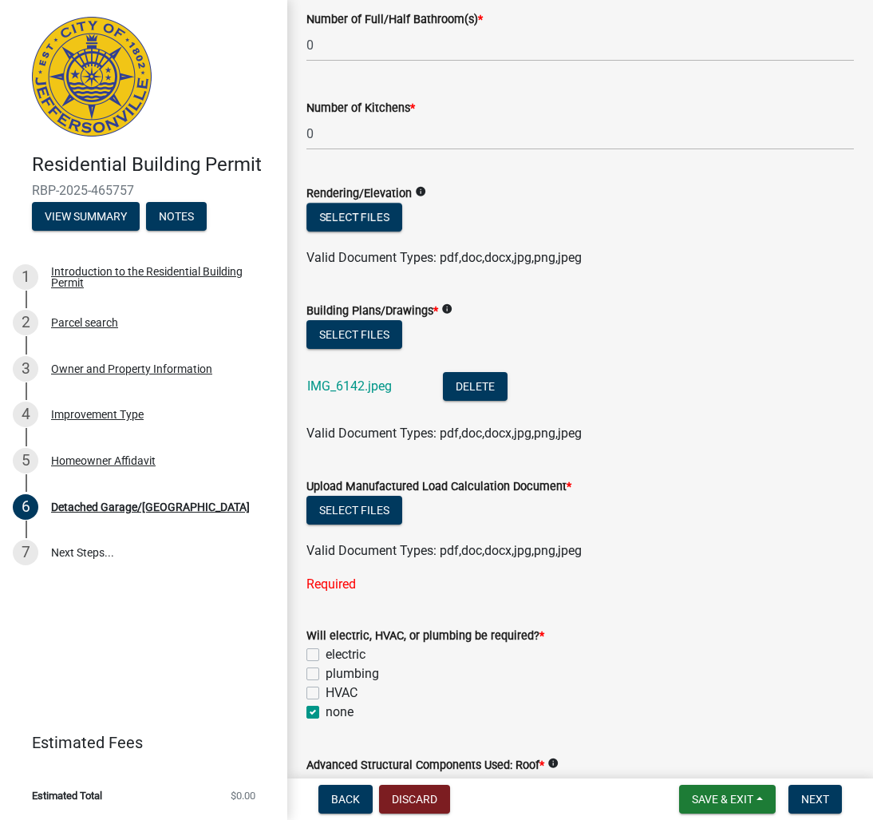
click at [488, 481] on label "Upload Manufactured Load Calculation Document *" at bounding box center [438, 486] width 265 height 11
click at [619, 496] on div "Select files" at bounding box center [580, 512] width 548 height 33
click at [468, 372] on button "Delete" at bounding box center [475, 386] width 65 height 29
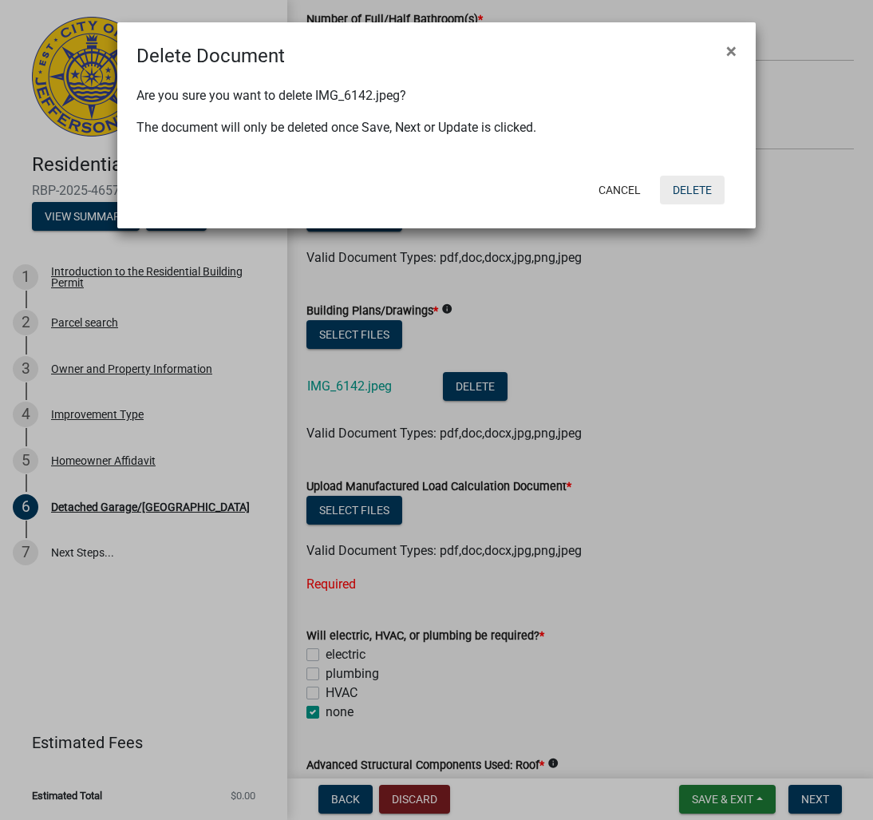
click at [696, 190] on button "Delete" at bounding box center [692, 190] width 65 height 29
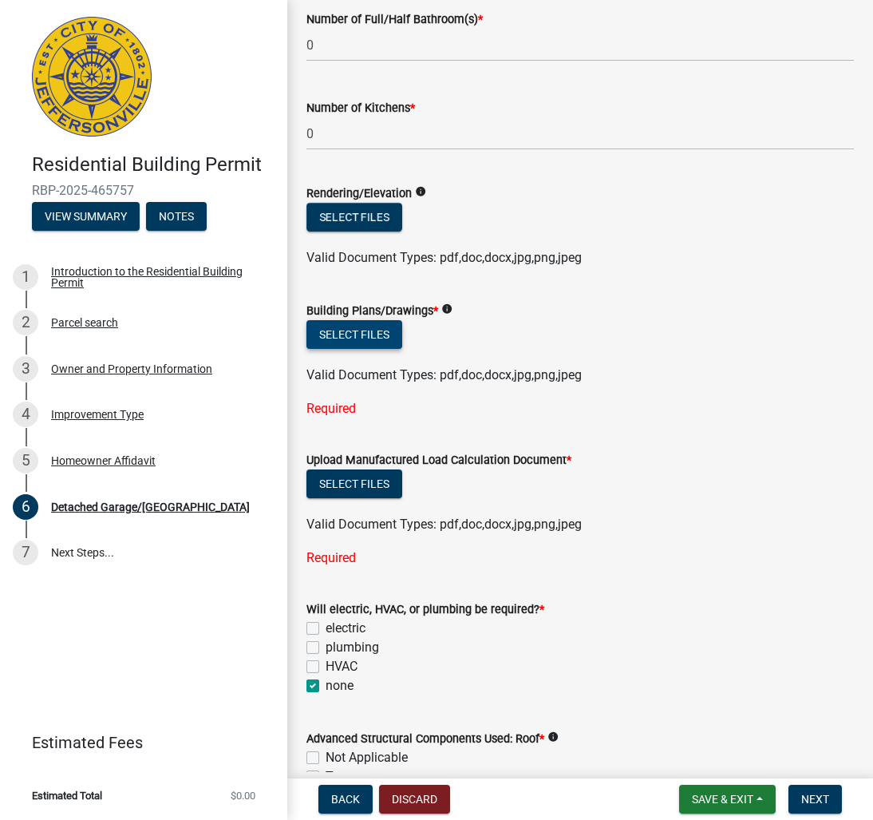
click at [357, 320] on button "Select files" at bounding box center [354, 334] width 96 height 29
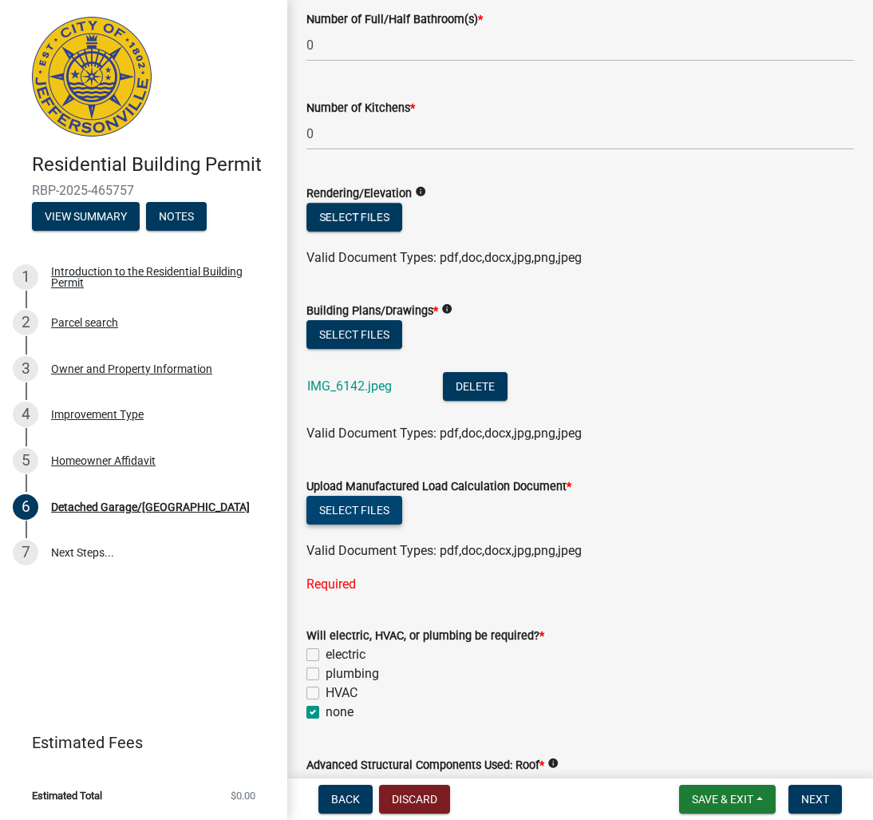
click at [371, 496] on button "Select files" at bounding box center [354, 510] width 96 height 29
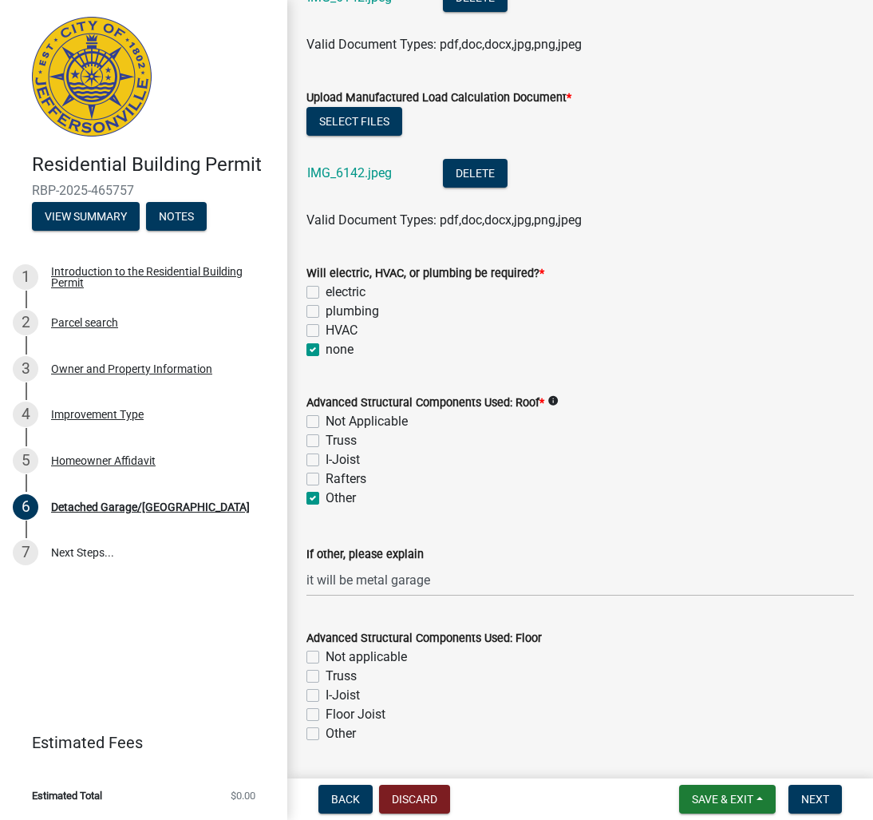
scroll to position [1022, 0]
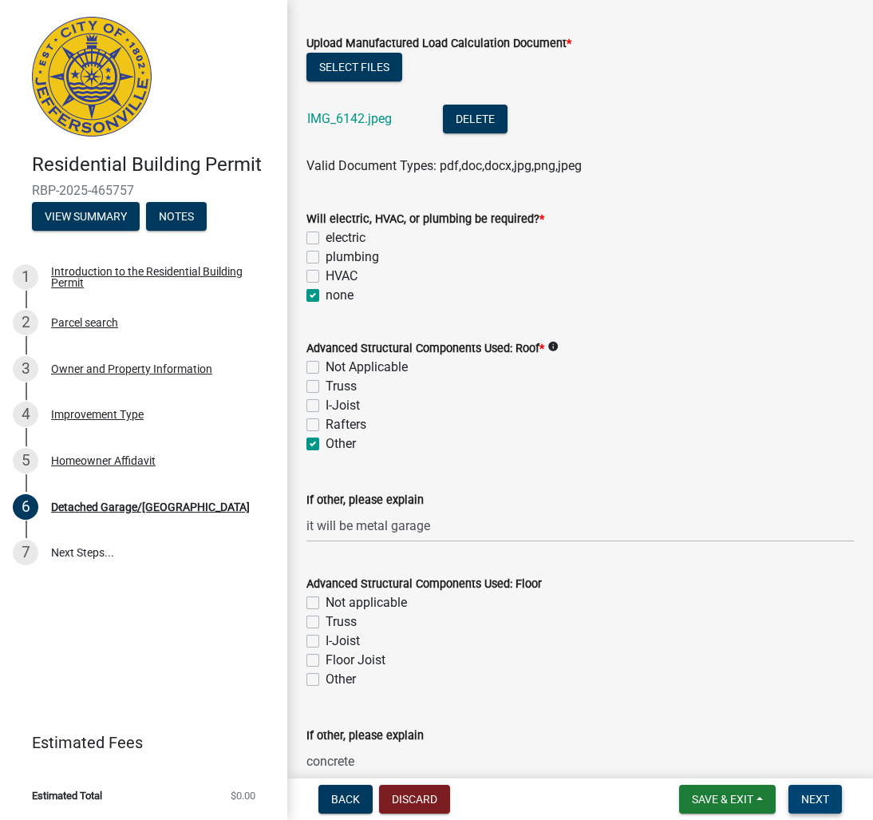
click at [815, 796] on span "Next" at bounding box center [815, 799] width 28 height 13
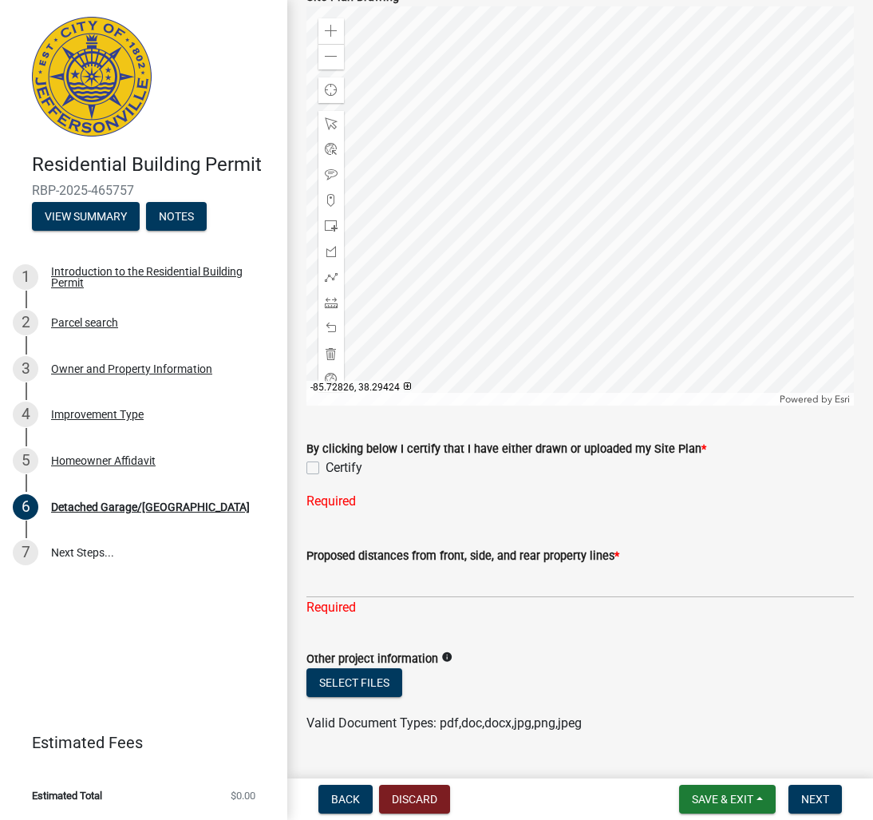
scroll to position [2358, 0]
click at [326, 459] on label "Certify" at bounding box center [344, 468] width 37 height 19
click at [326, 459] on input "Certify" at bounding box center [331, 464] width 10 height 10
checkbox input "true"
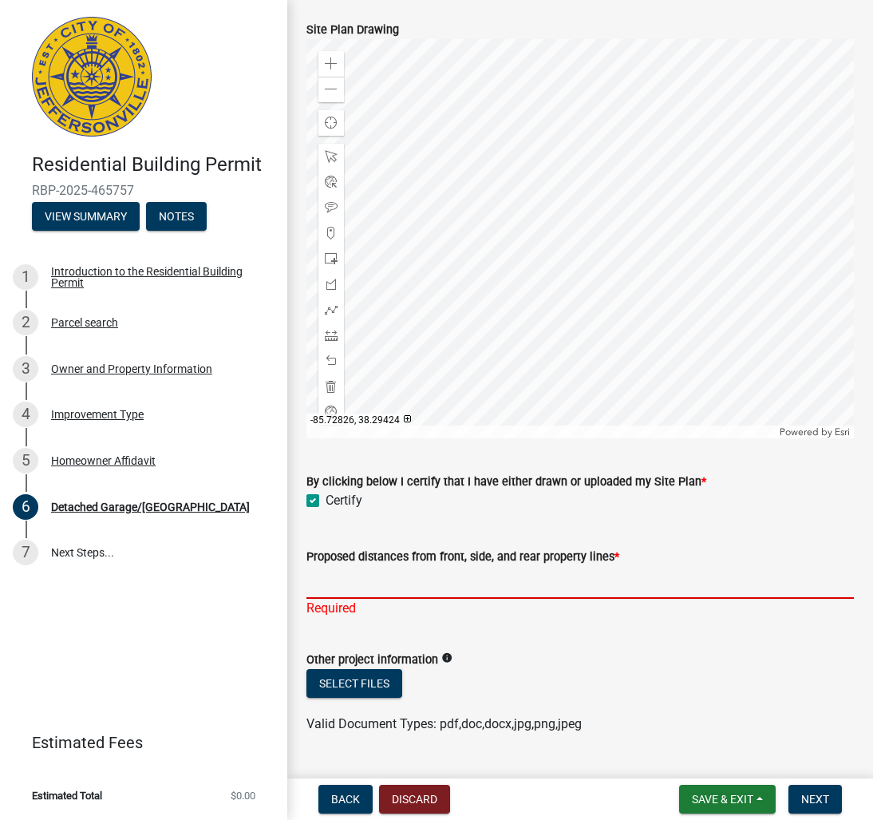
click at [390, 566] on input "Proposed distances from front, side, and rear property lines *" at bounding box center [580, 582] width 548 height 33
type input "5 feet away from fence"
click at [646, 669] on div "Select files" at bounding box center [580, 685] width 548 height 33
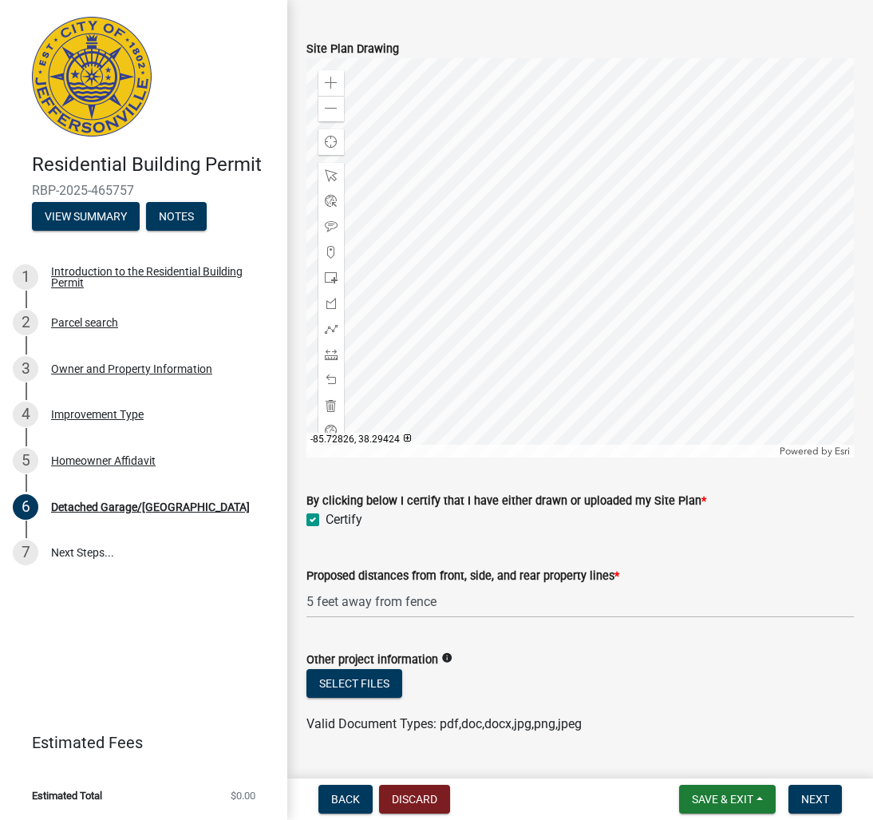
scroll to position [0, 0]
click at [816, 797] on span "Next" at bounding box center [815, 799] width 28 height 13
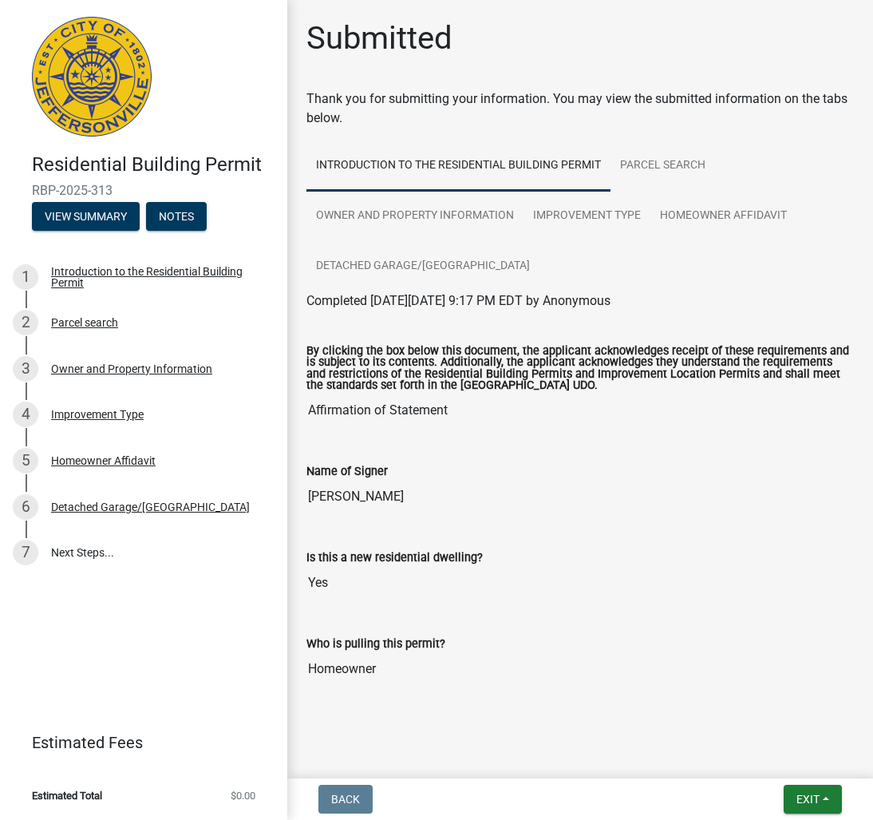
click at [740, 705] on div at bounding box center [580, 707] width 548 height 19
click at [679, 672] on input "Homeowner" at bounding box center [580, 669] width 548 height 32
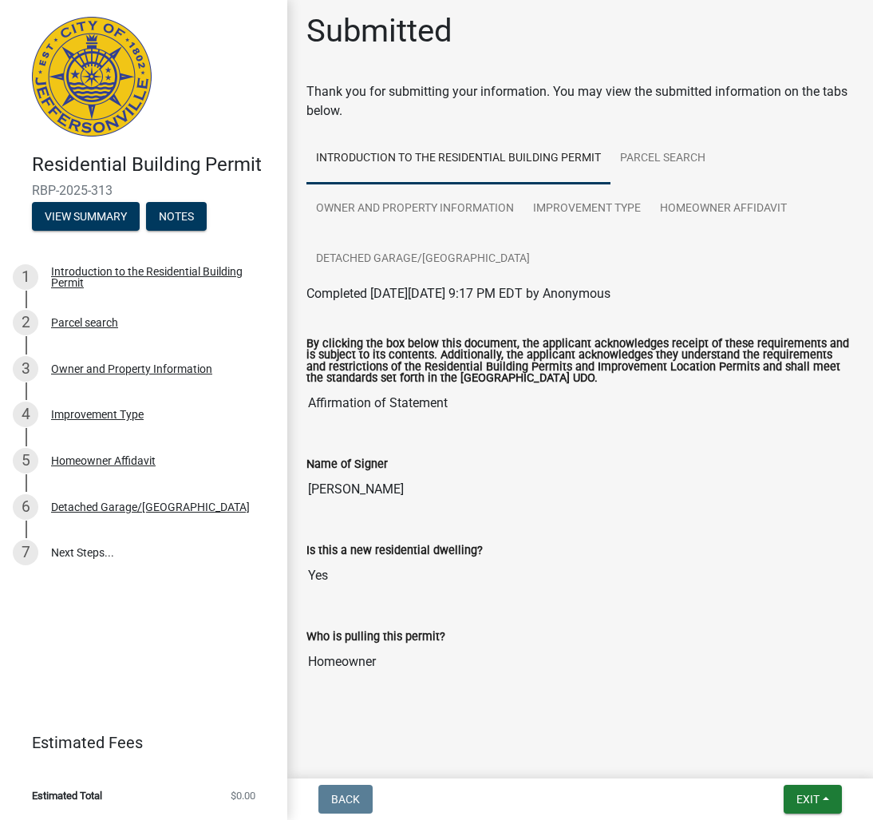
scroll to position [6, 0]
click at [698, 708] on div at bounding box center [580, 700] width 548 height 19
click at [812, 802] on span "Exit" at bounding box center [808, 799] width 23 height 13
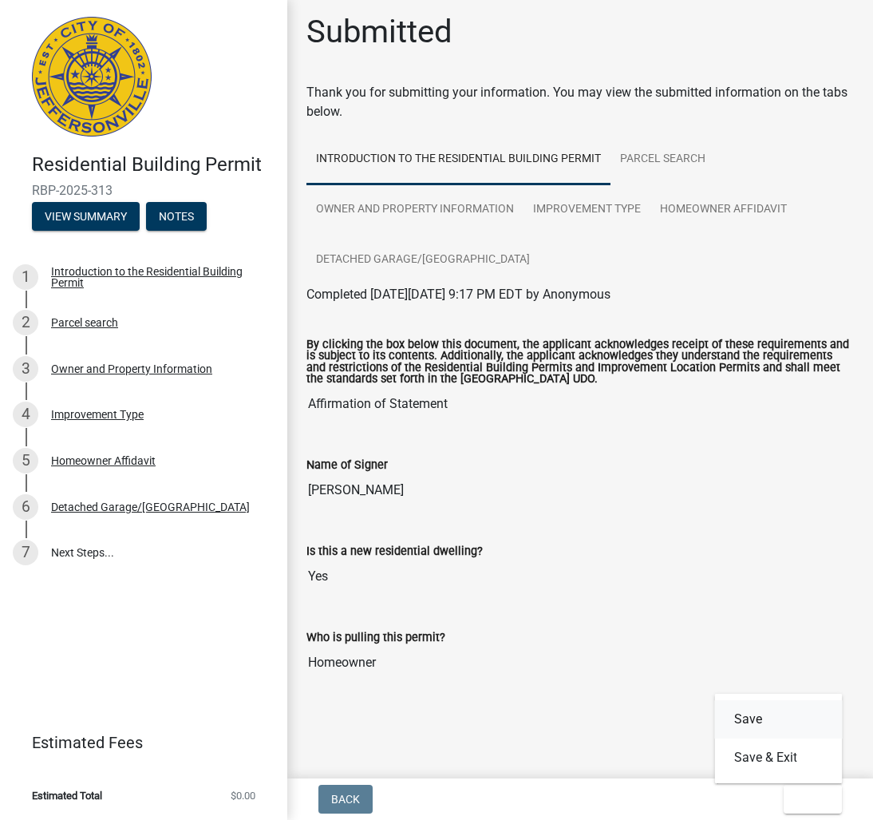
click at [756, 720] on button "Save" at bounding box center [779, 719] width 128 height 38
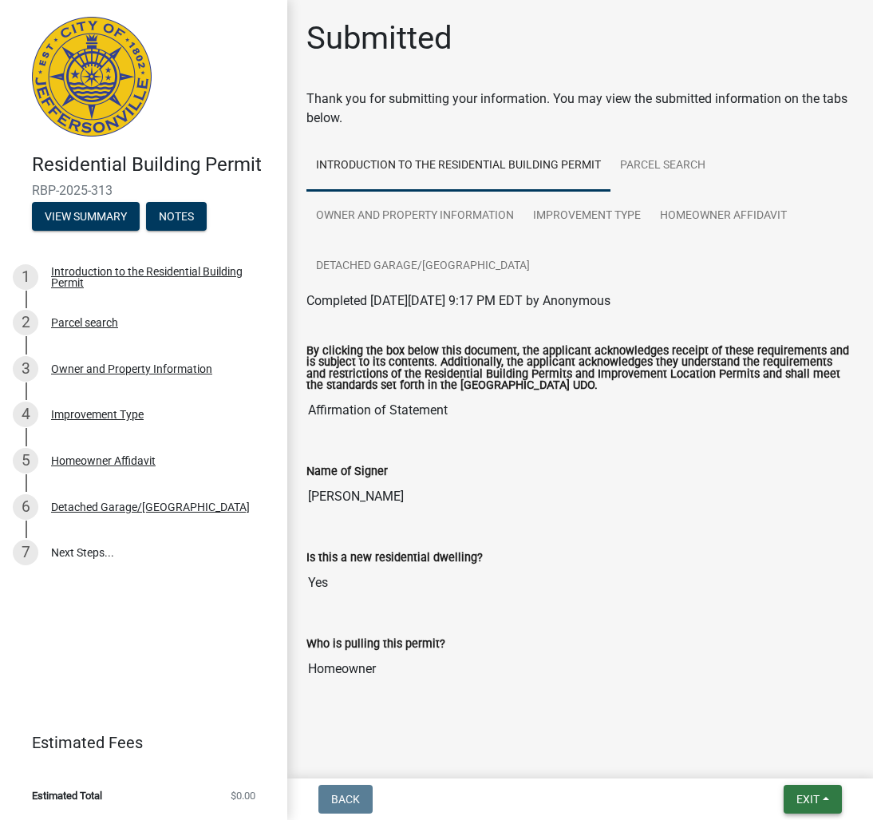
click at [805, 797] on span "Exit" at bounding box center [808, 799] width 23 height 13
click at [755, 722] on button "Save" at bounding box center [779, 719] width 128 height 38
